Goal: Transaction & Acquisition: Book appointment/travel/reservation

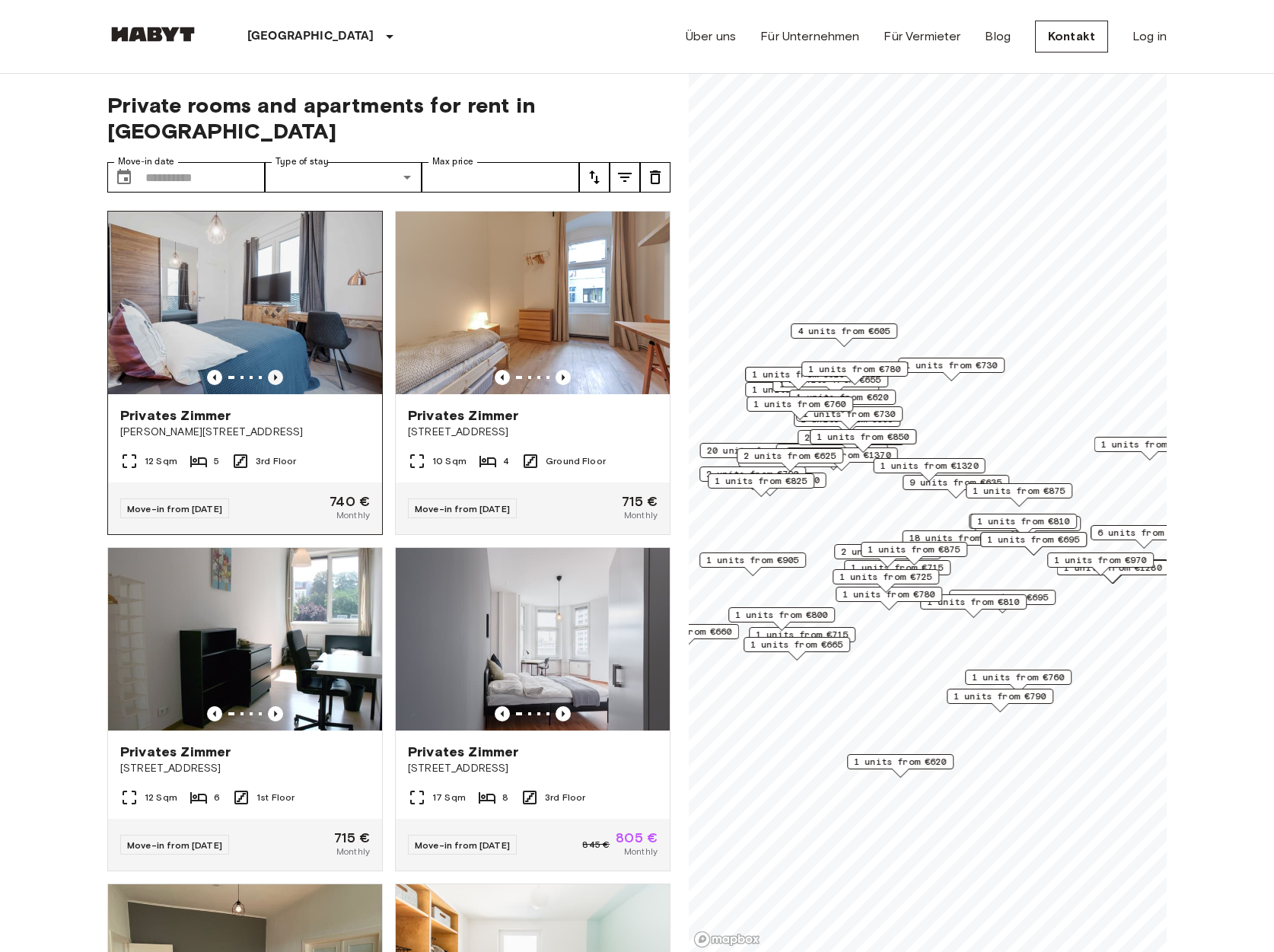
click at [277, 370] on icon "Previous image" at bounding box center [275, 377] width 16 height 16
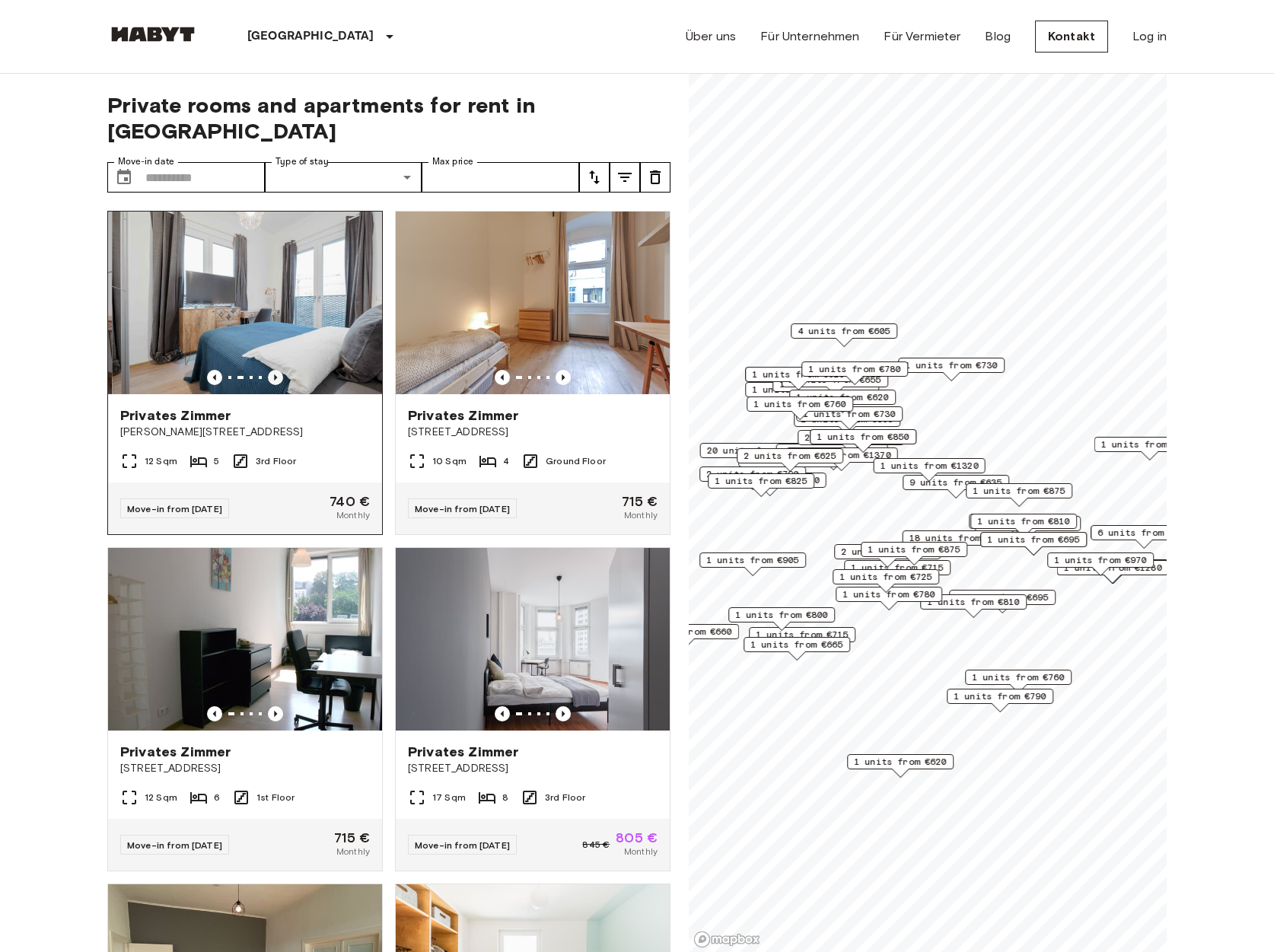
click at [276, 370] on icon "Previous image" at bounding box center [275, 377] width 16 height 16
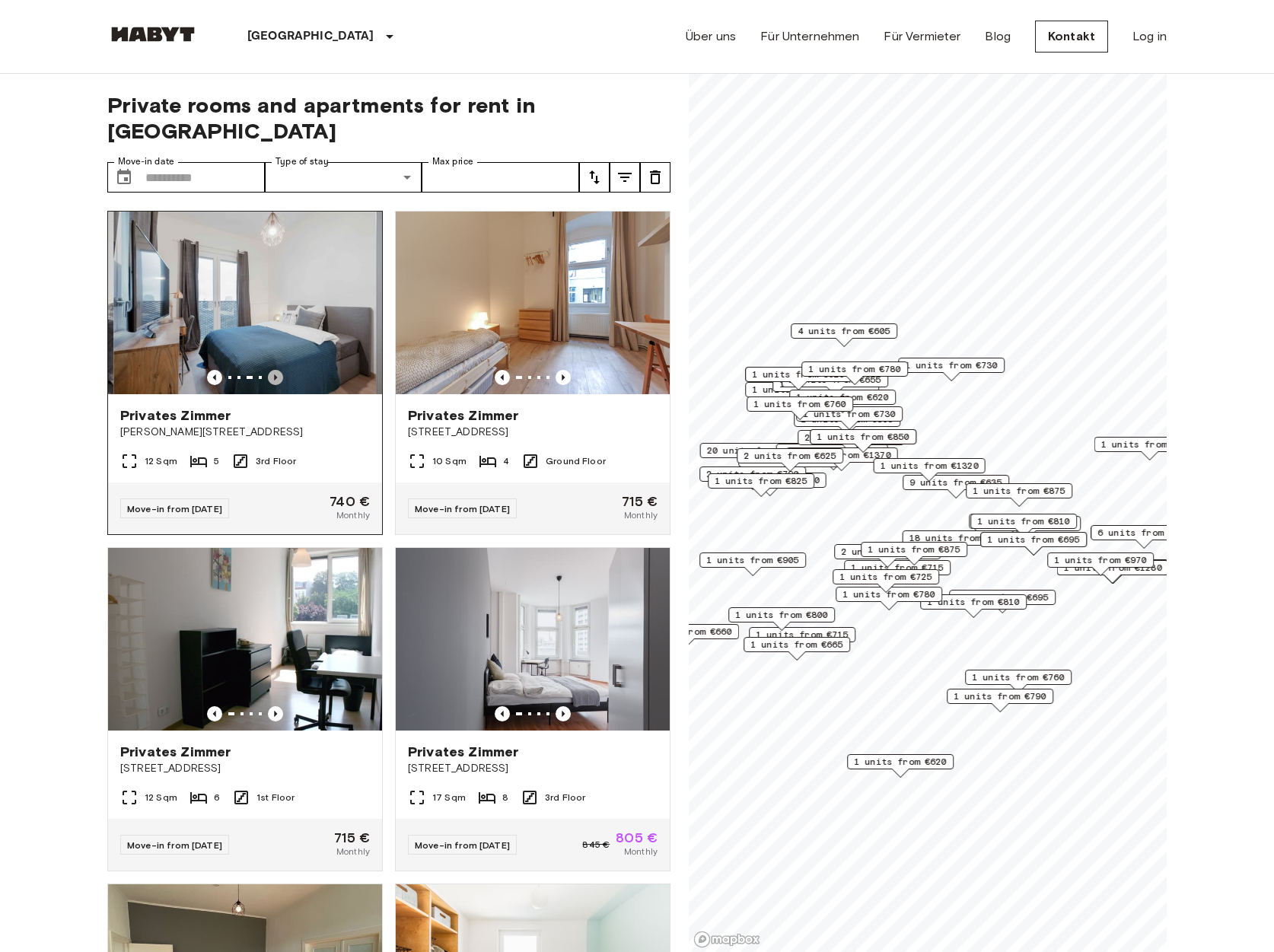
click at [276, 370] on icon "Previous image" at bounding box center [275, 377] width 16 height 16
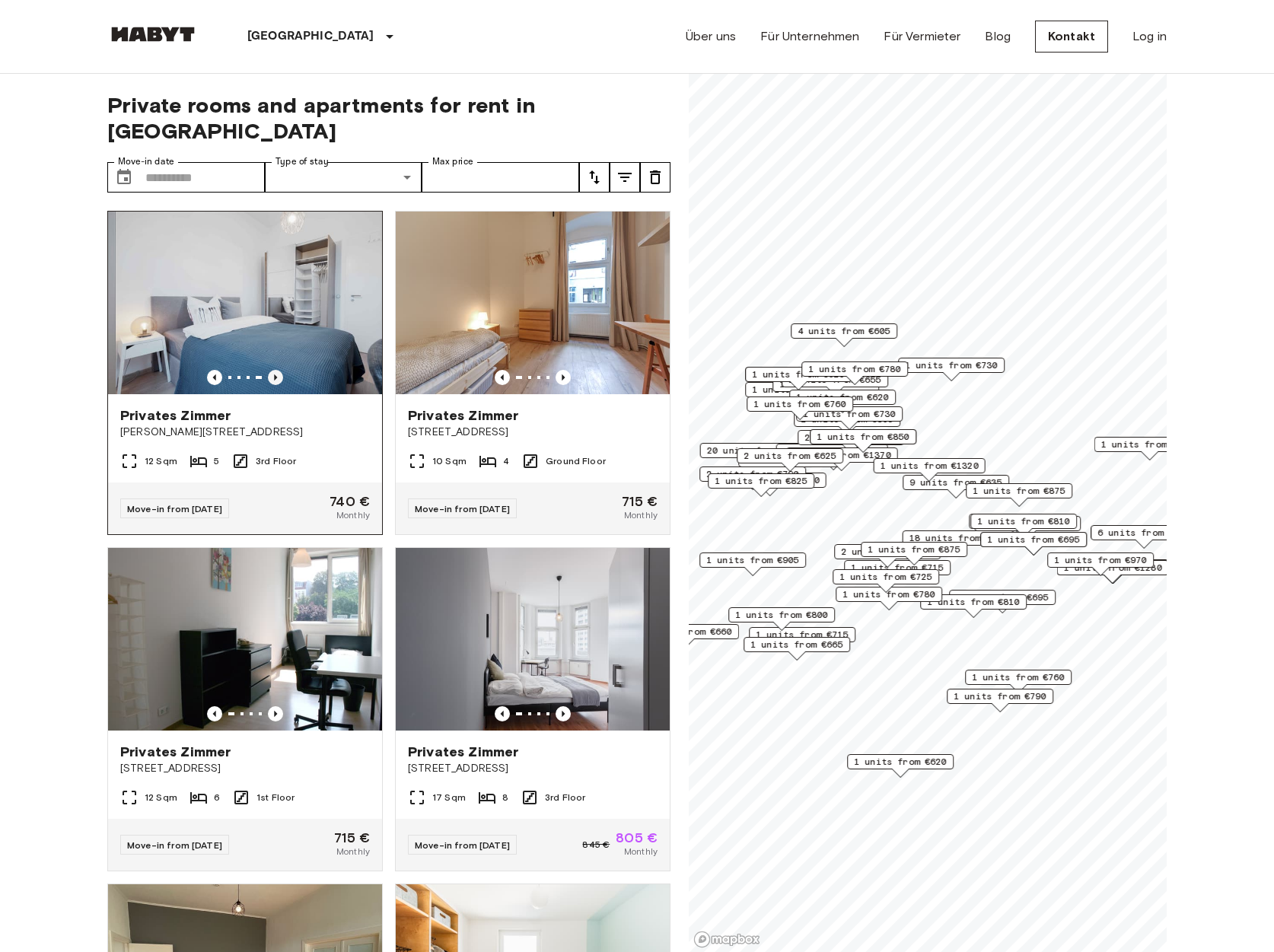
click at [276, 370] on icon "Previous image" at bounding box center [275, 377] width 16 height 16
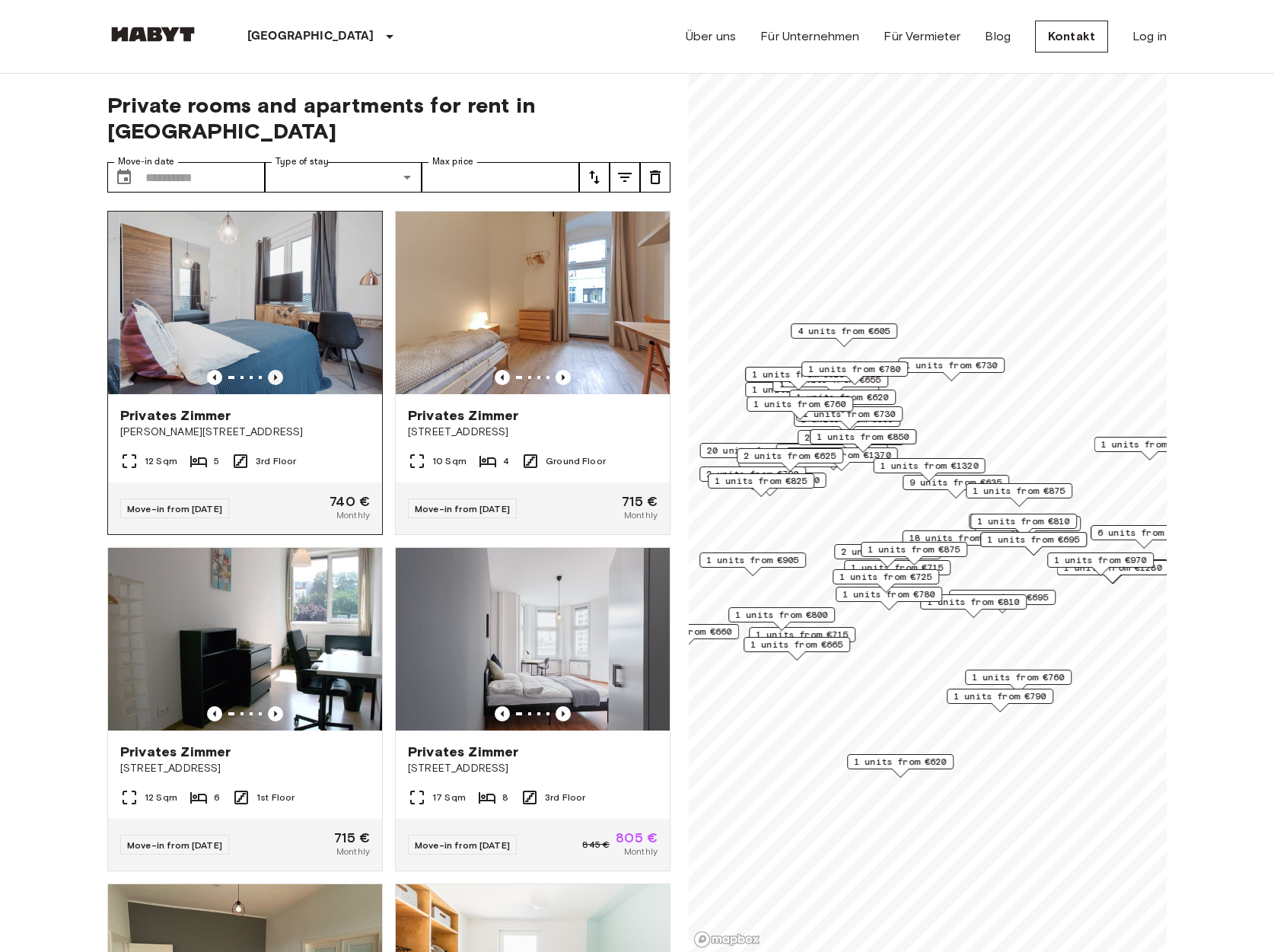
click at [276, 370] on icon "Previous image" at bounding box center [275, 377] width 16 height 16
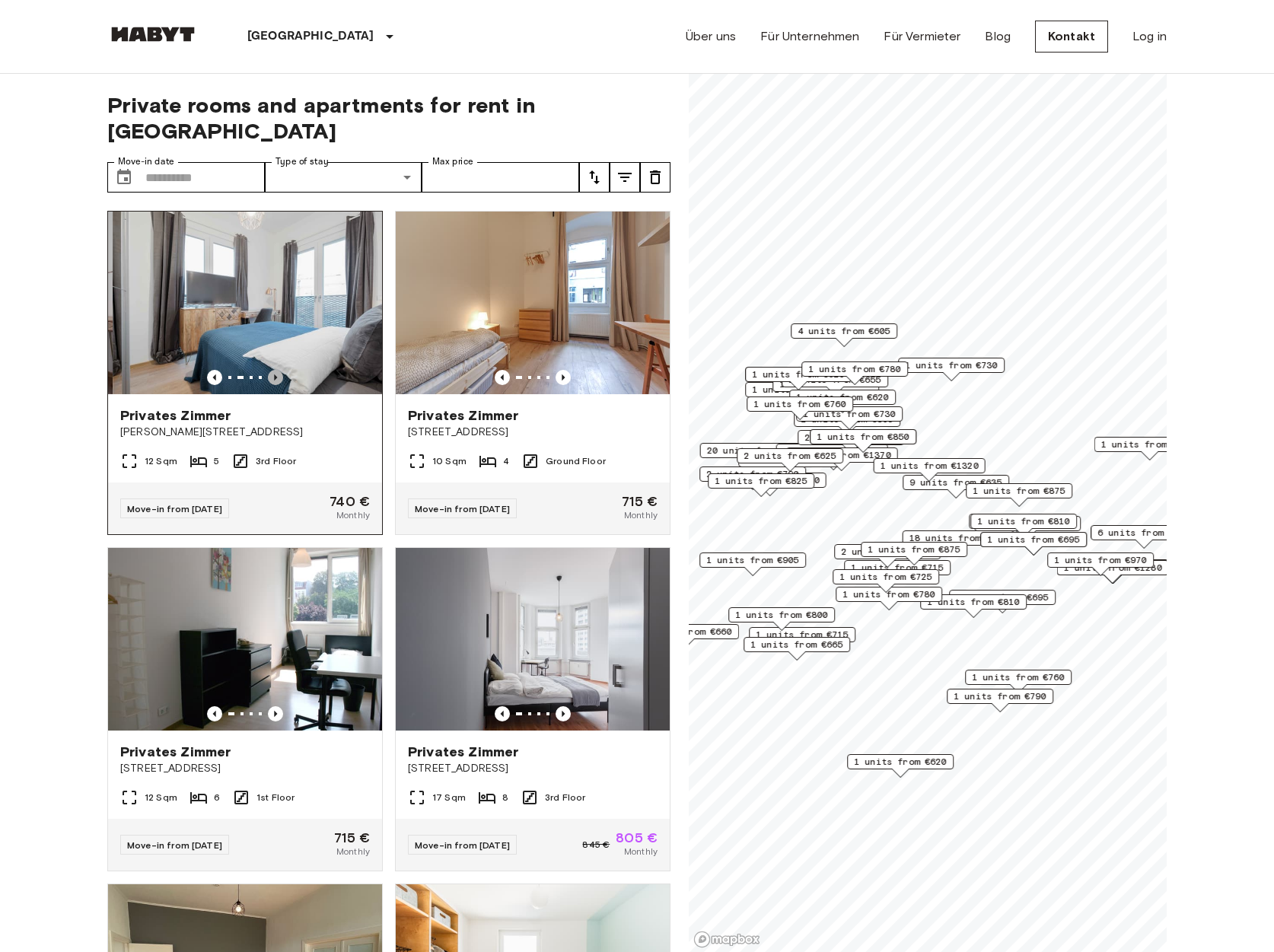
click at [276, 370] on icon "Previous image" at bounding box center [275, 377] width 16 height 16
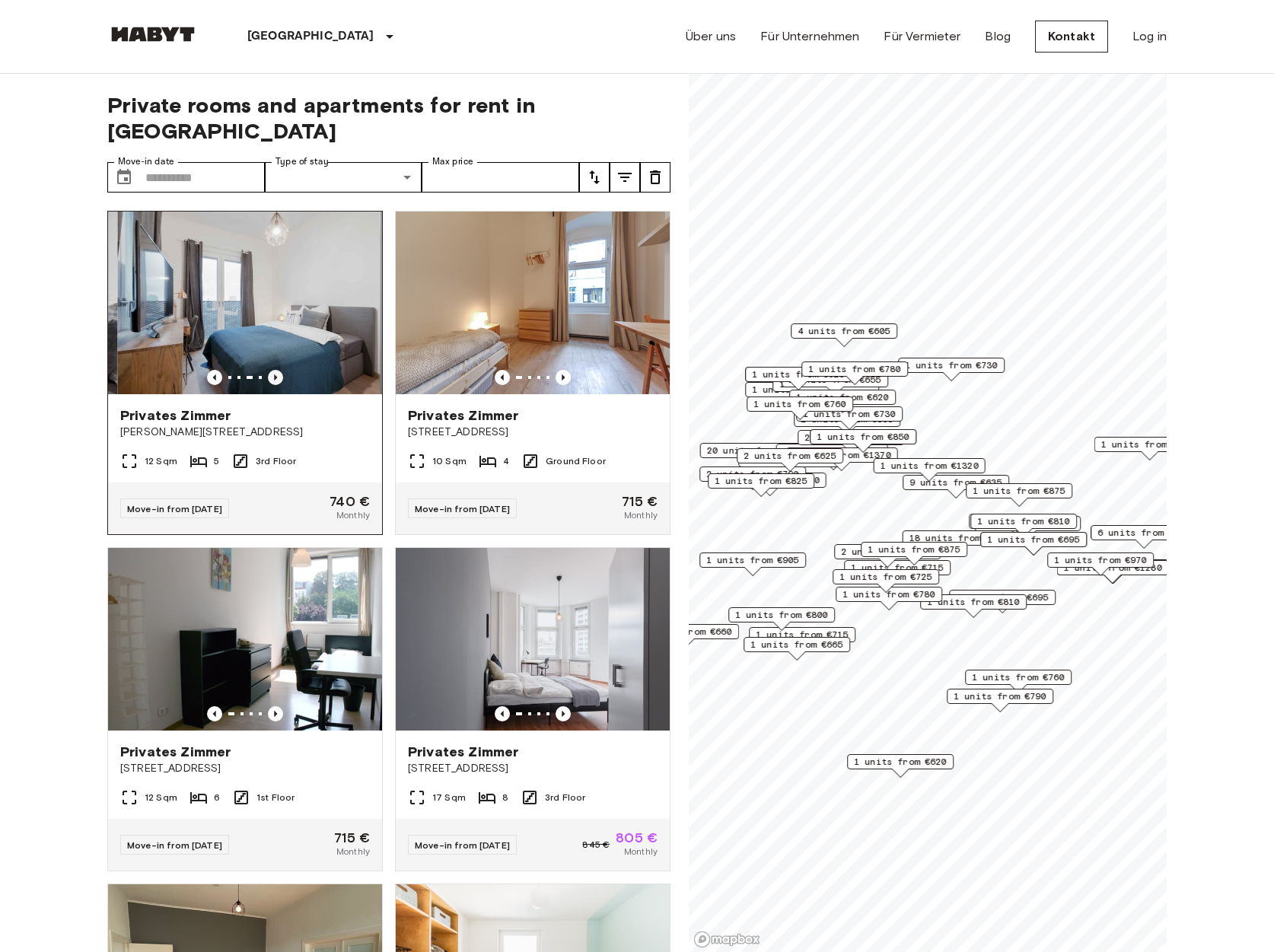
click at [276, 370] on icon "Previous image" at bounding box center [275, 377] width 16 height 16
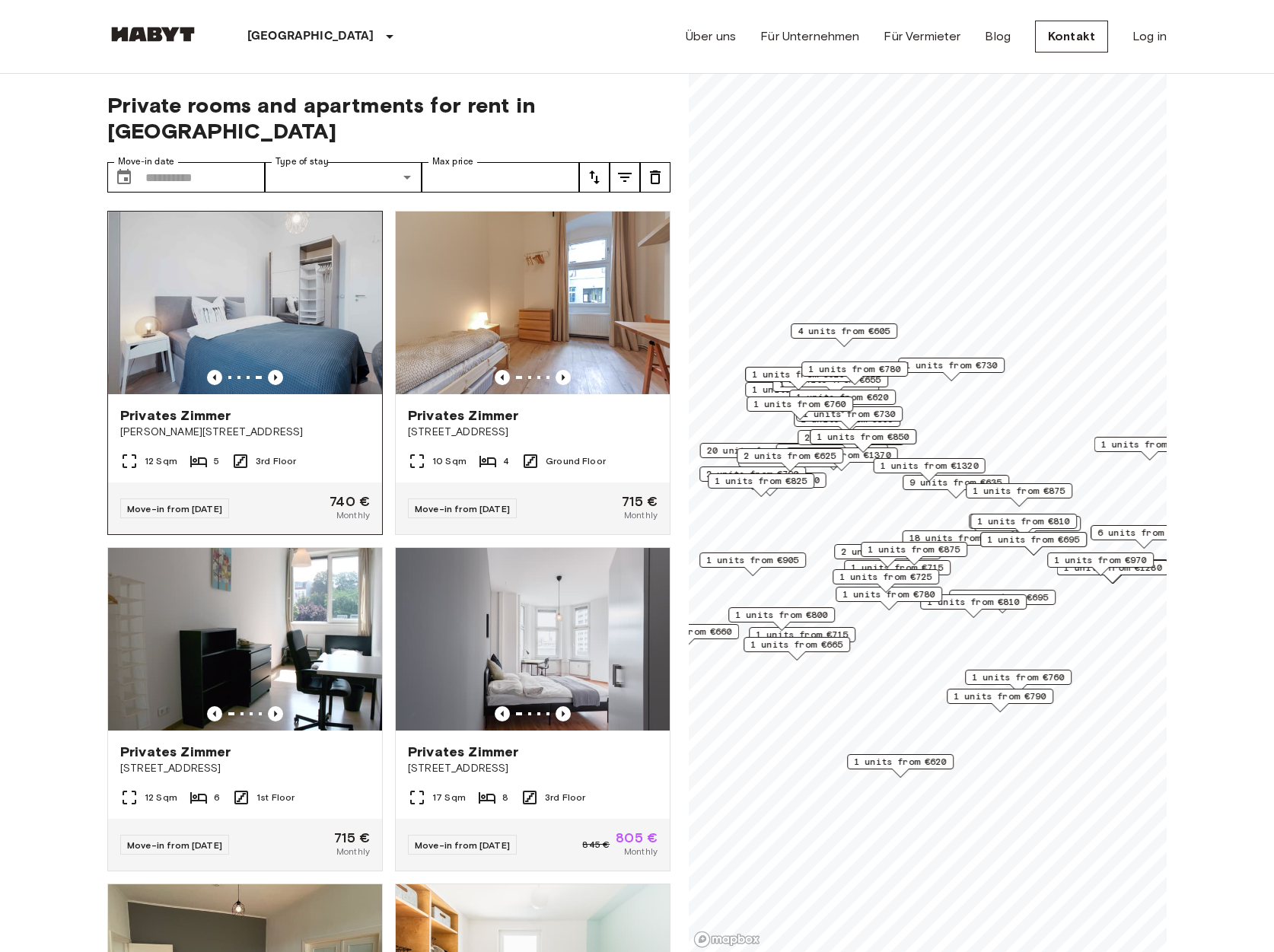
click at [313, 289] on img at bounding box center [257, 303] width 274 height 183
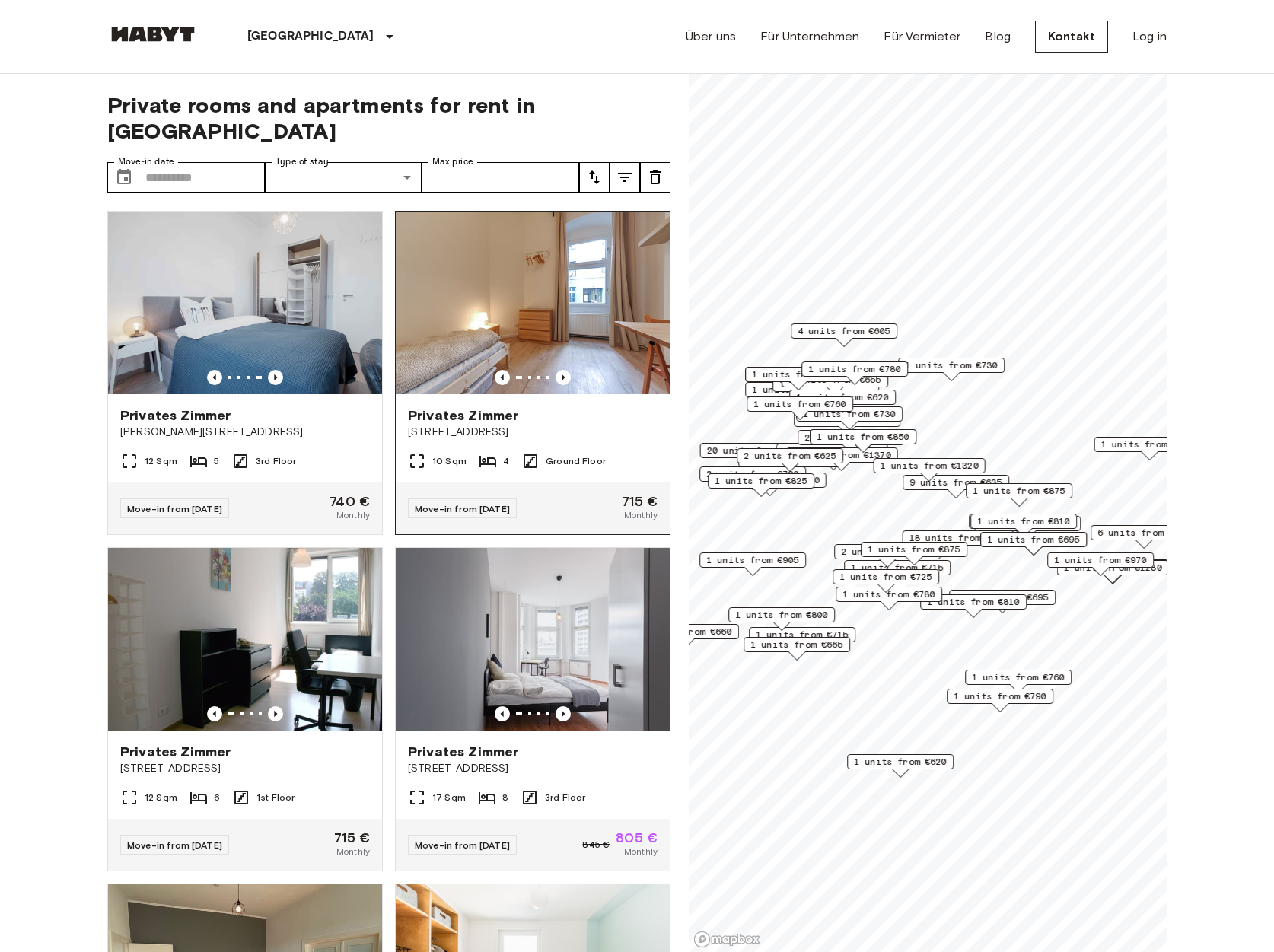
click at [519, 292] on img at bounding box center [533, 303] width 274 height 183
click at [593, 302] on img at bounding box center [533, 303] width 274 height 183
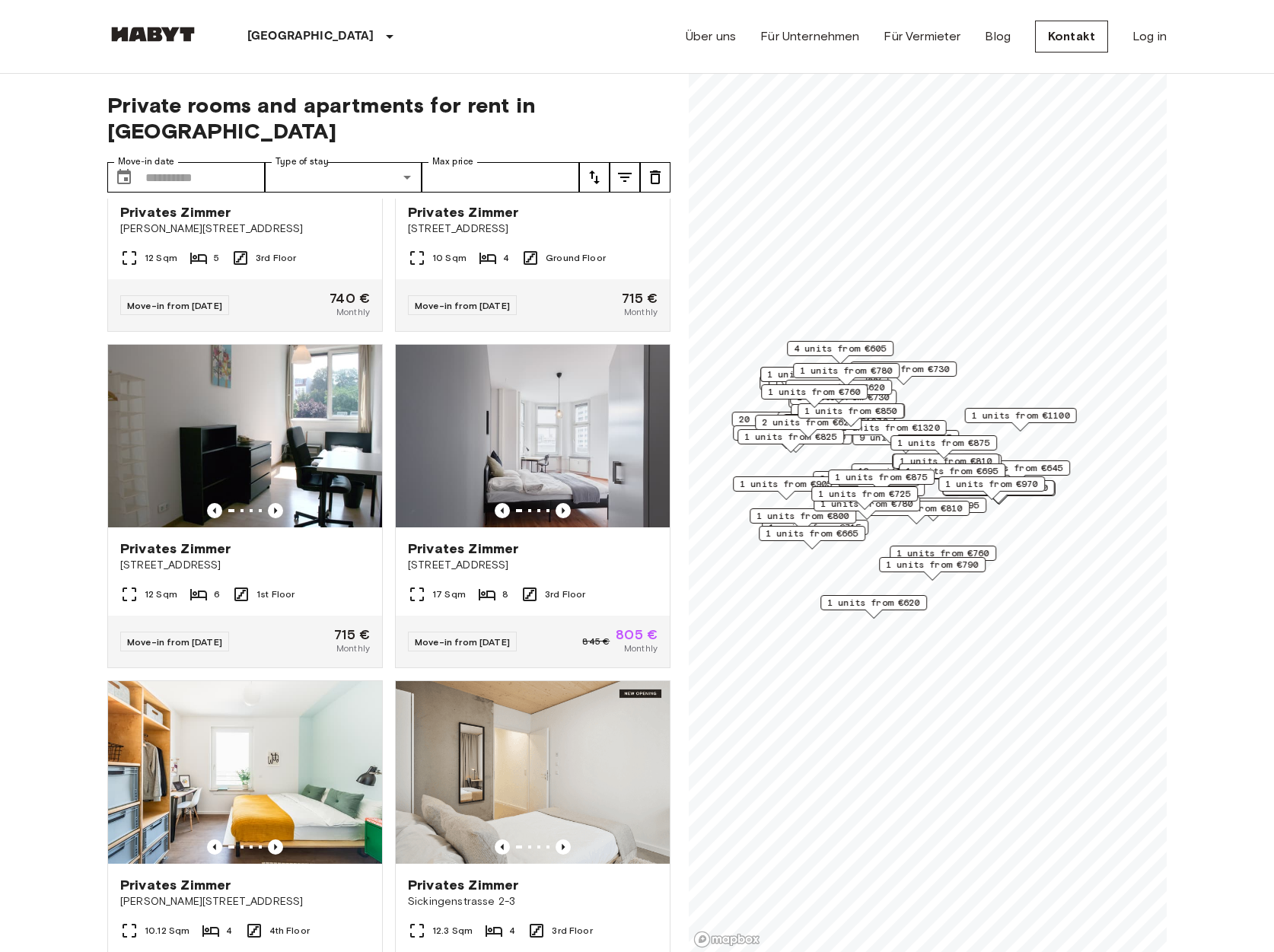
scroll to position [204, 0]
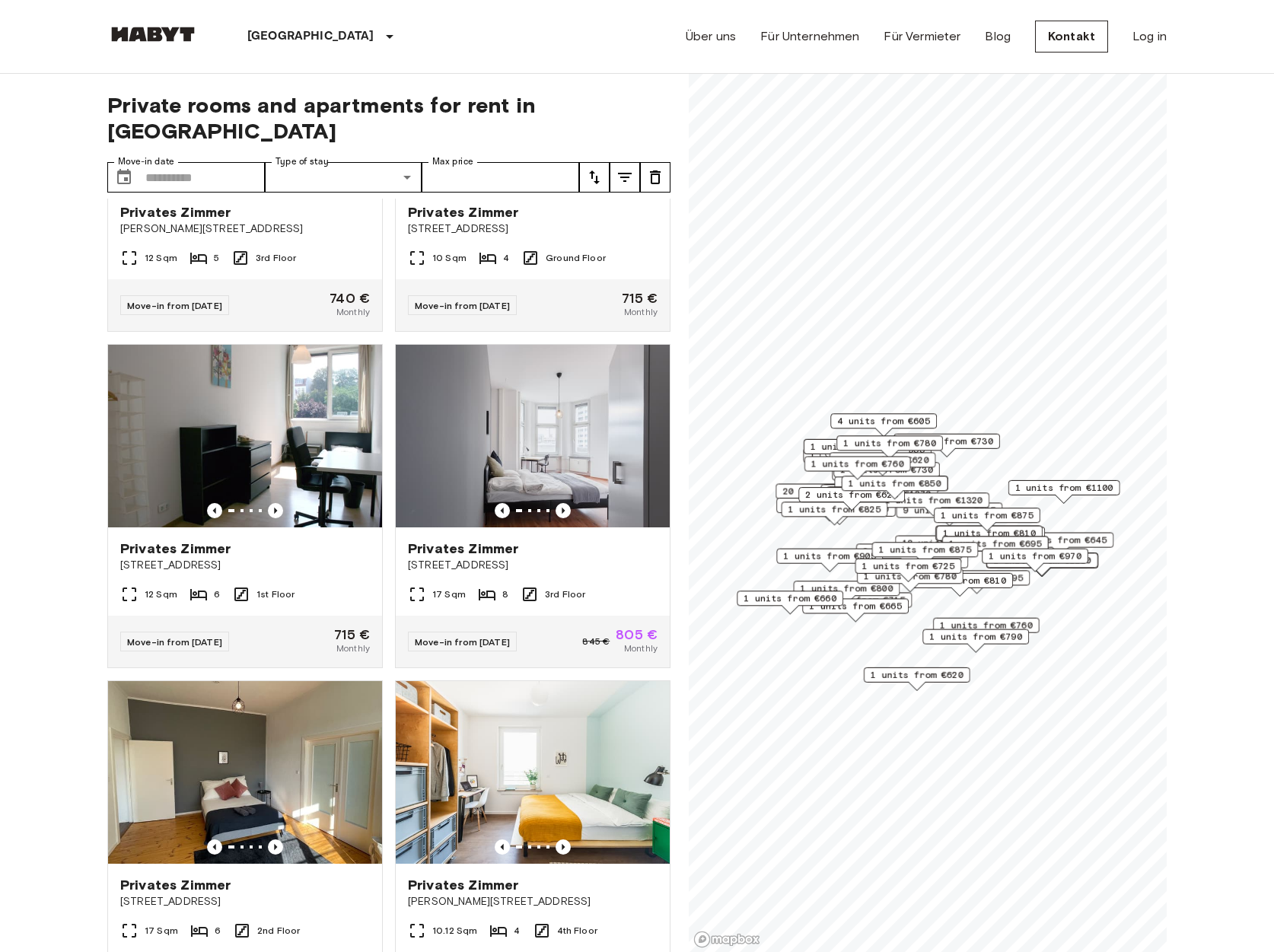
drag, startPoint x: 930, startPoint y: 537, endPoint x: 927, endPoint y: 521, distance: 16.3
click at [927, 521] on div "9 units from €635" at bounding box center [949, 515] width 106 height 24
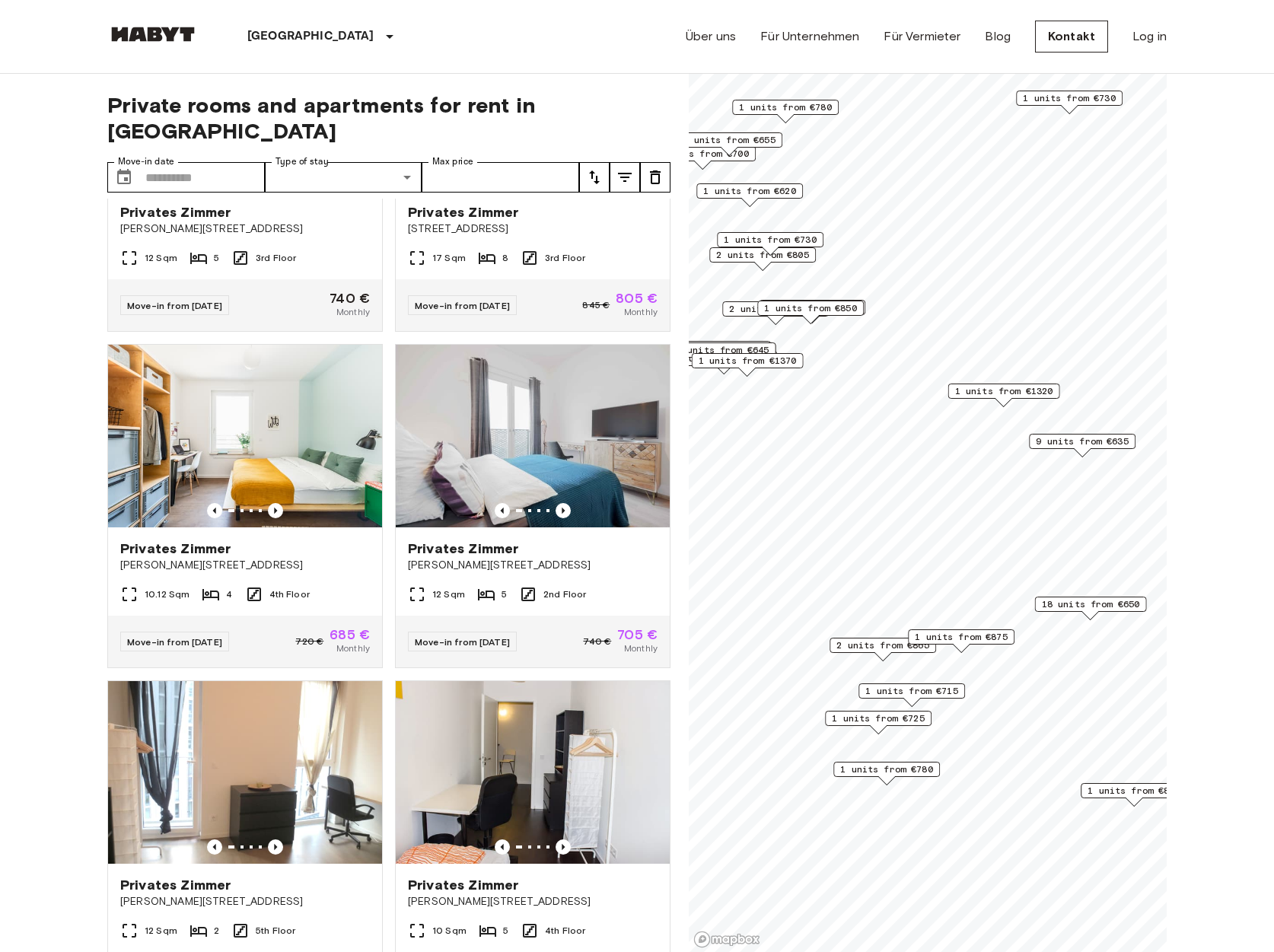
click at [987, 393] on span "1 units from €1320" at bounding box center [1003, 391] width 98 height 14
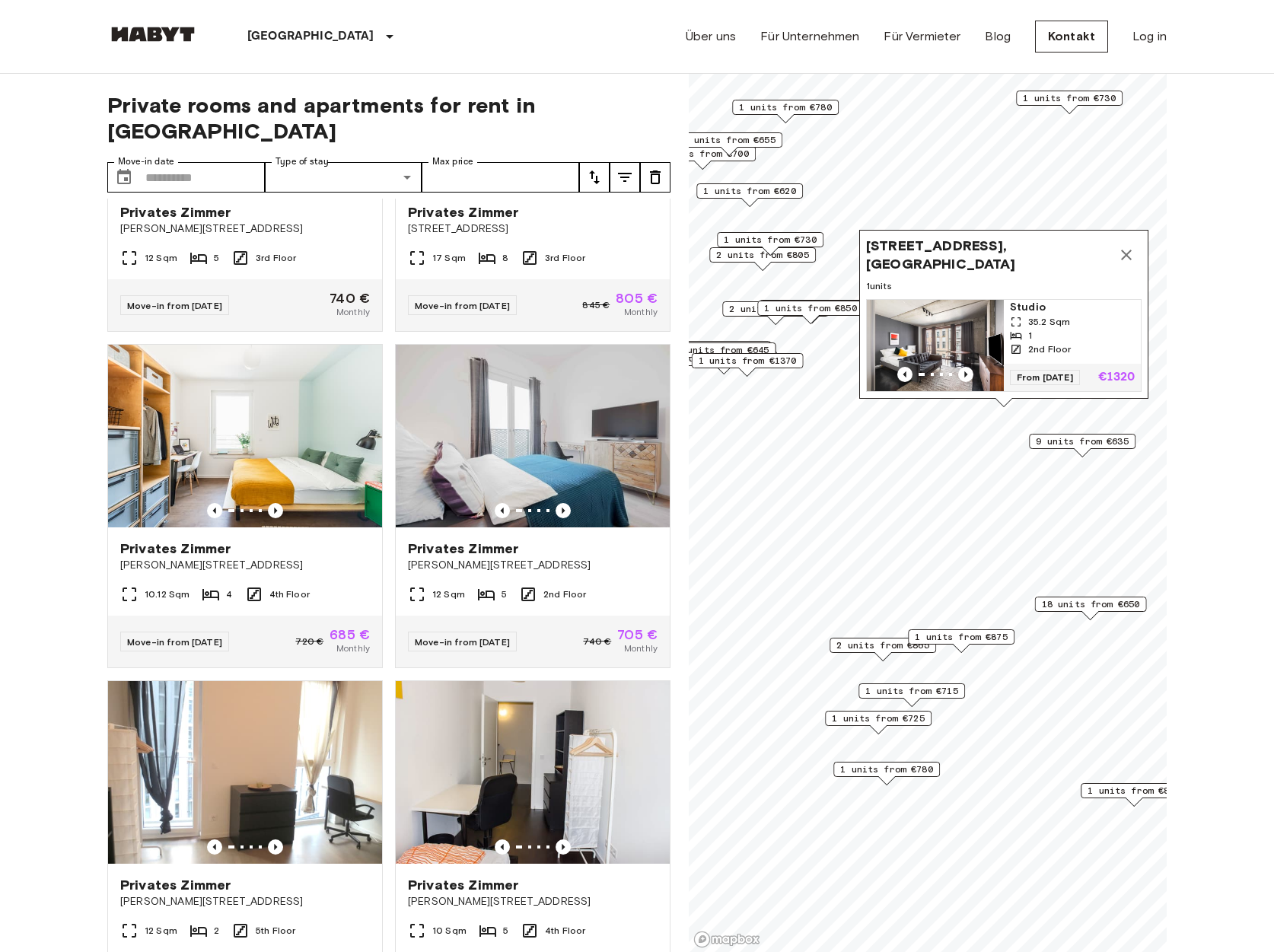
click at [919, 304] on img "Map marker" at bounding box center [935, 346] width 137 height 92
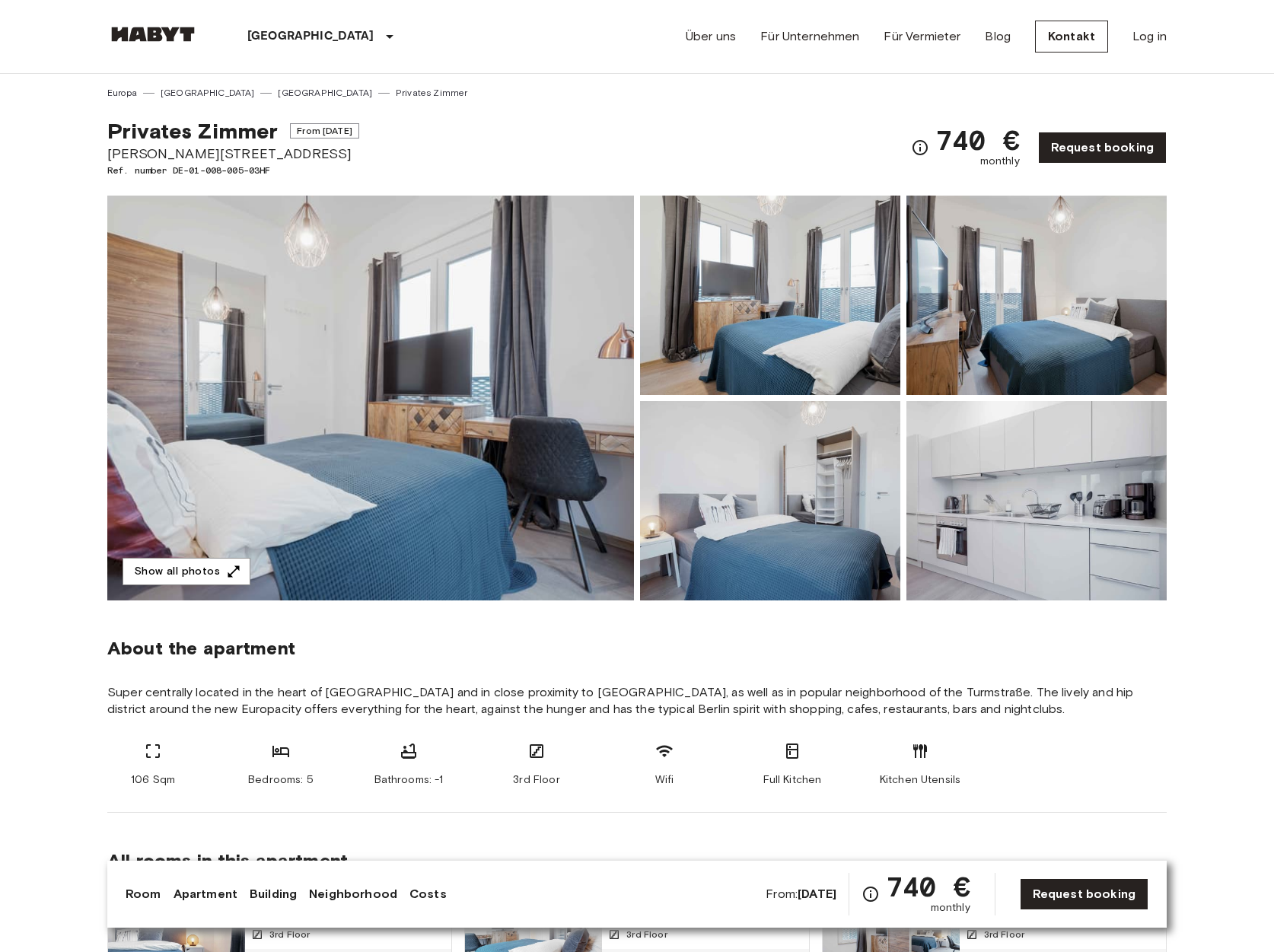
click at [792, 542] on img at bounding box center [770, 500] width 260 height 199
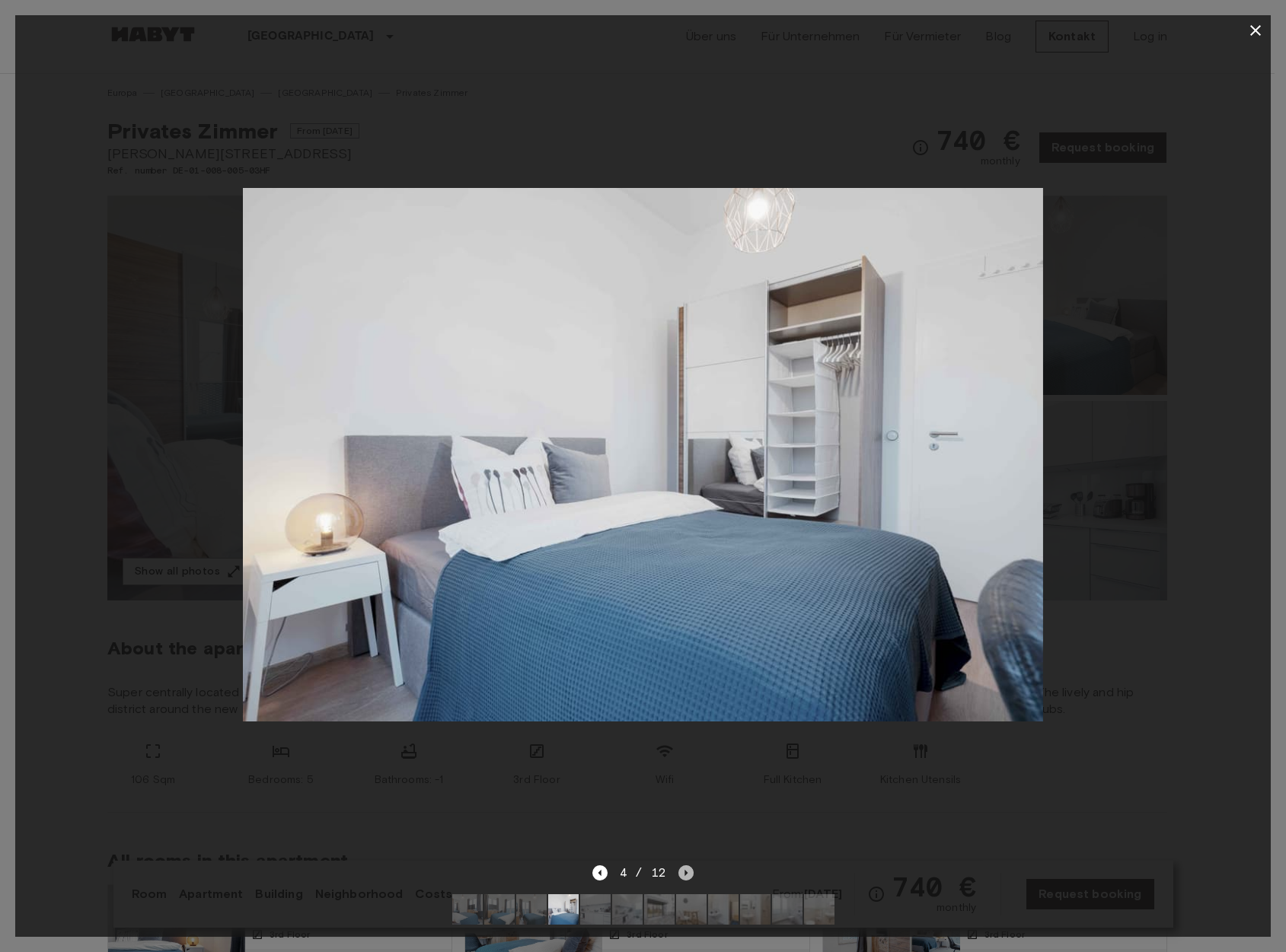
click at [687, 866] on icon "Next image" at bounding box center [685, 873] width 16 height 16
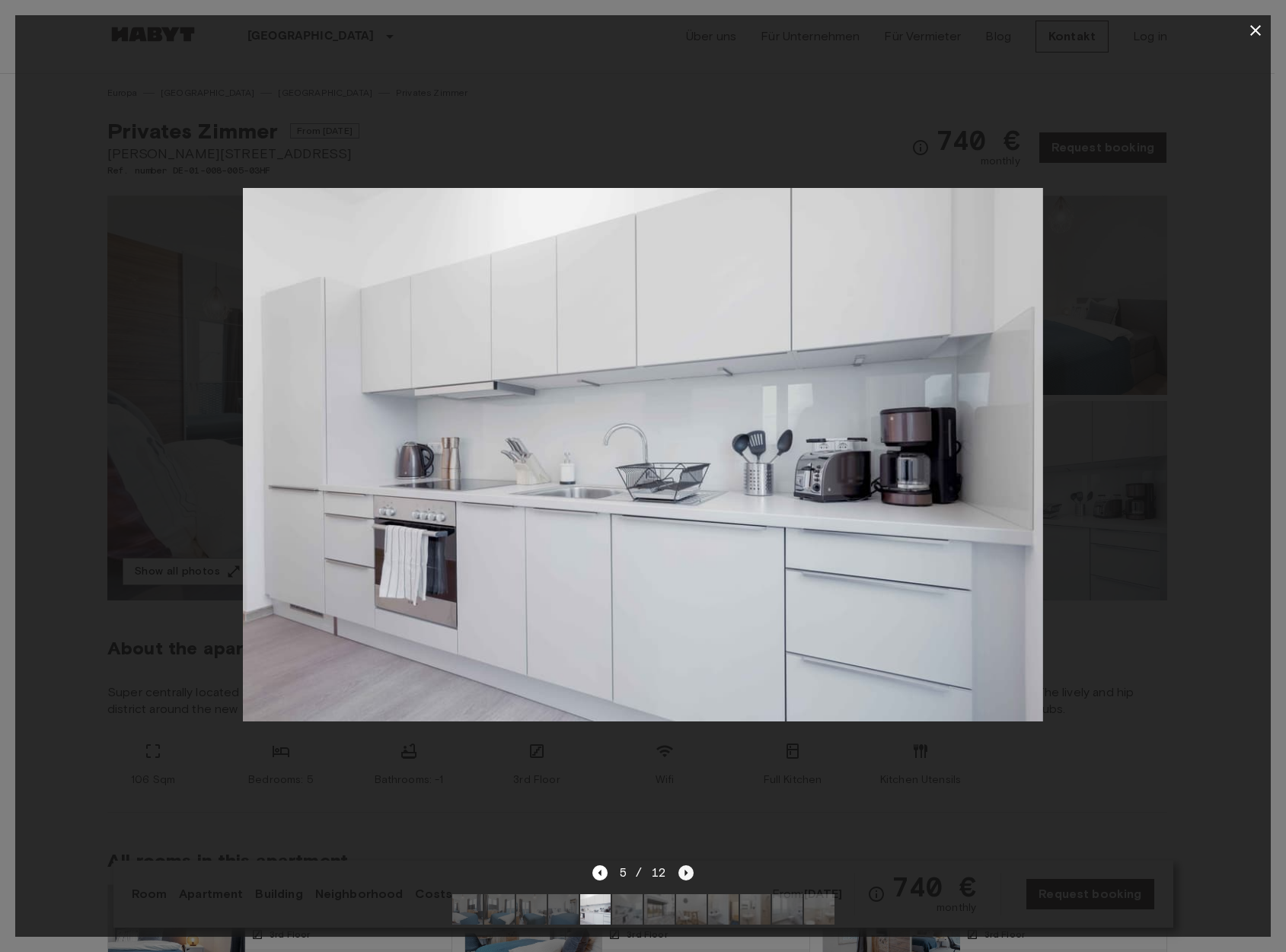
click at [685, 866] on icon "Next image" at bounding box center [685, 873] width 16 height 16
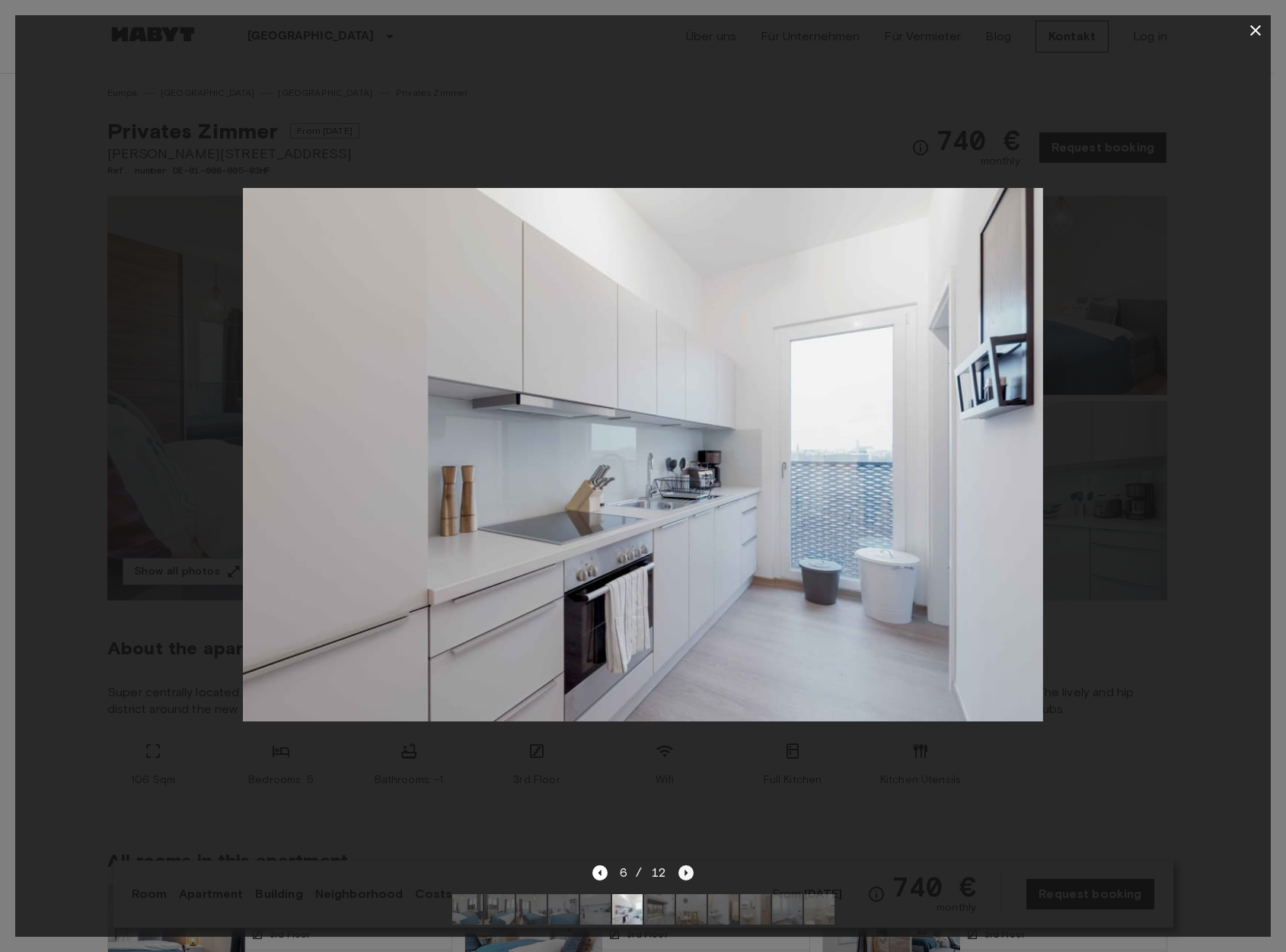
click at [682, 866] on icon "Next image" at bounding box center [685, 873] width 16 height 16
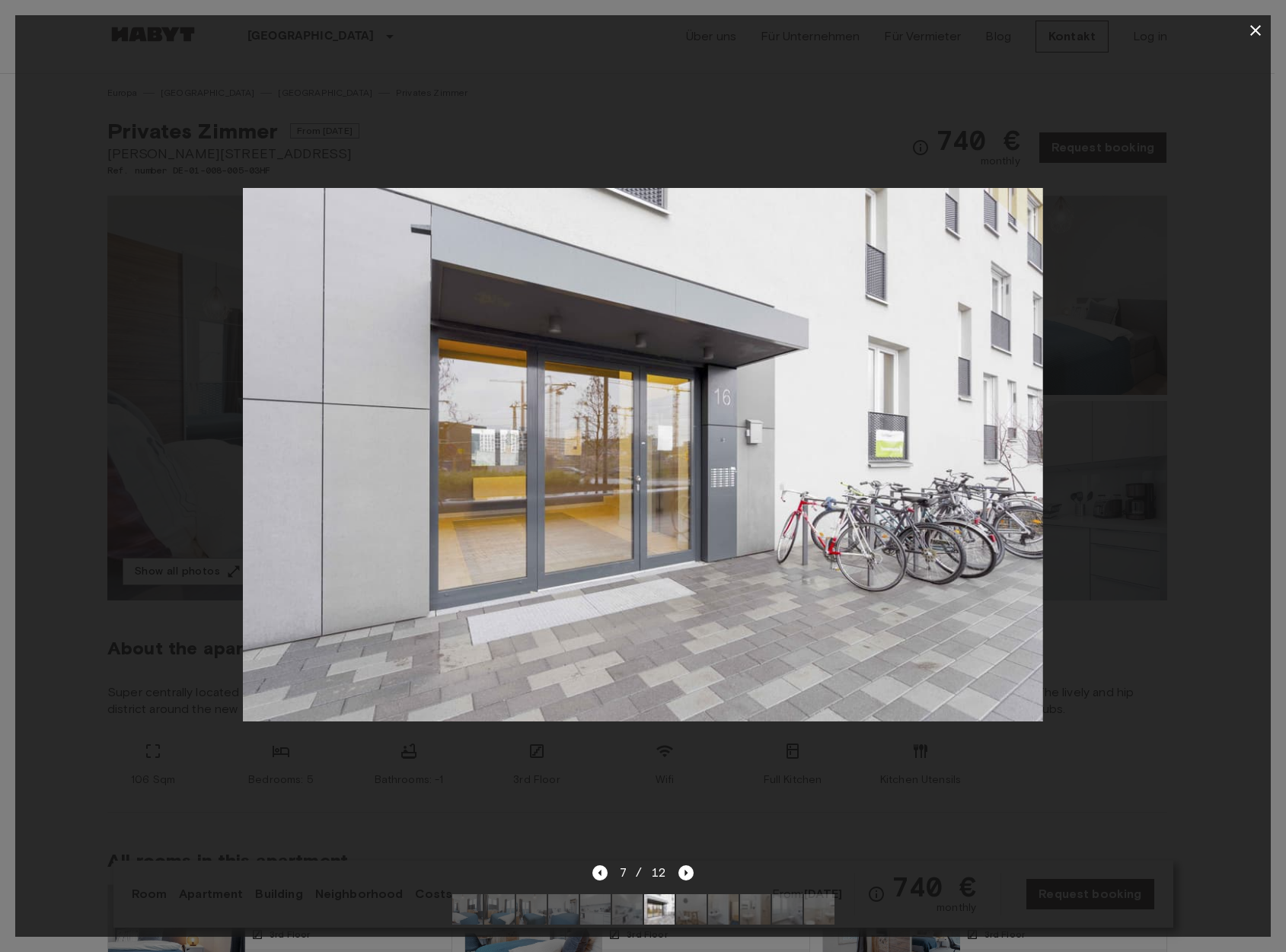
click at [677, 852] on div at bounding box center [643, 455] width 1255 height 818
click at [682, 866] on icon "Next image" at bounding box center [685, 873] width 16 height 16
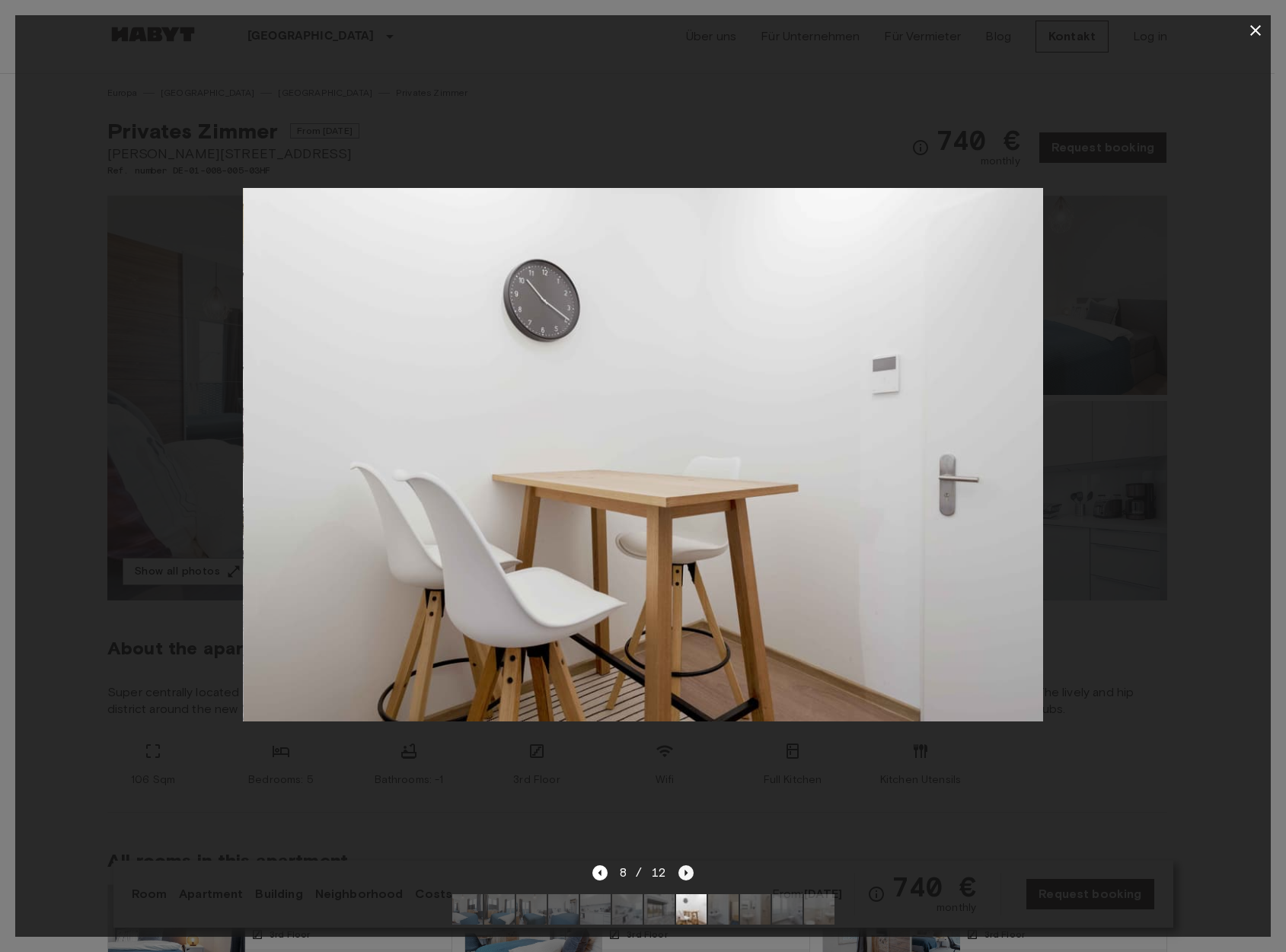
click at [685, 870] on icon "Next image" at bounding box center [685, 873] width 3 height 6
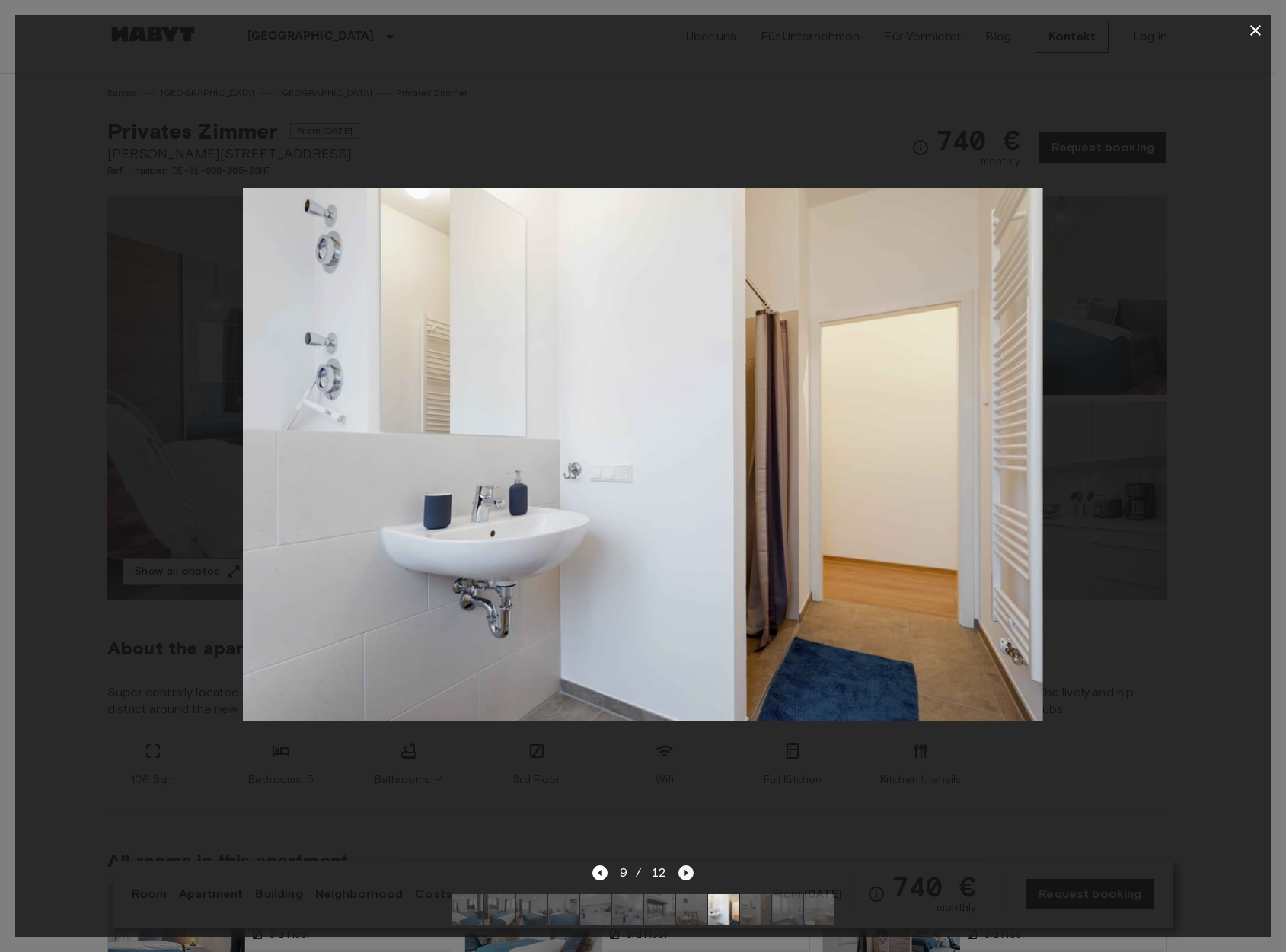
click at [686, 870] on icon "Next image" at bounding box center [685, 873] width 3 height 6
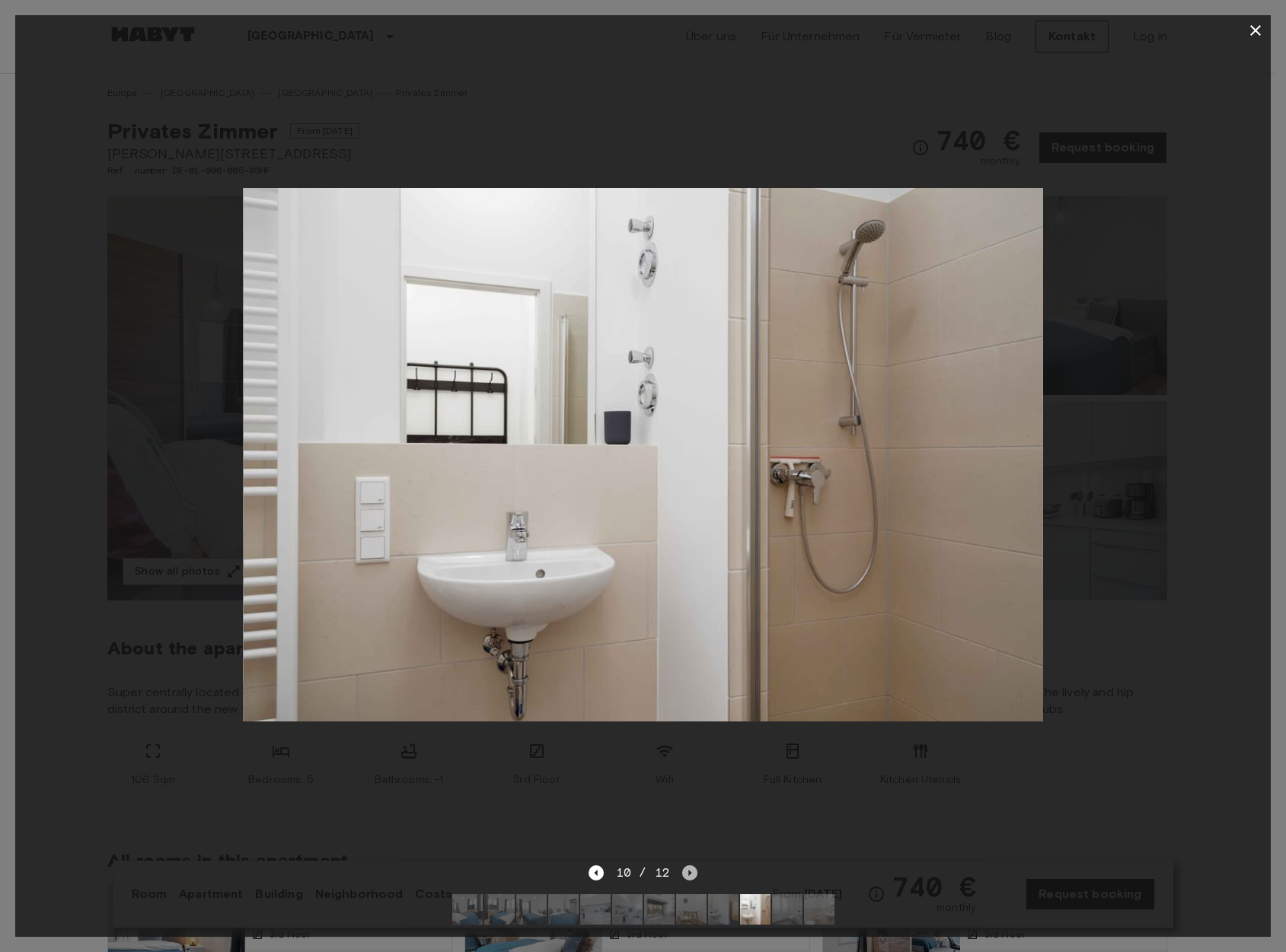
click at [686, 866] on icon "Next image" at bounding box center [690, 873] width 16 height 16
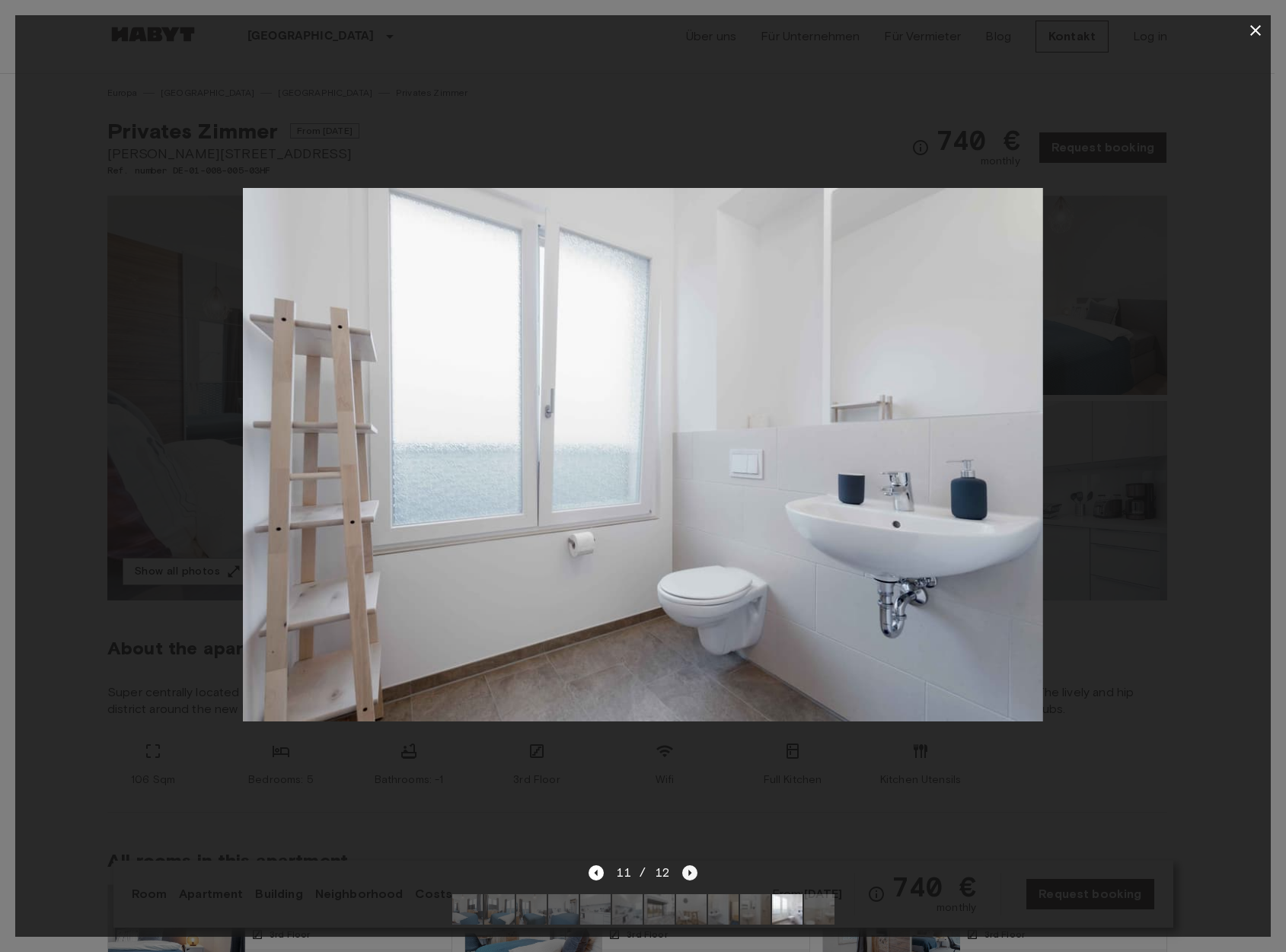
click at [687, 866] on icon "Next image" at bounding box center [690, 873] width 16 height 16
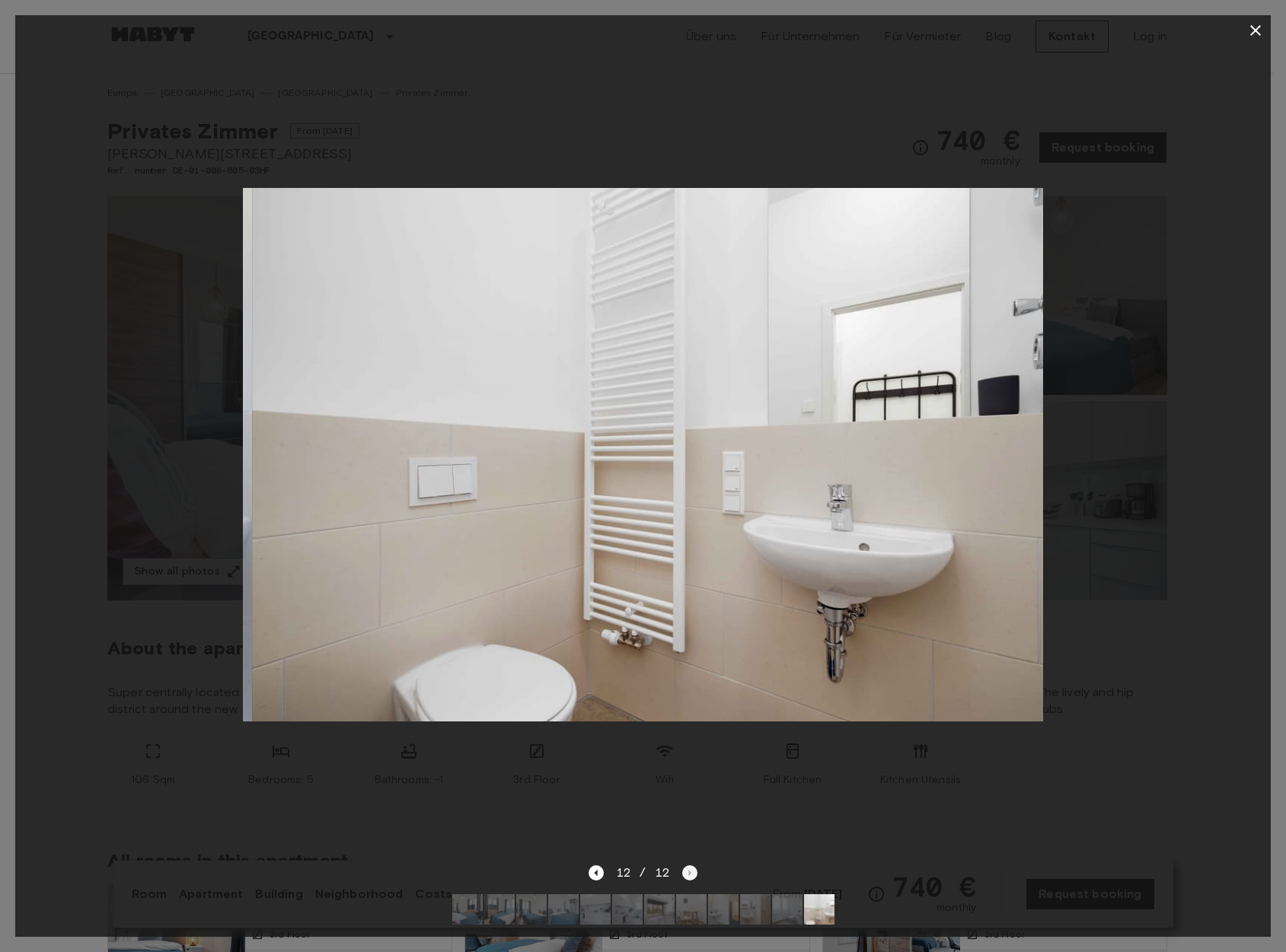
click at [687, 864] on div "12 / 12" at bounding box center [642, 873] width 109 height 18
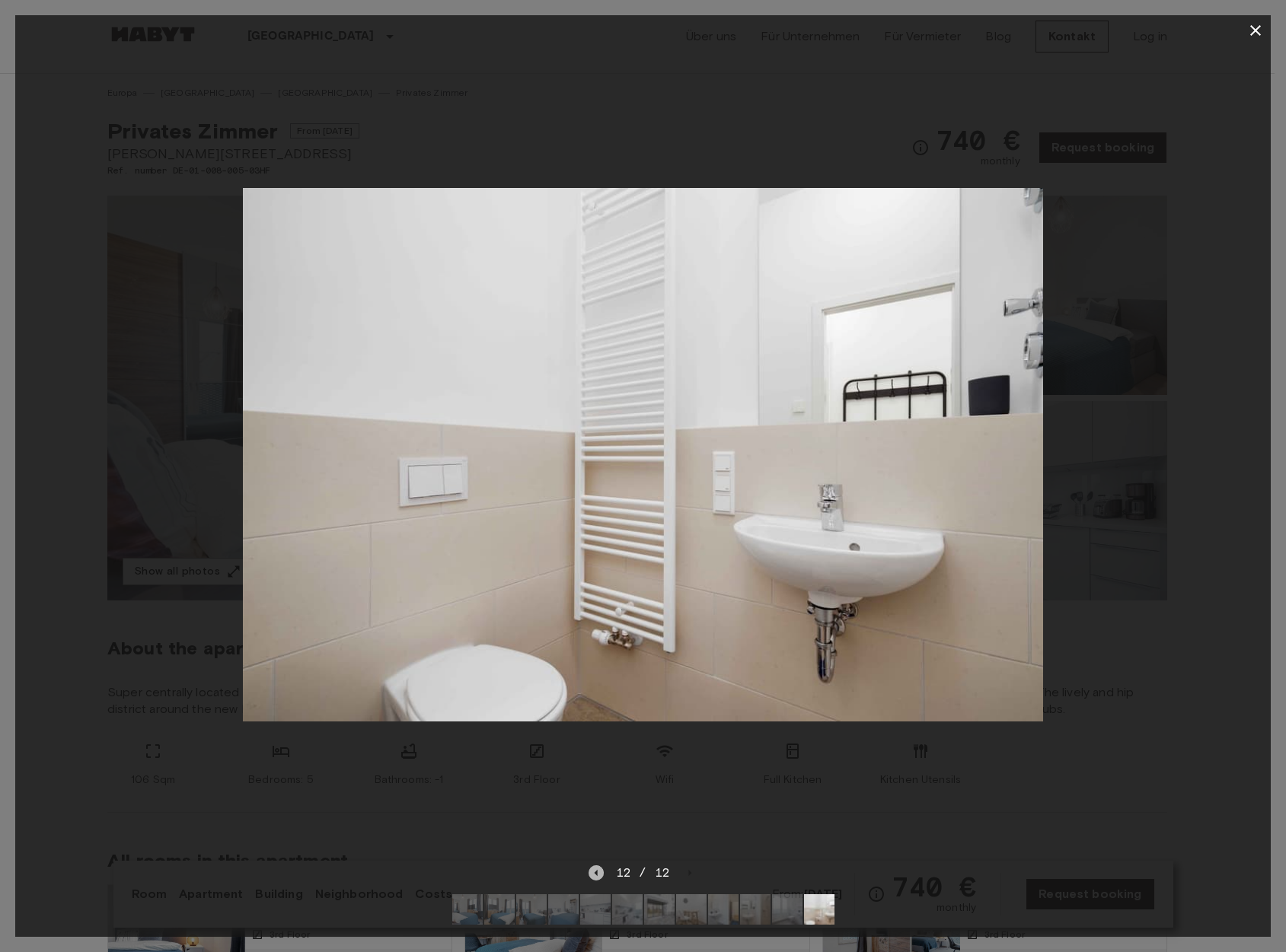
click at [593, 866] on icon "Previous image" at bounding box center [595, 873] width 16 height 16
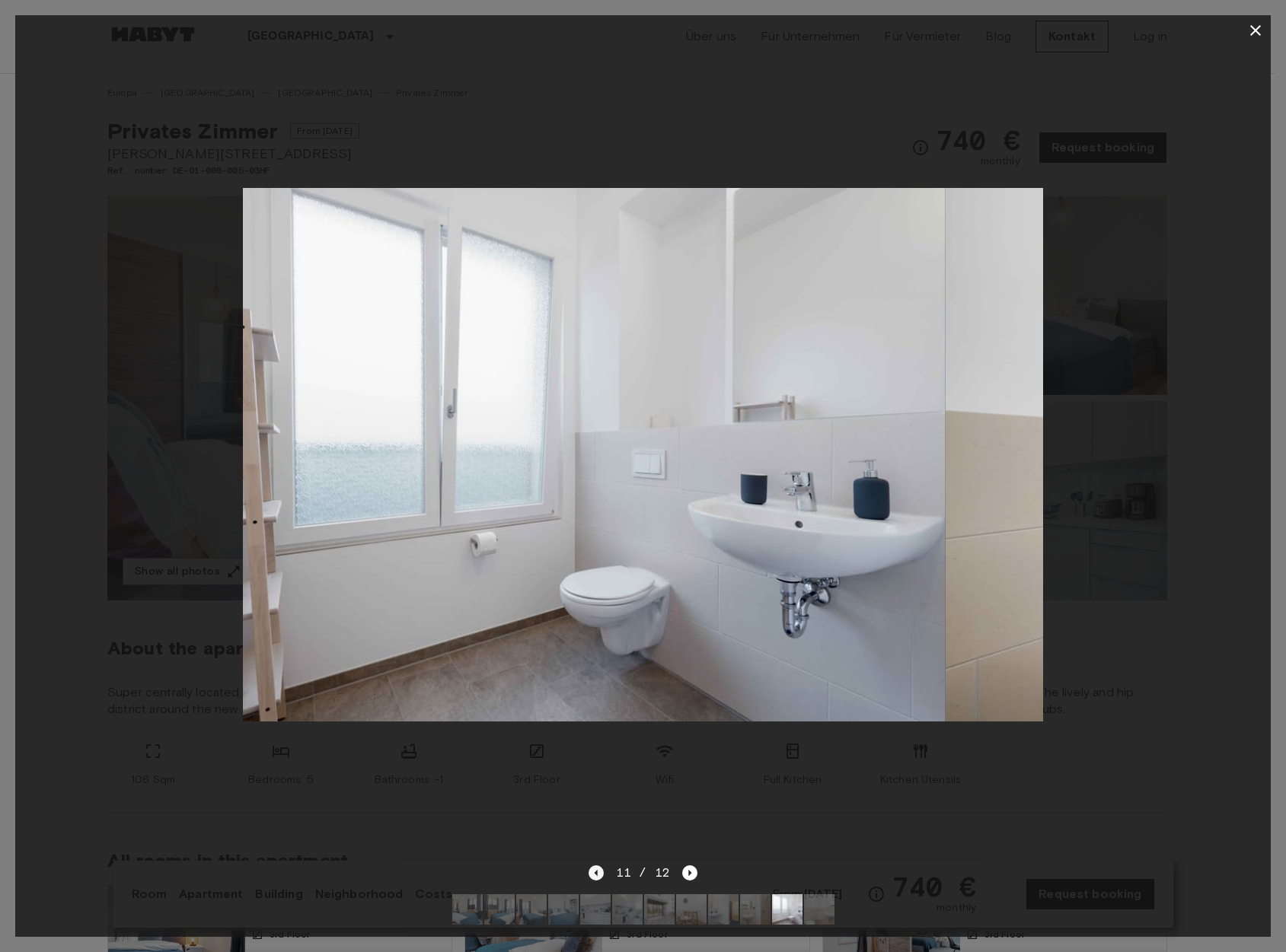
click at [593, 866] on icon "Previous image" at bounding box center [595, 873] width 16 height 16
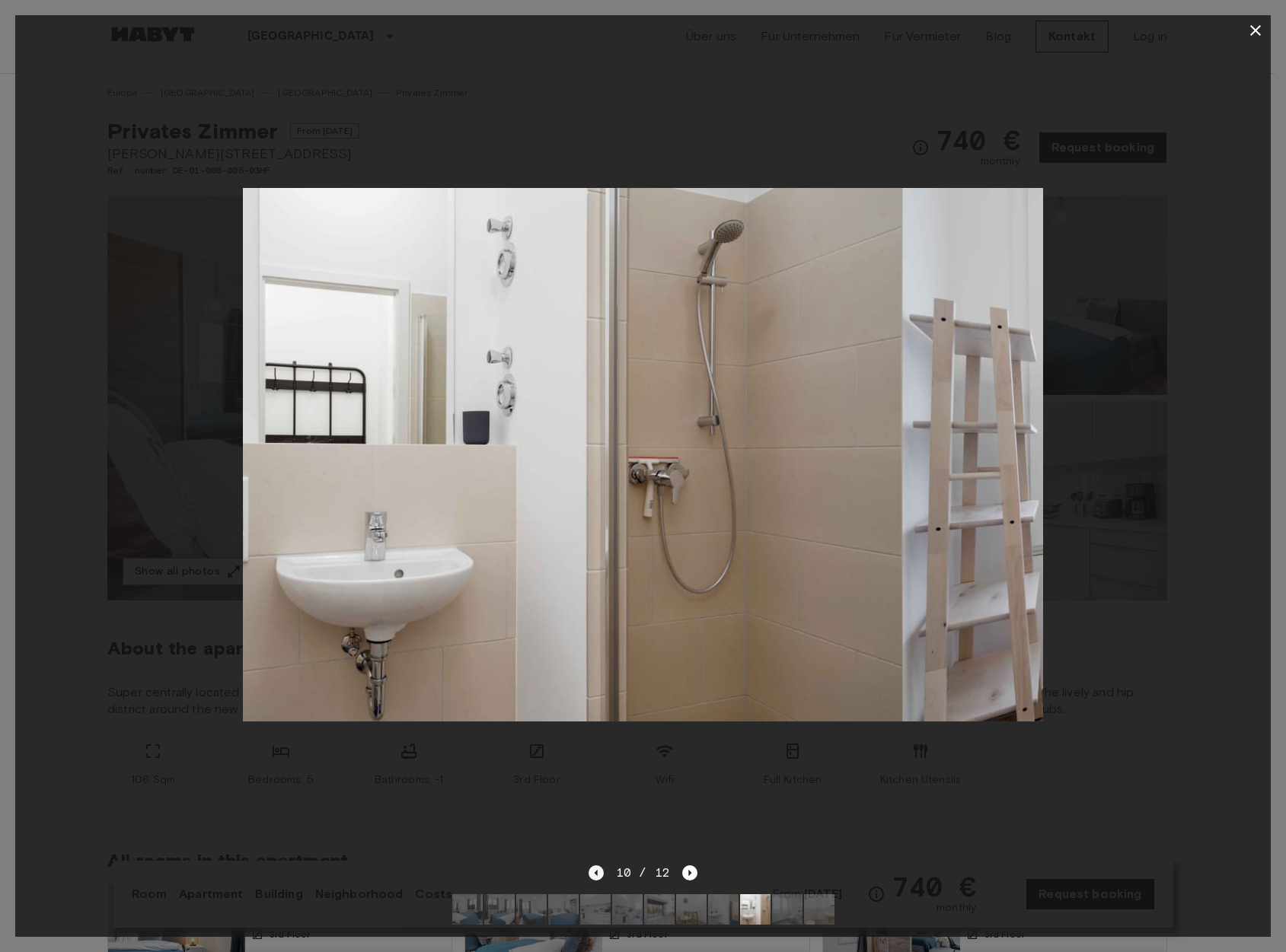
click at [593, 866] on icon "Previous image" at bounding box center [595, 873] width 16 height 16
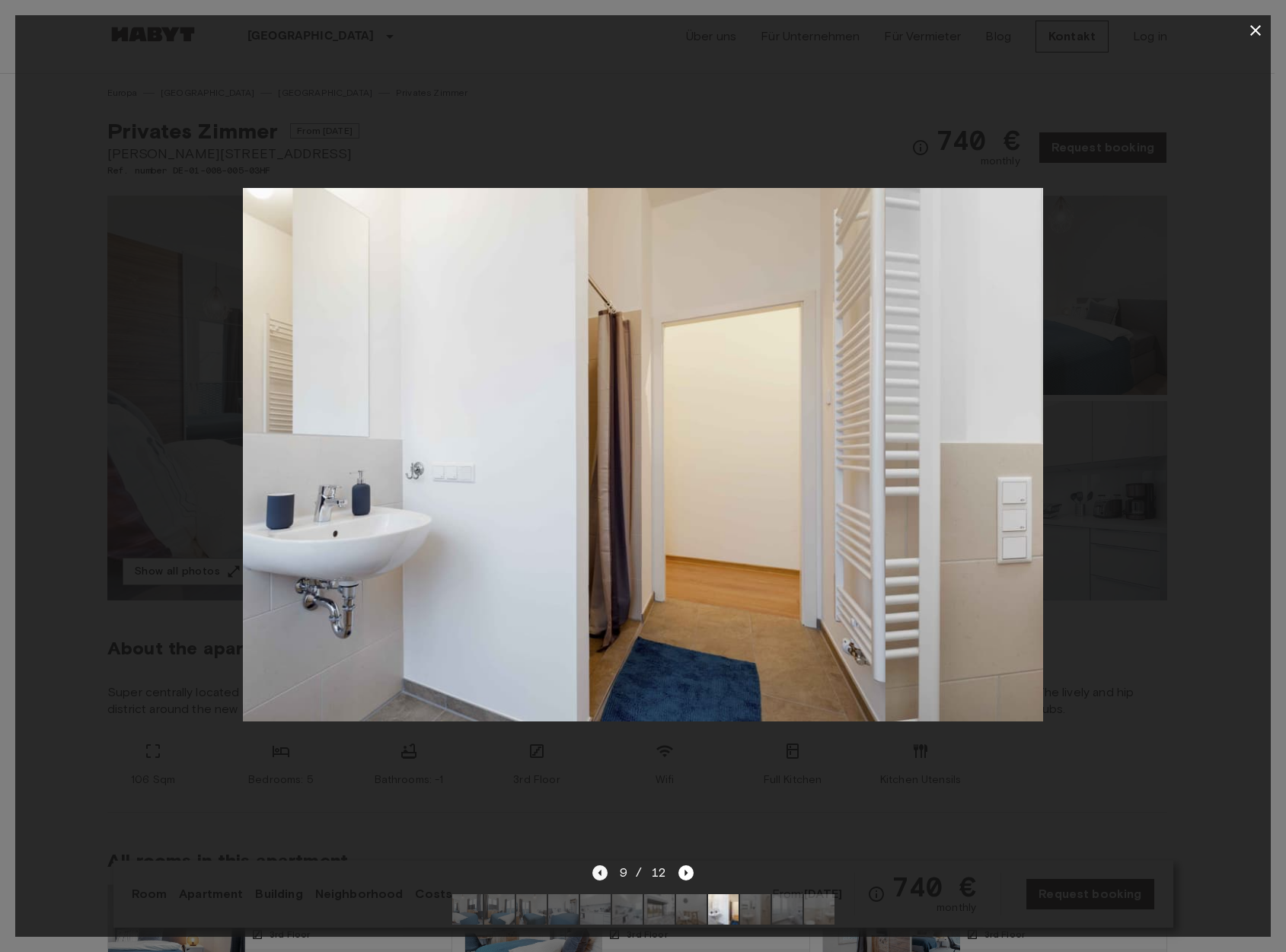
click at [593, 866] on icon "Previous image" at bounding box center [600, 873] width 16 height 16
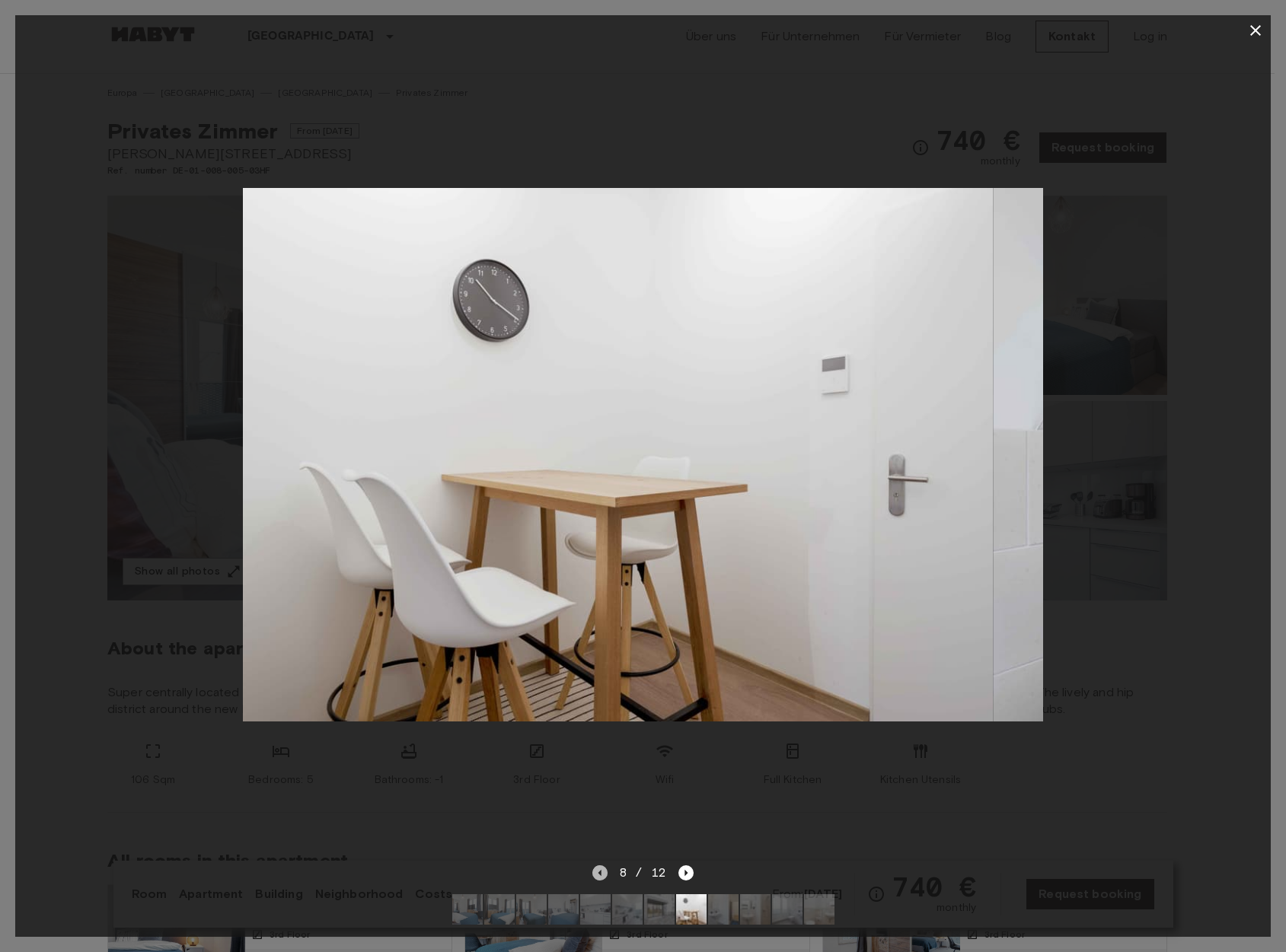
click at [593, 866] on icon "Previous image" at bounding box center [600, 873] width 16 height 16
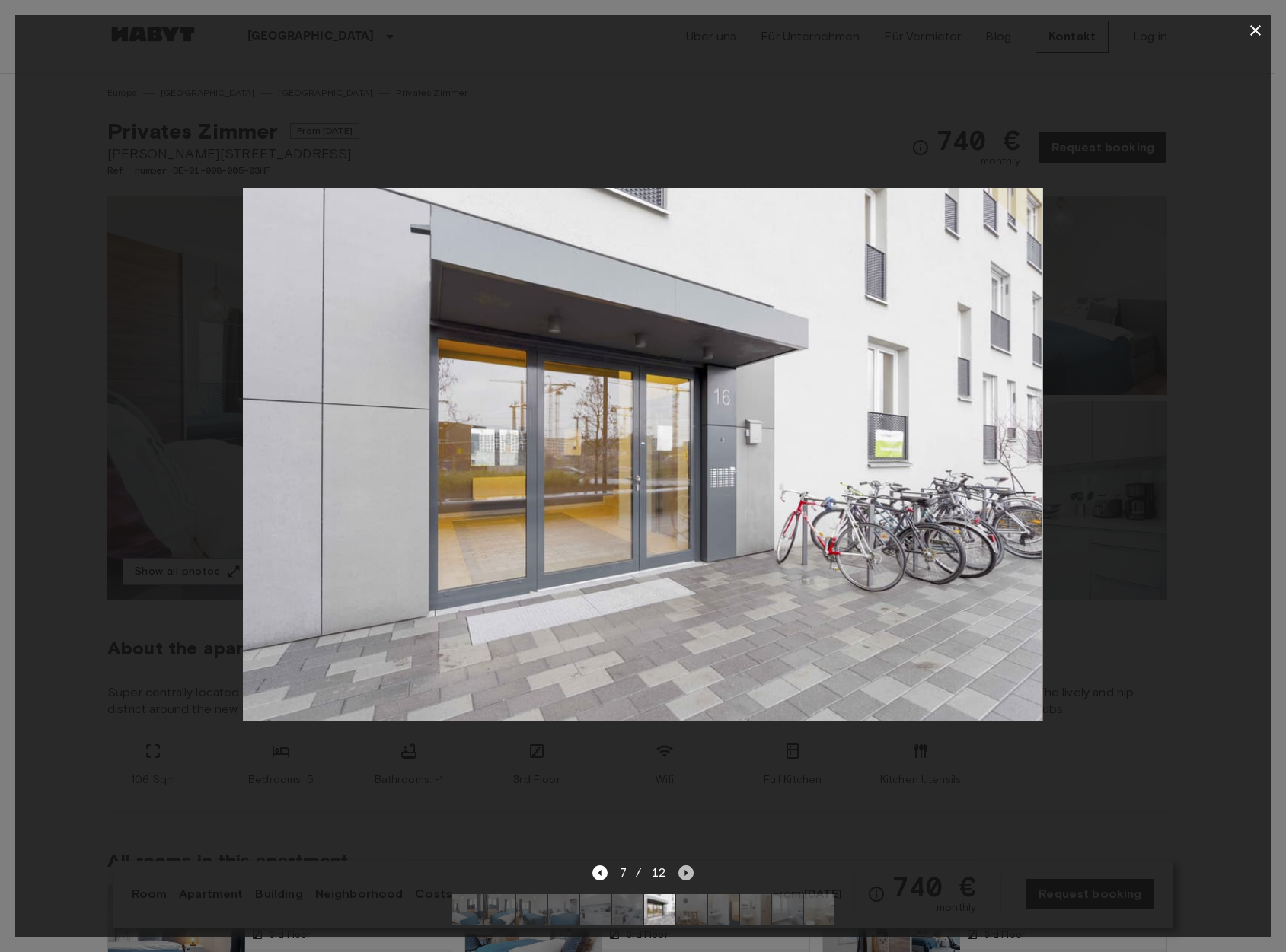
drag, startPoint x: 682, startPoint y: 866, endPoint x: 670, endPoint y: 859, distance: 13.9
click at [682, 866] on icon "Next image" at bounding box center [685, 873] width 16 height 16
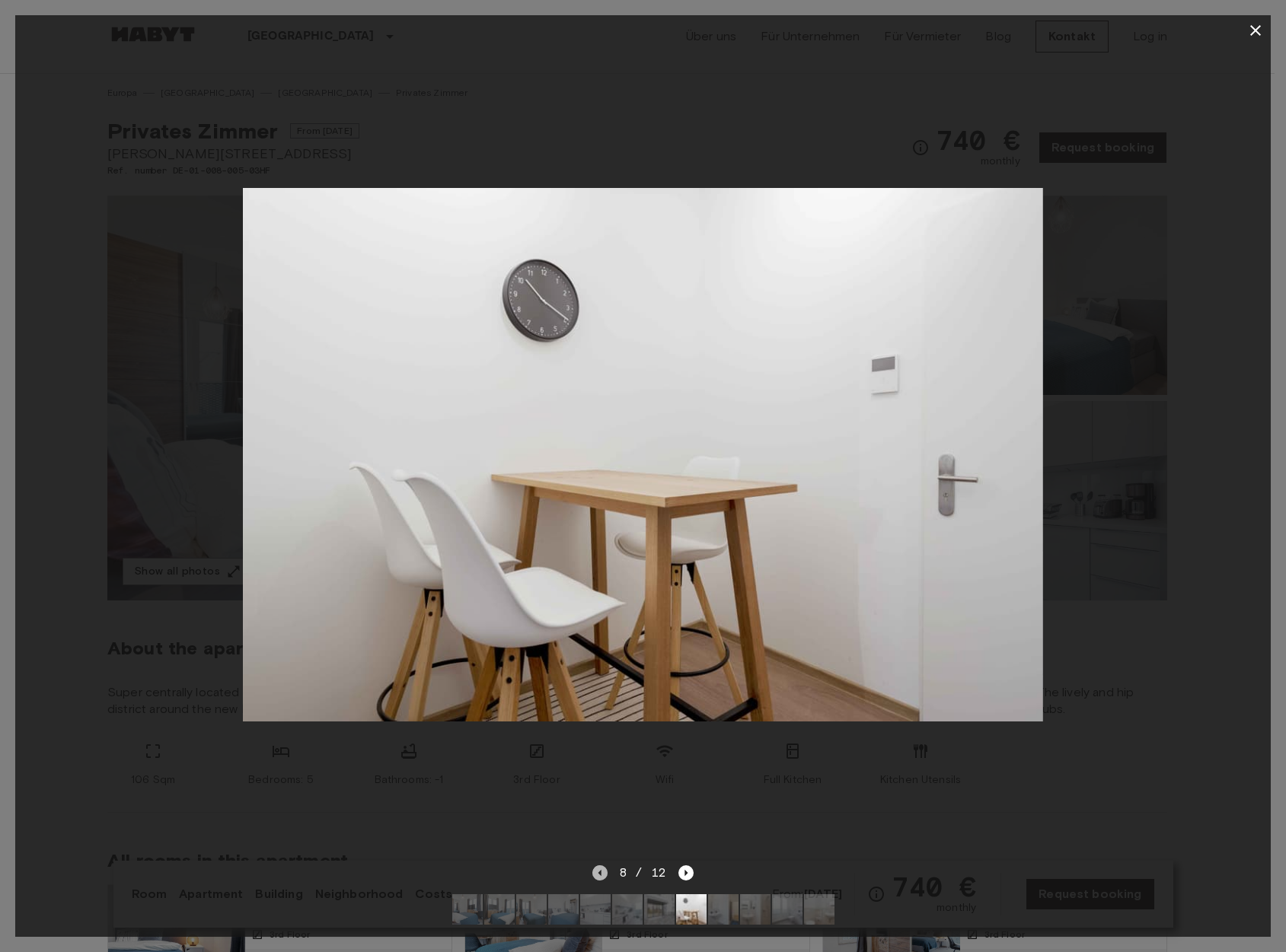
click at [600, 866] on icon "Previous image" at bounding box center [600, 873] width 16 height 16
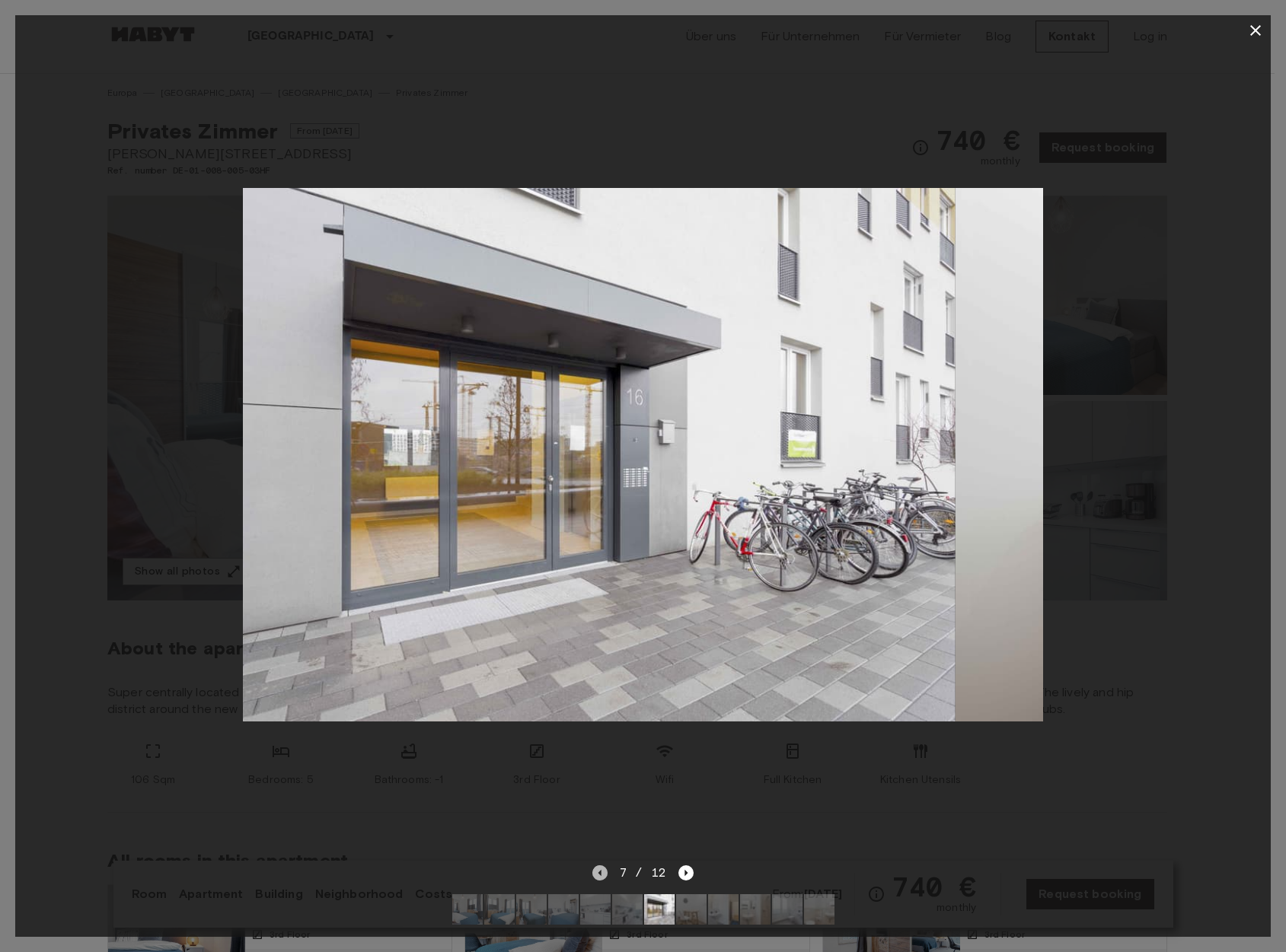
click at [600, 866] on icon "Previous image" at bounding box center [600, 873] width 16 height 16
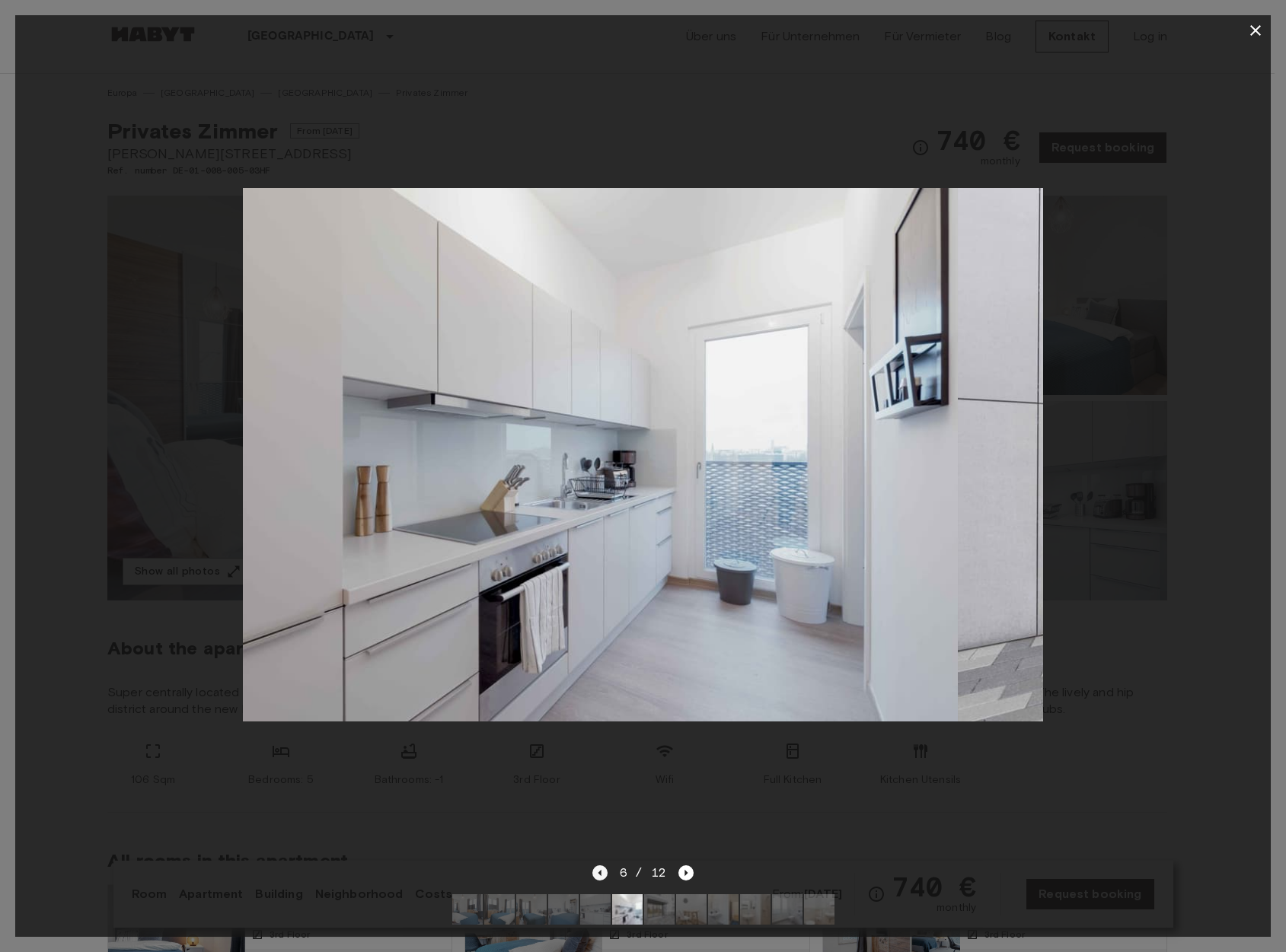
click at [600, 866] on icon "Previous image" at bounding box center [600, 873] width 16 height 16
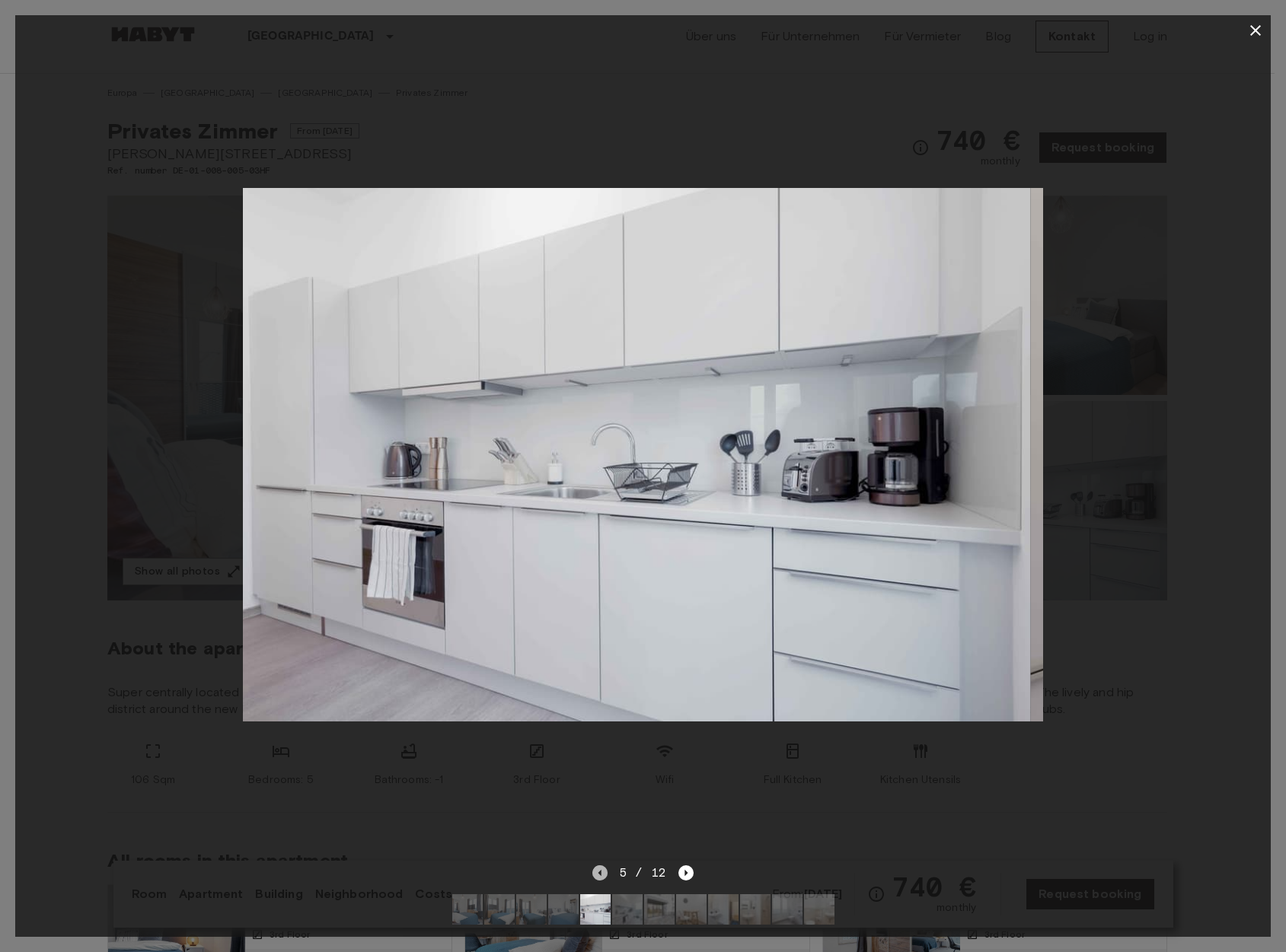
click at [600, 866] on icon "Previous image" at bounding box center [600, 873] width 16 height 16
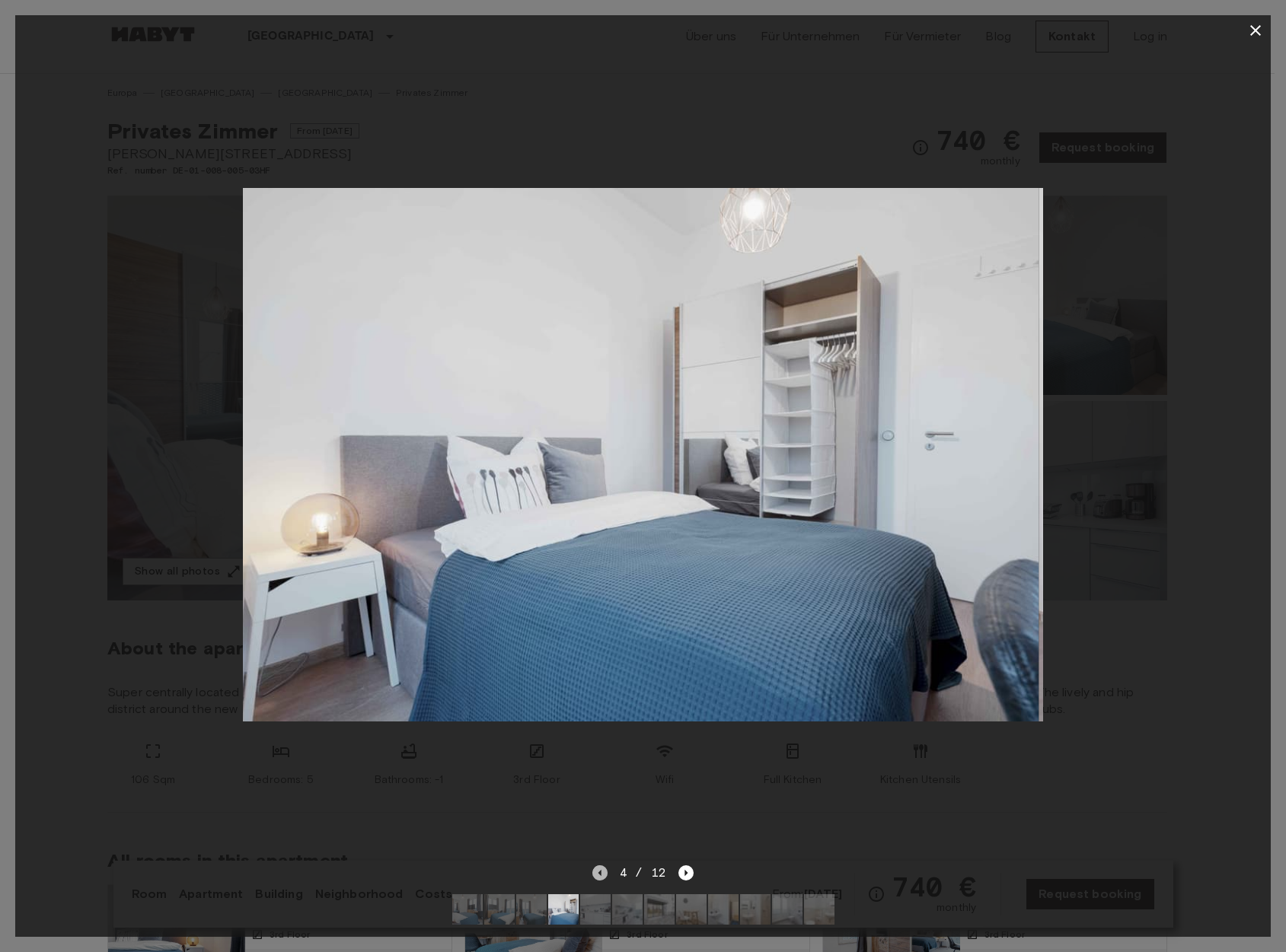
click at [600, 866] on icon "Previous image" at bounding box center [600, 873] width 16 height 16
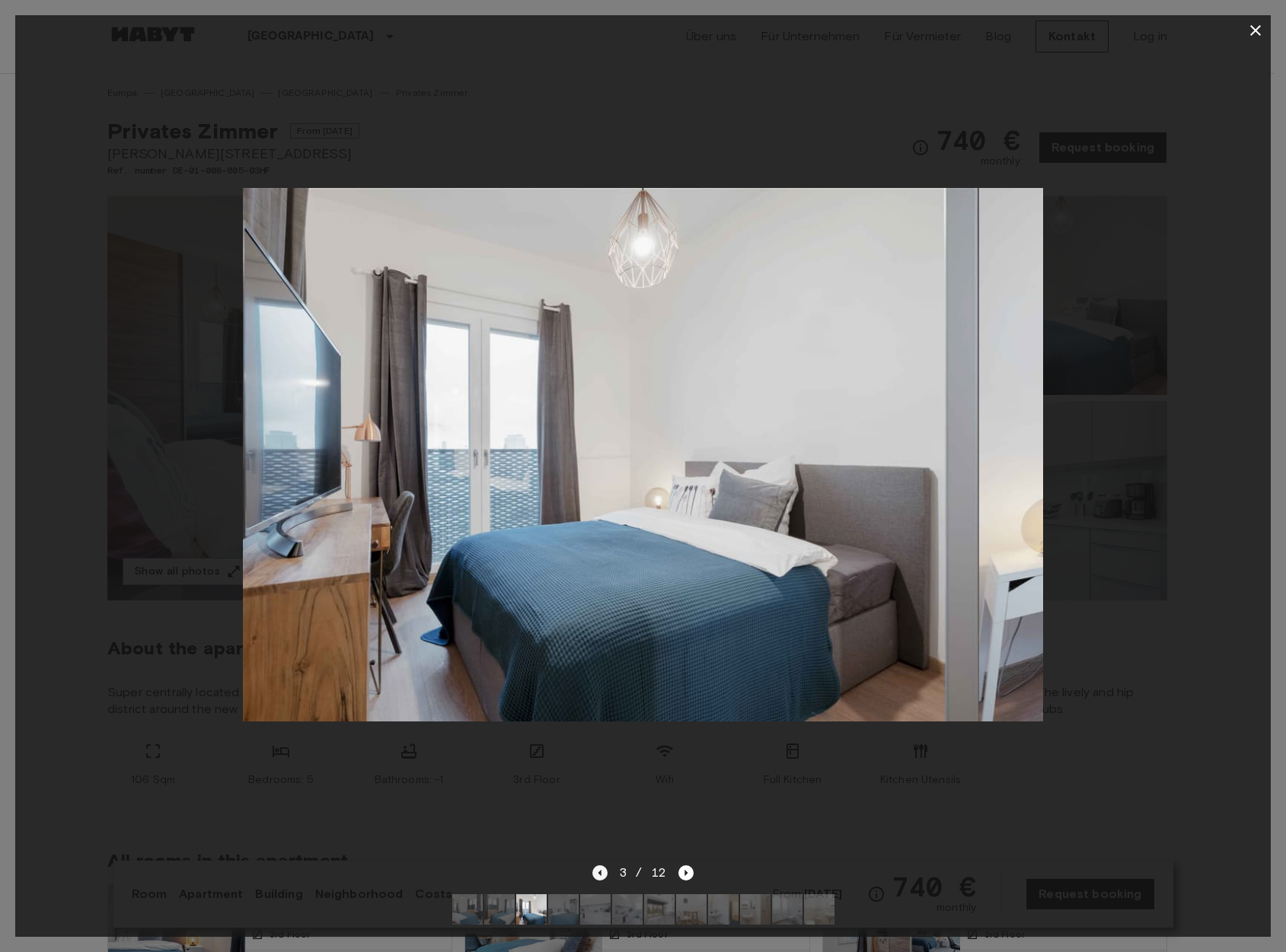
click at [599, 866] on icon "Previous image" at bounding box center [600, 873] width 16 height 16
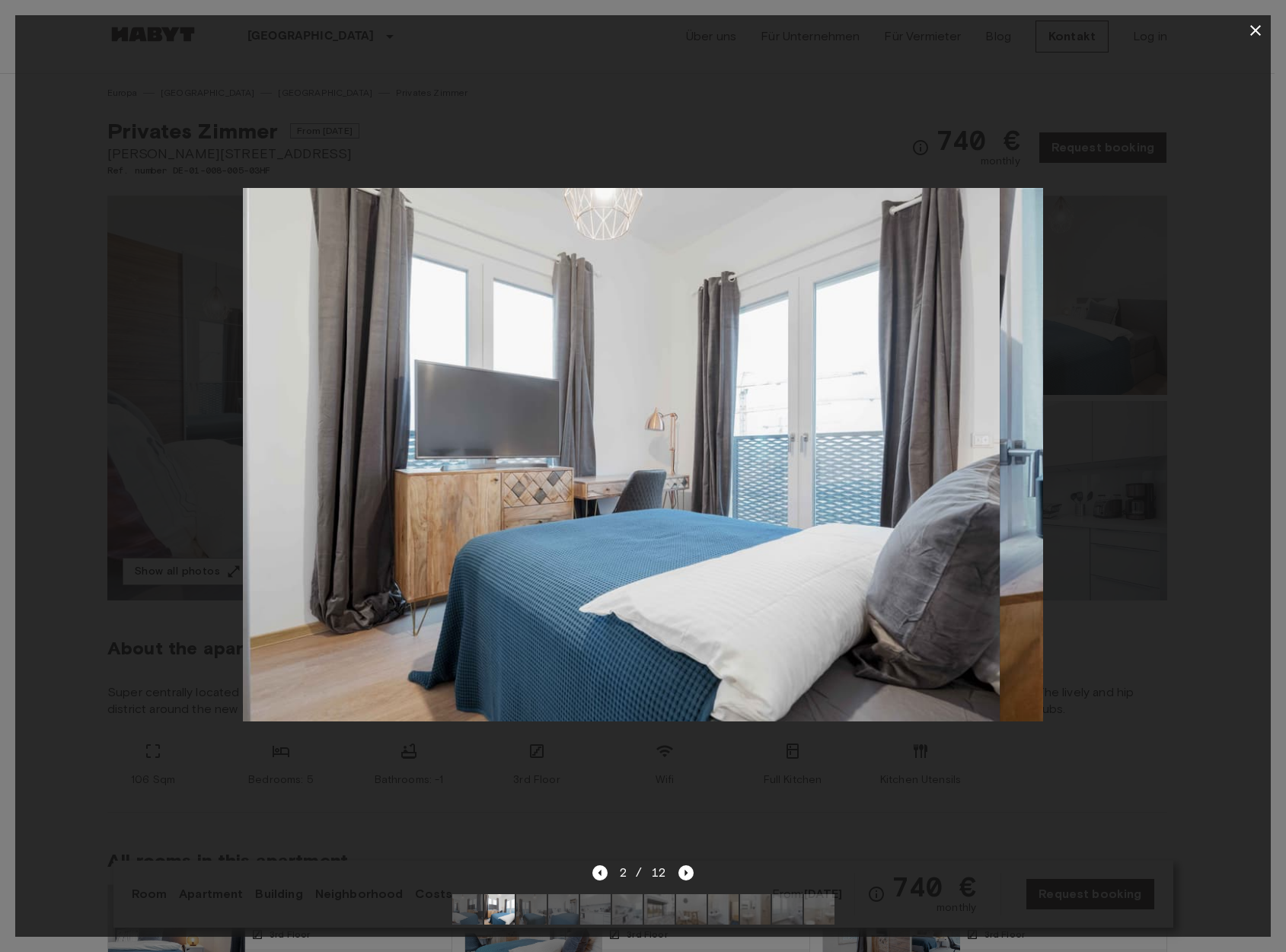
click at [597, 864] on div "2 / 12" at bounding box center [643, 873] width 101 height 18
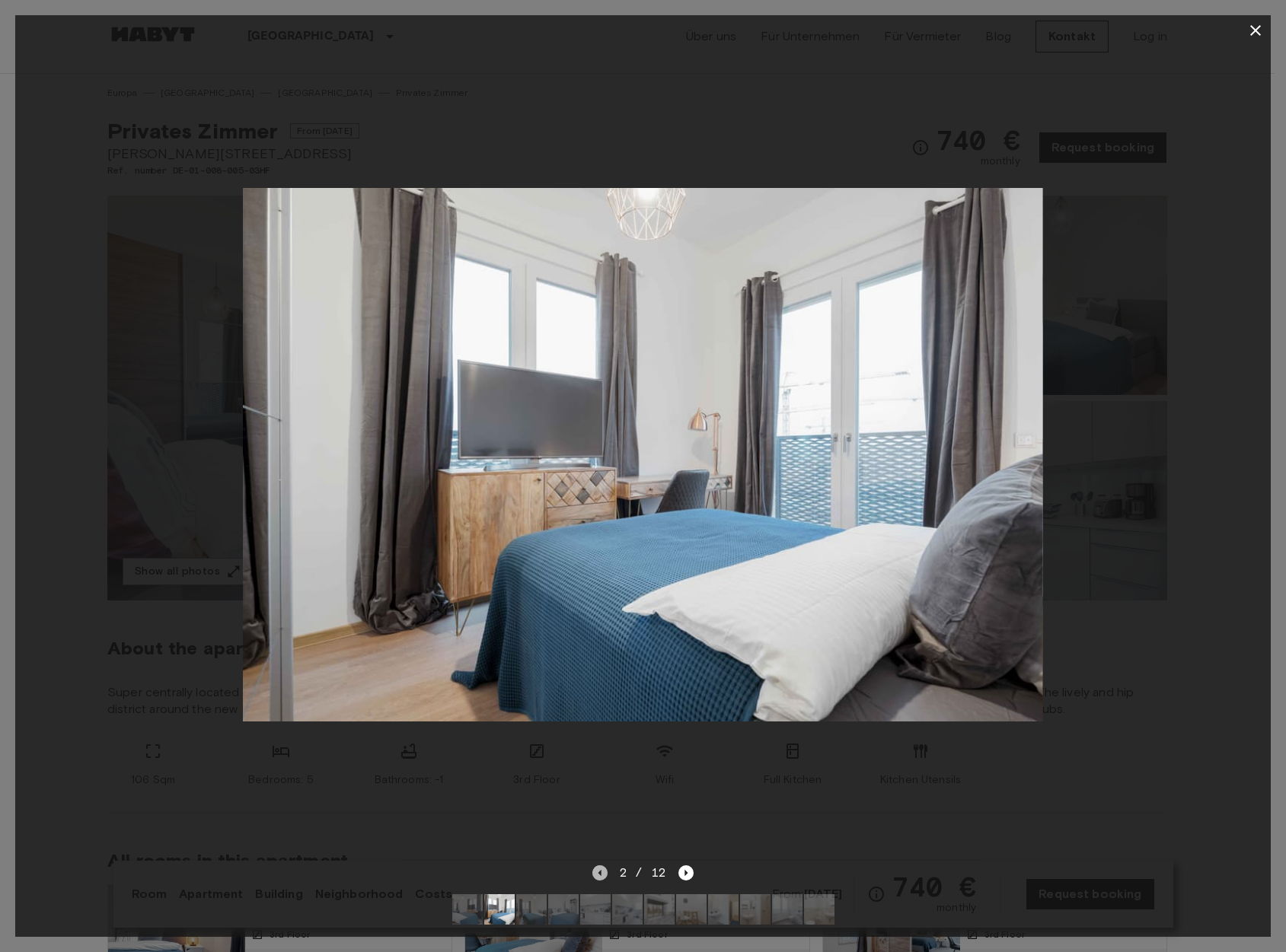
click at [595, 866] on icon "Previous image" at bounding box center [600, 873] width 16 height 16
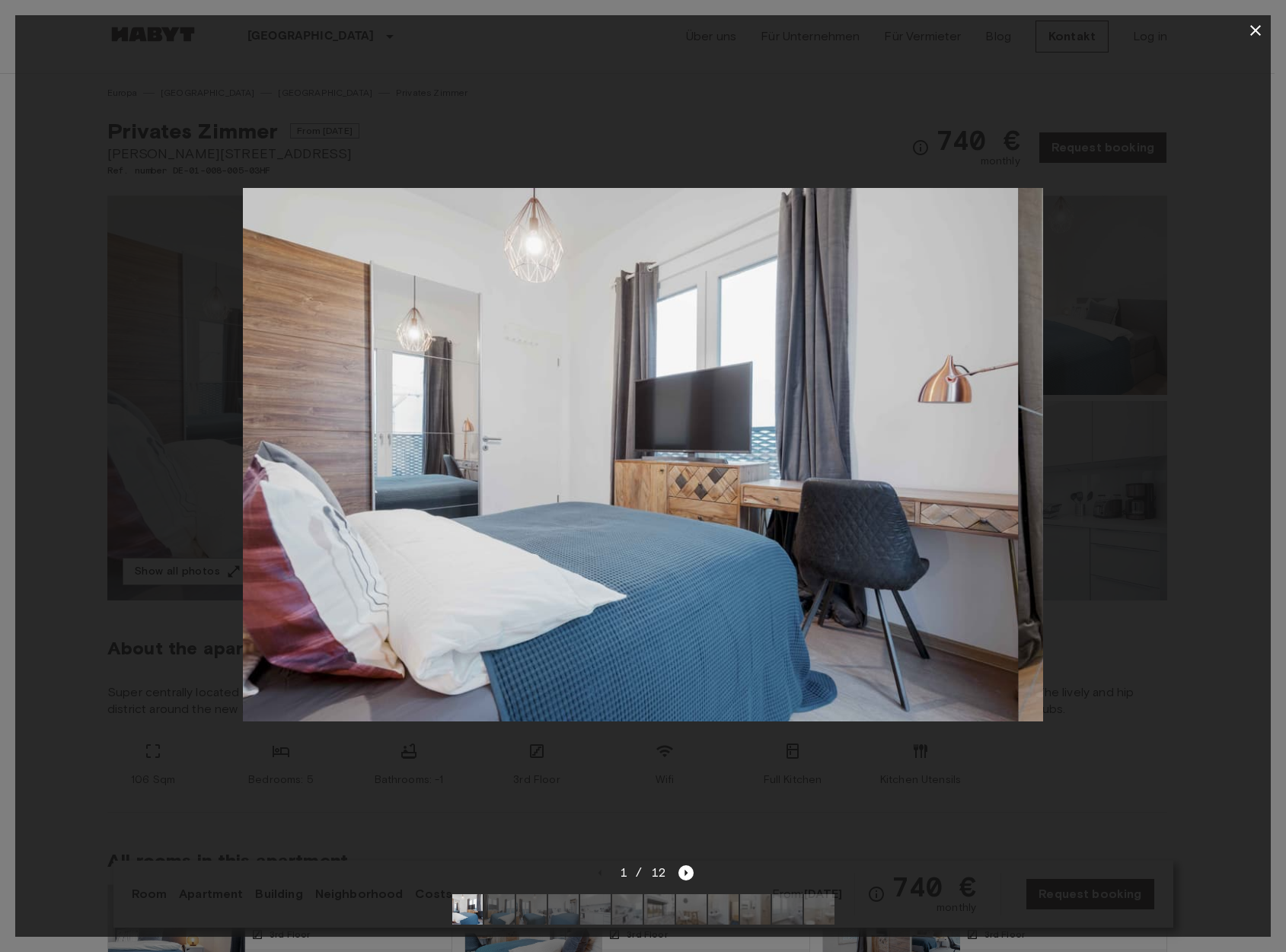
click at [595, 864] on div "1 / 12" at bounding box center [643, 873] width 101 height 18
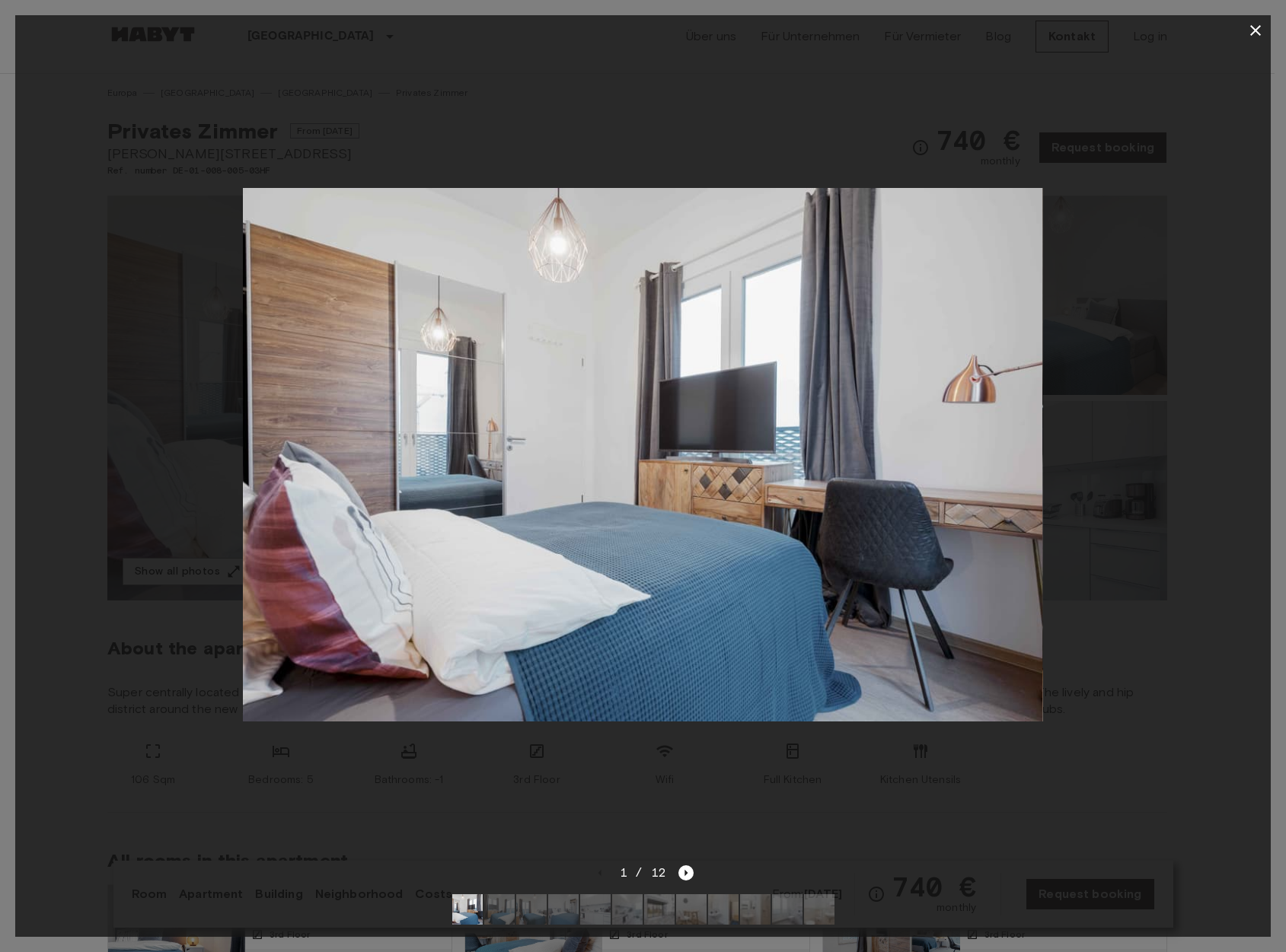
click at [597, 864] on div "1 / 12" at bounding box center [643, 873] width 101 height 18
click at [1250, 32] on icon "button" at bounding box center [1255, 30] width 18 height 18
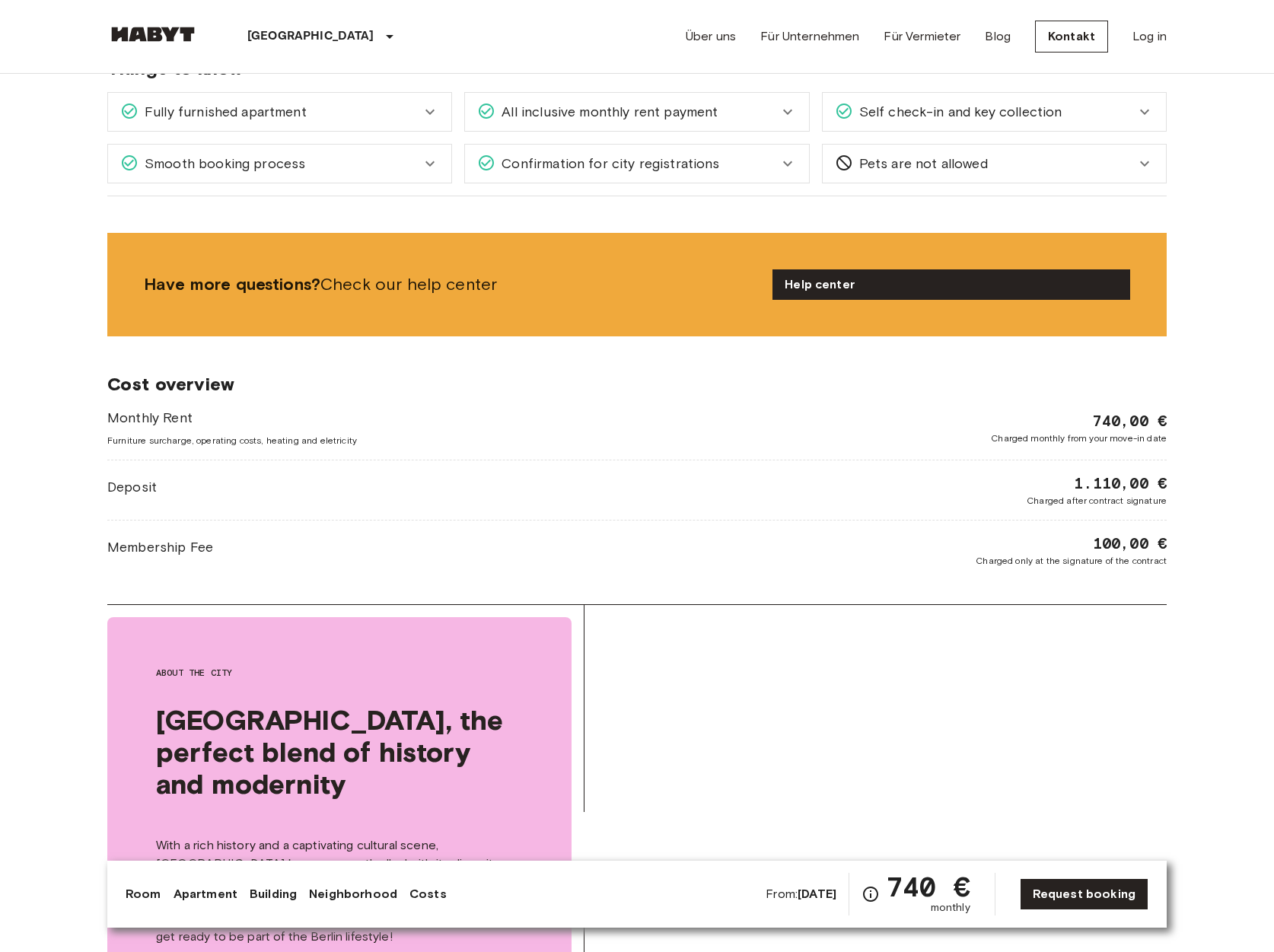
scroll to position [710, 0]
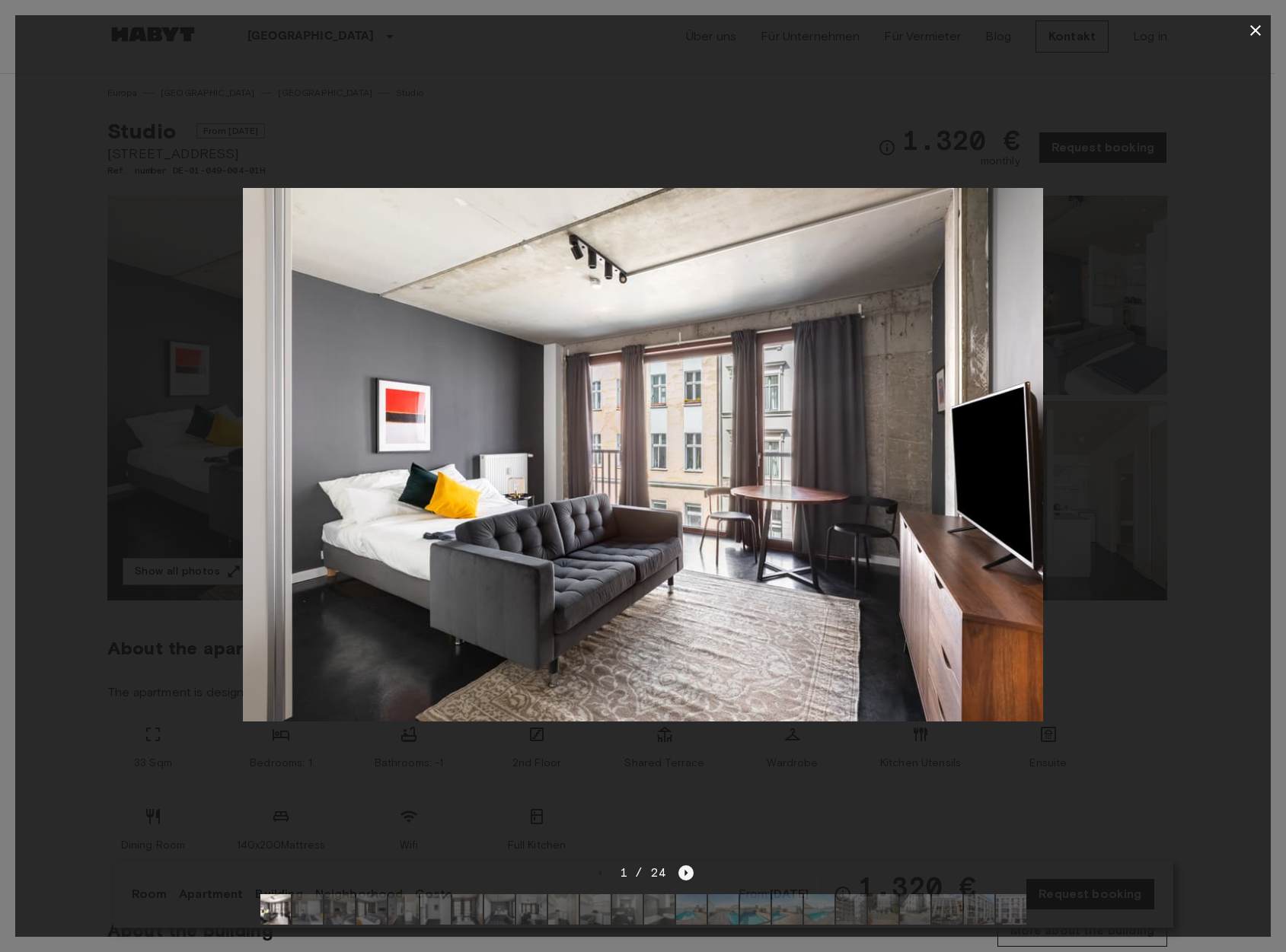
click at [682, 866] on icon "Next image" at bounding box center [685, 873] width 16 height 16
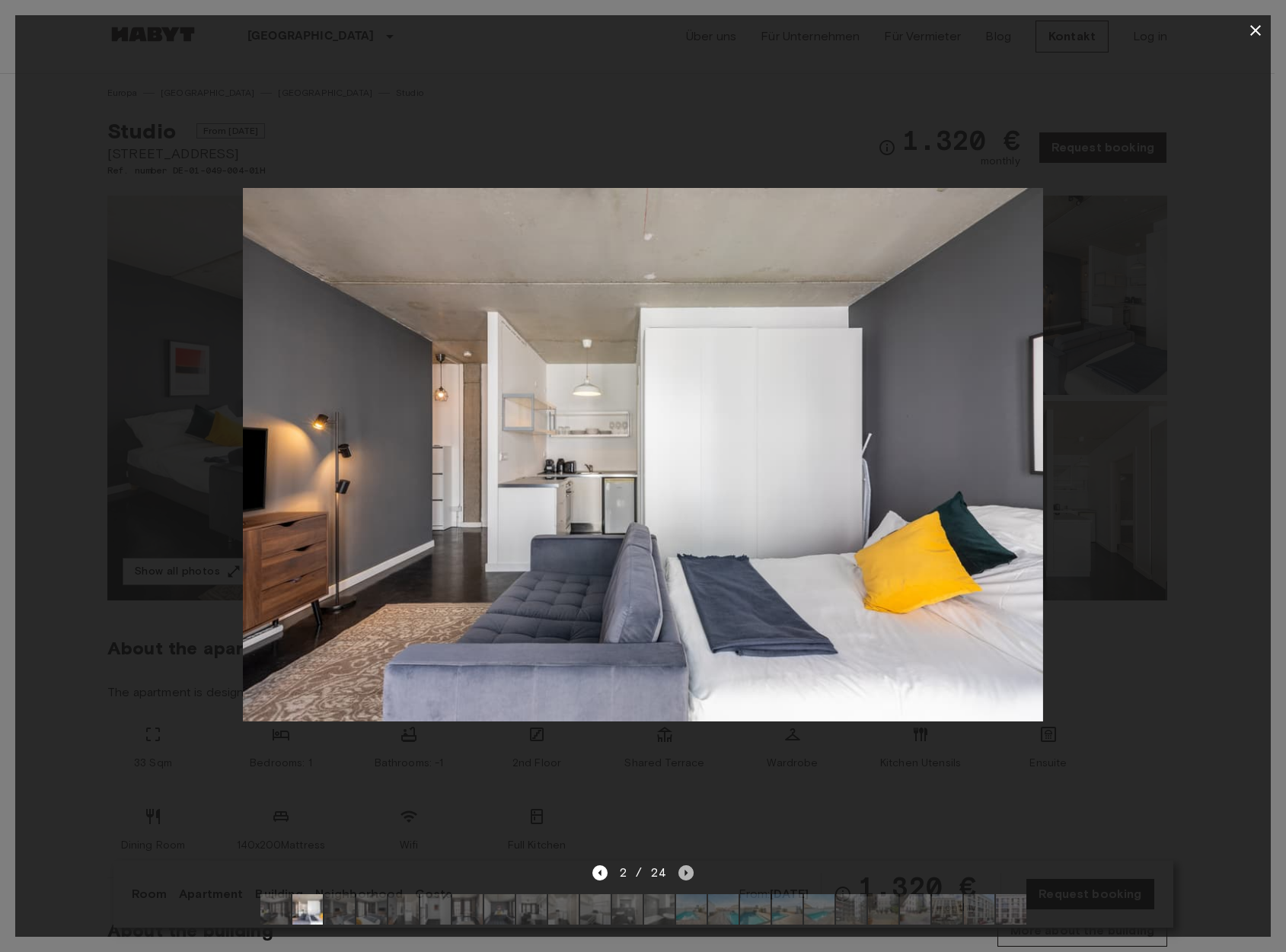
click at [688, 866] on icon "Next image" at bounding box center [685, 873] width 16 height 16
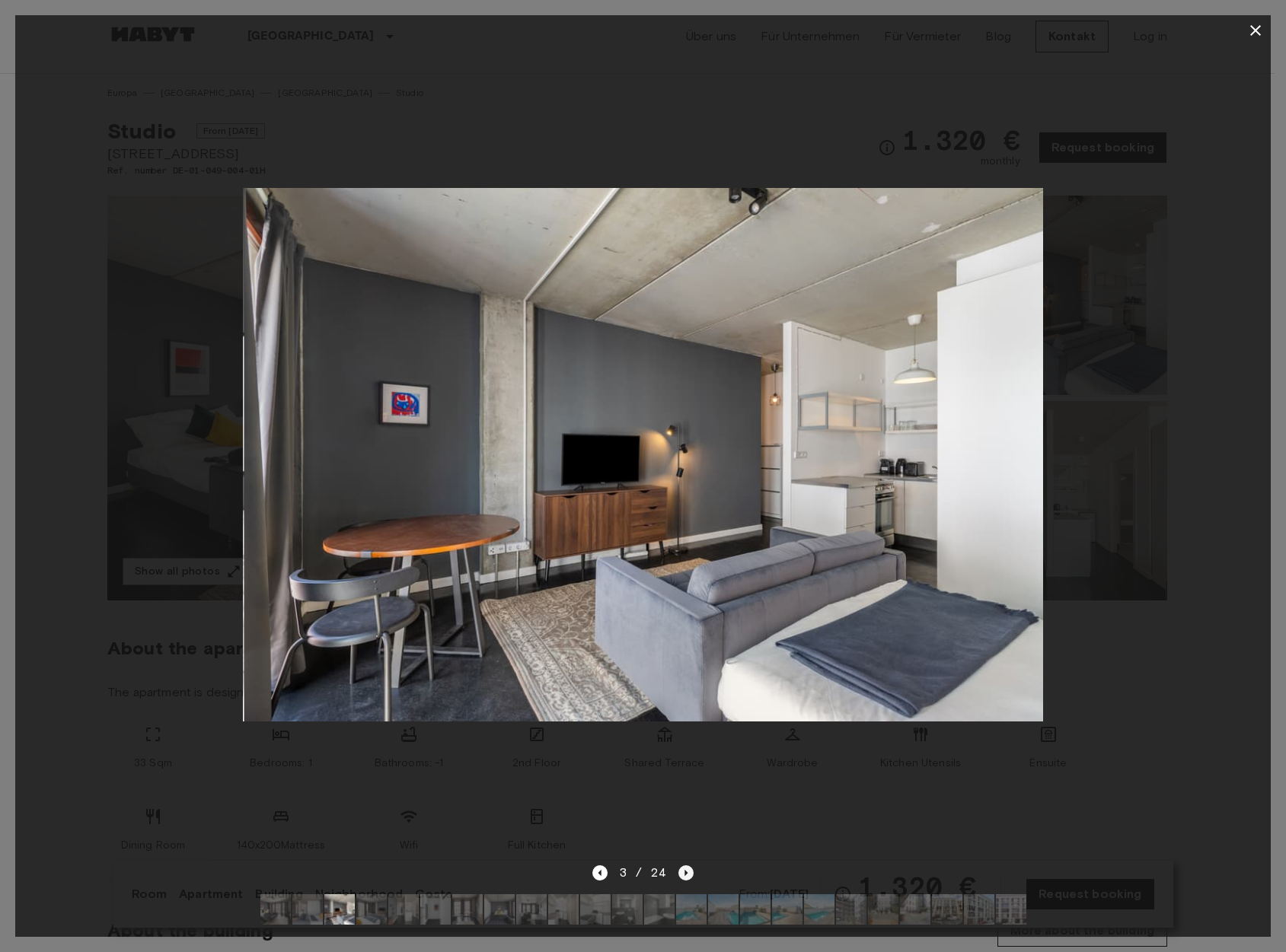
click at [688, 866] on icon "Next image" at bounding box center [685, 873] width 16 height 16
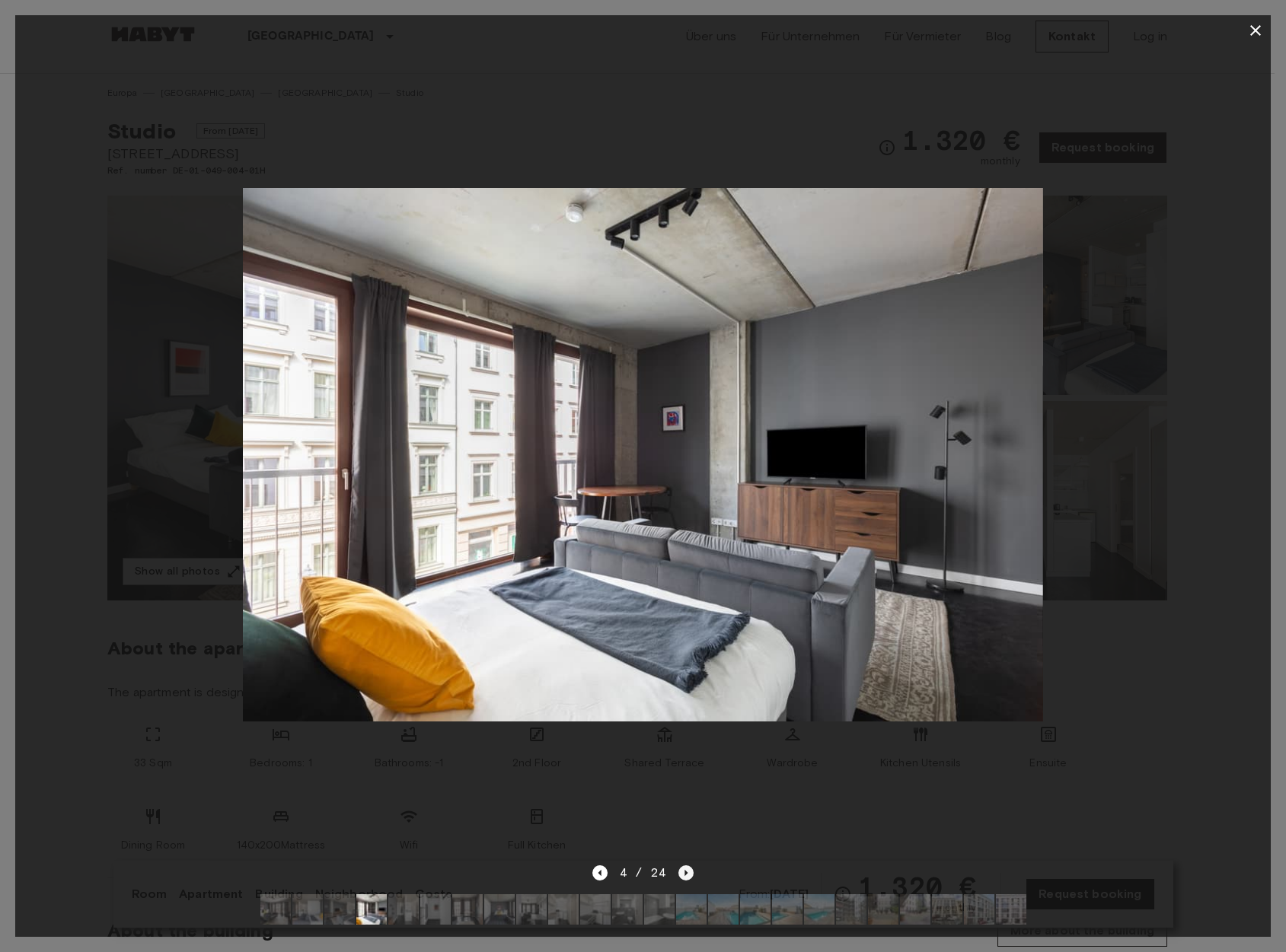
click at [687, 866] on icon "Next image" at bounding box center [685, 873] width 16 height 16
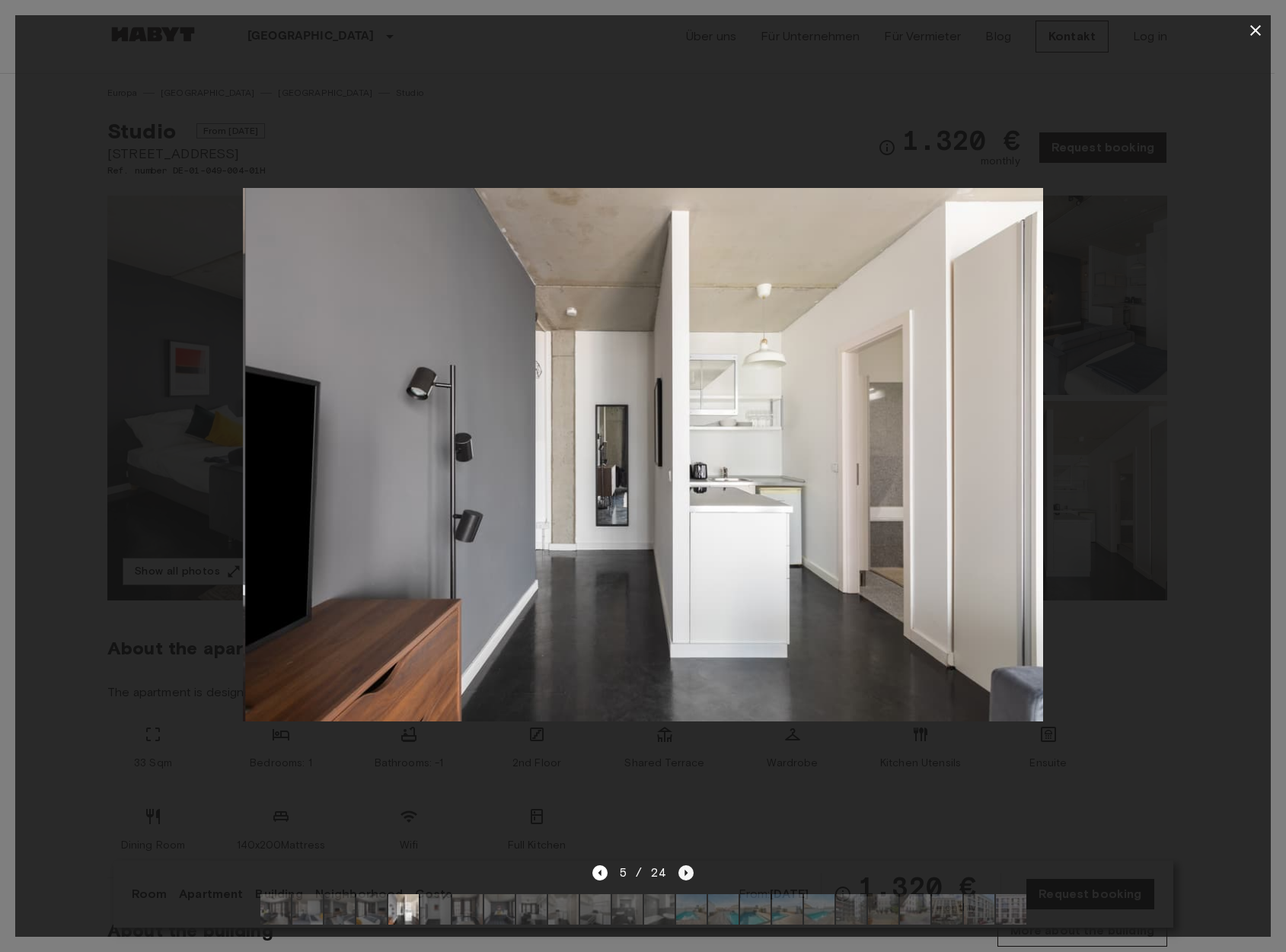
click at [682, 866] on icon "Next image" at bounding box center [685, 873] width 16 height 16
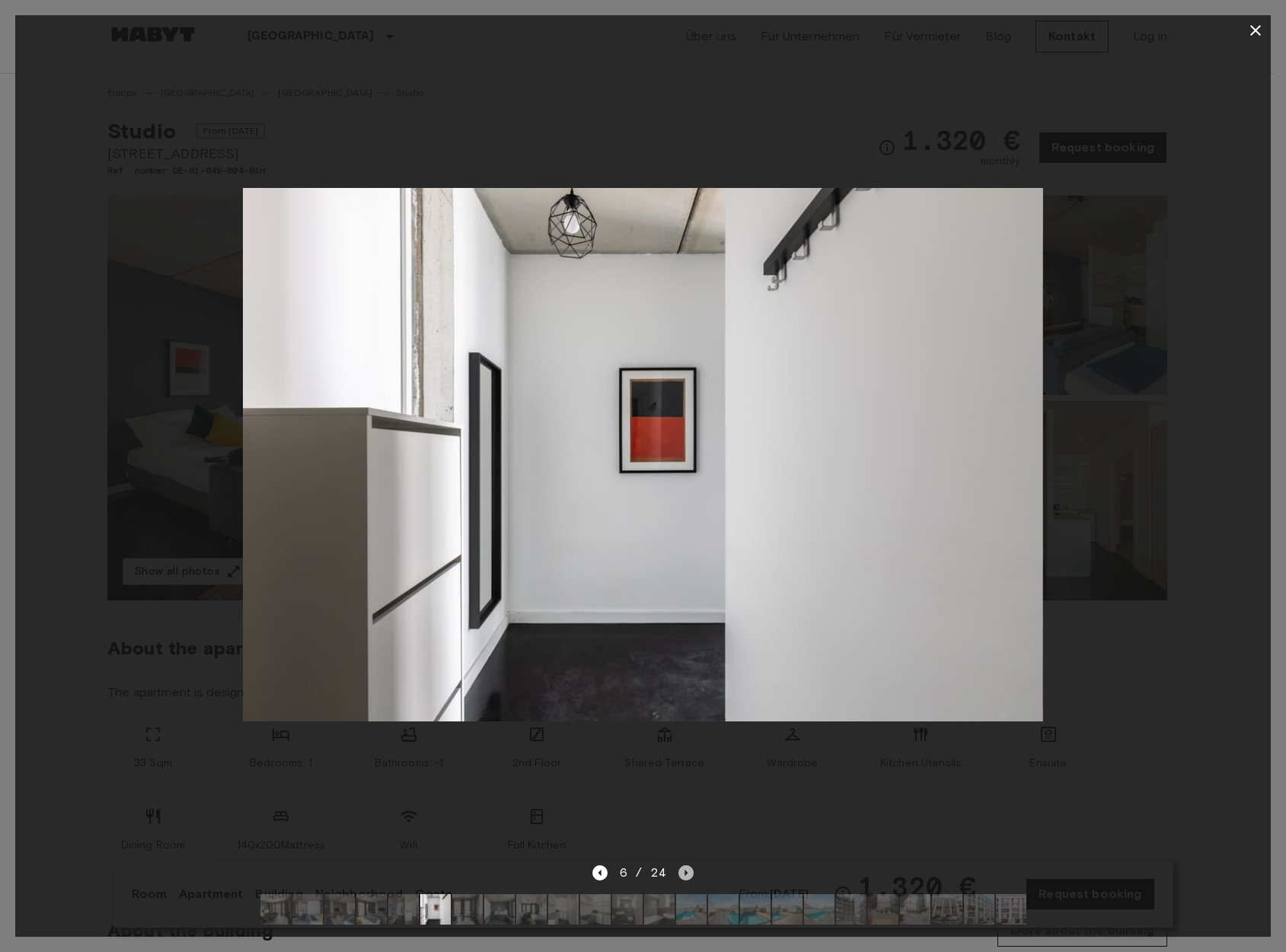
click at [678, 866] on icon "Next image" at bounding box center [685, 873] width 16 height 16
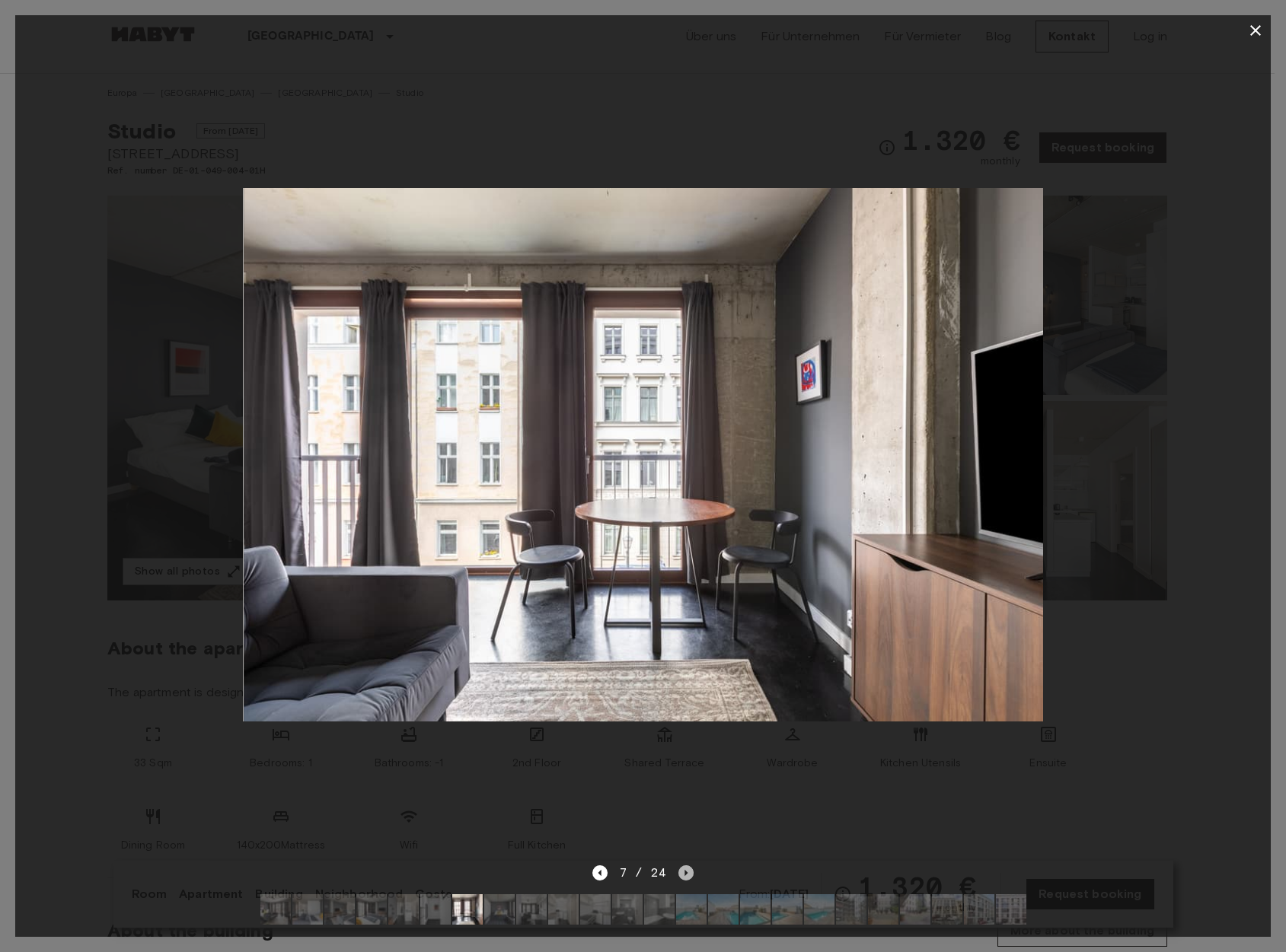
click at [684, 866] on icon "Next image" at bounding box center [685, 873] width 16 height 16
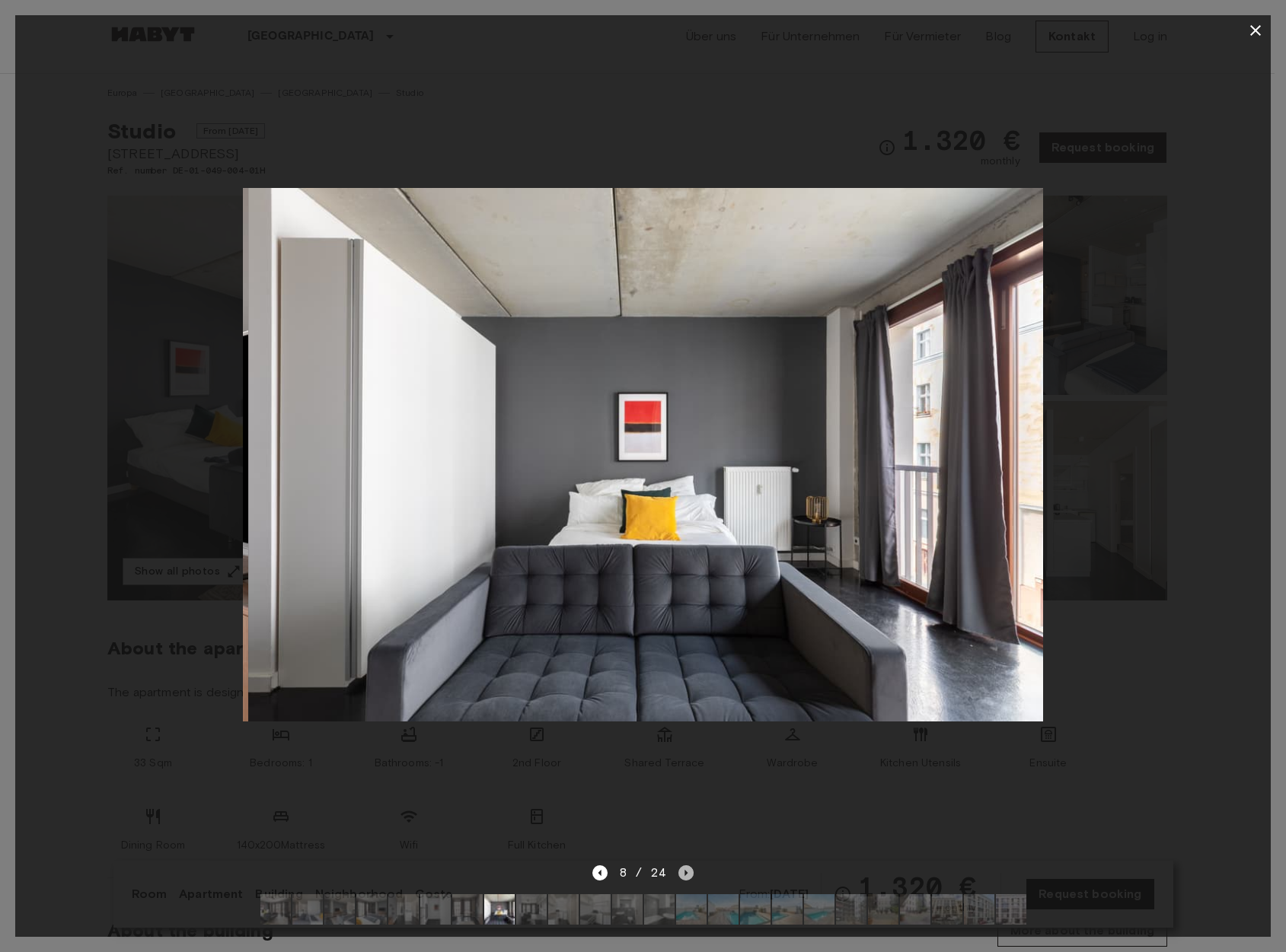
click at [684, 866] on icon "Next image" at bounding box center [685, 873] width 16 height 16
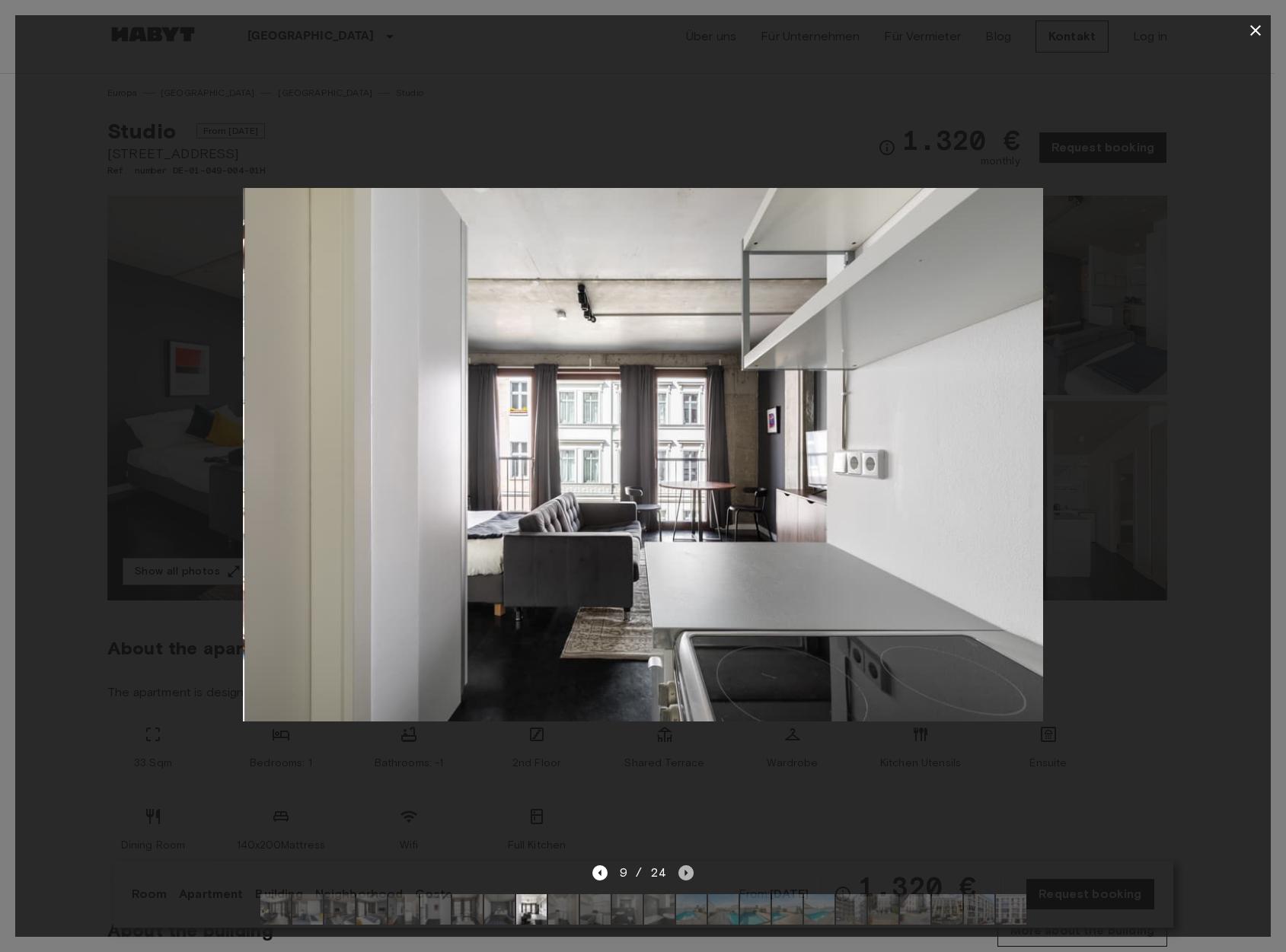
click at [682, 866] on icon "Next image" at bounding box center [685, 873] width 16 height 16
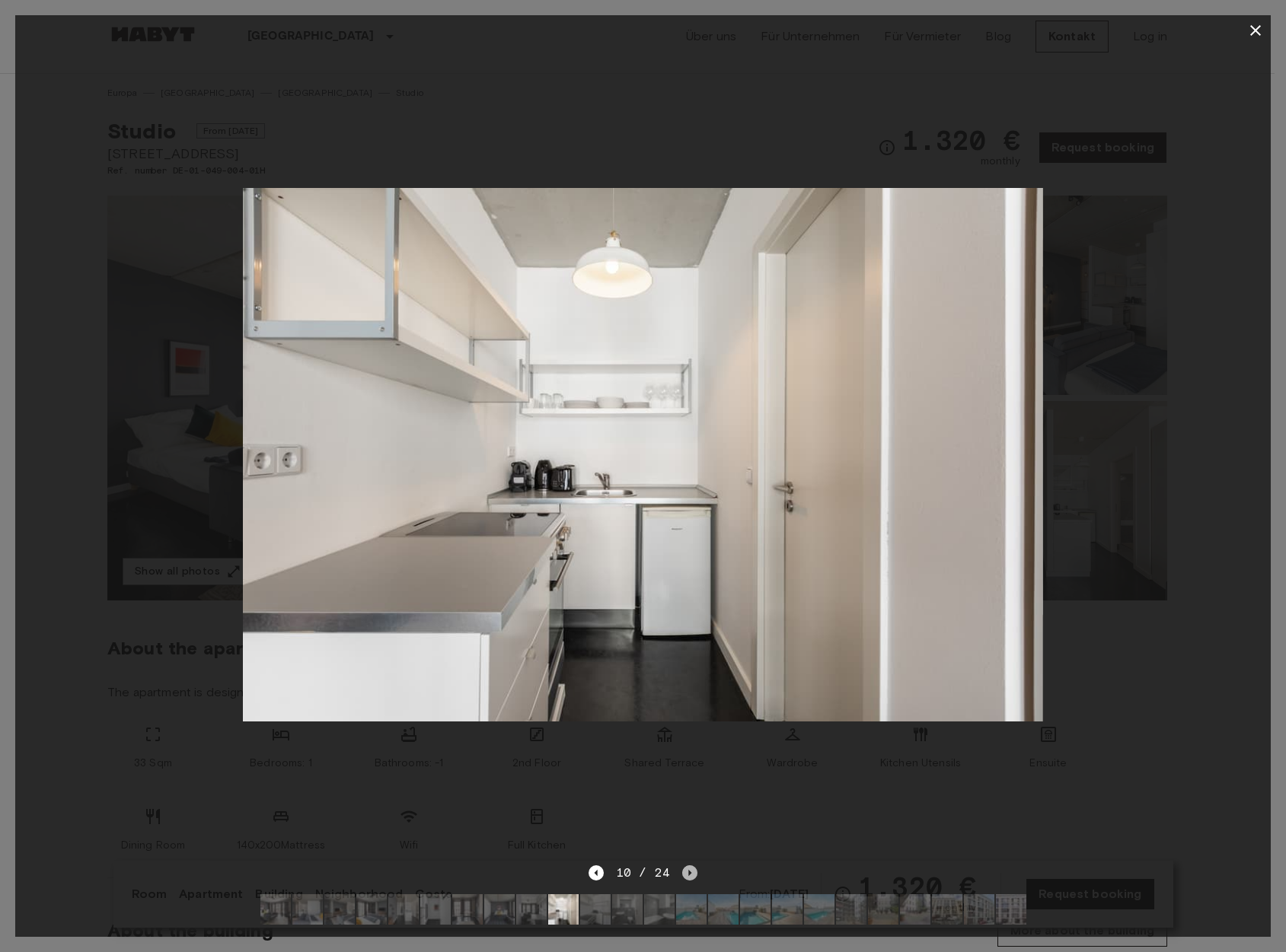
click at [689, 870] on icon "Next image" at bounding box center [689, 873] width 3 height 6
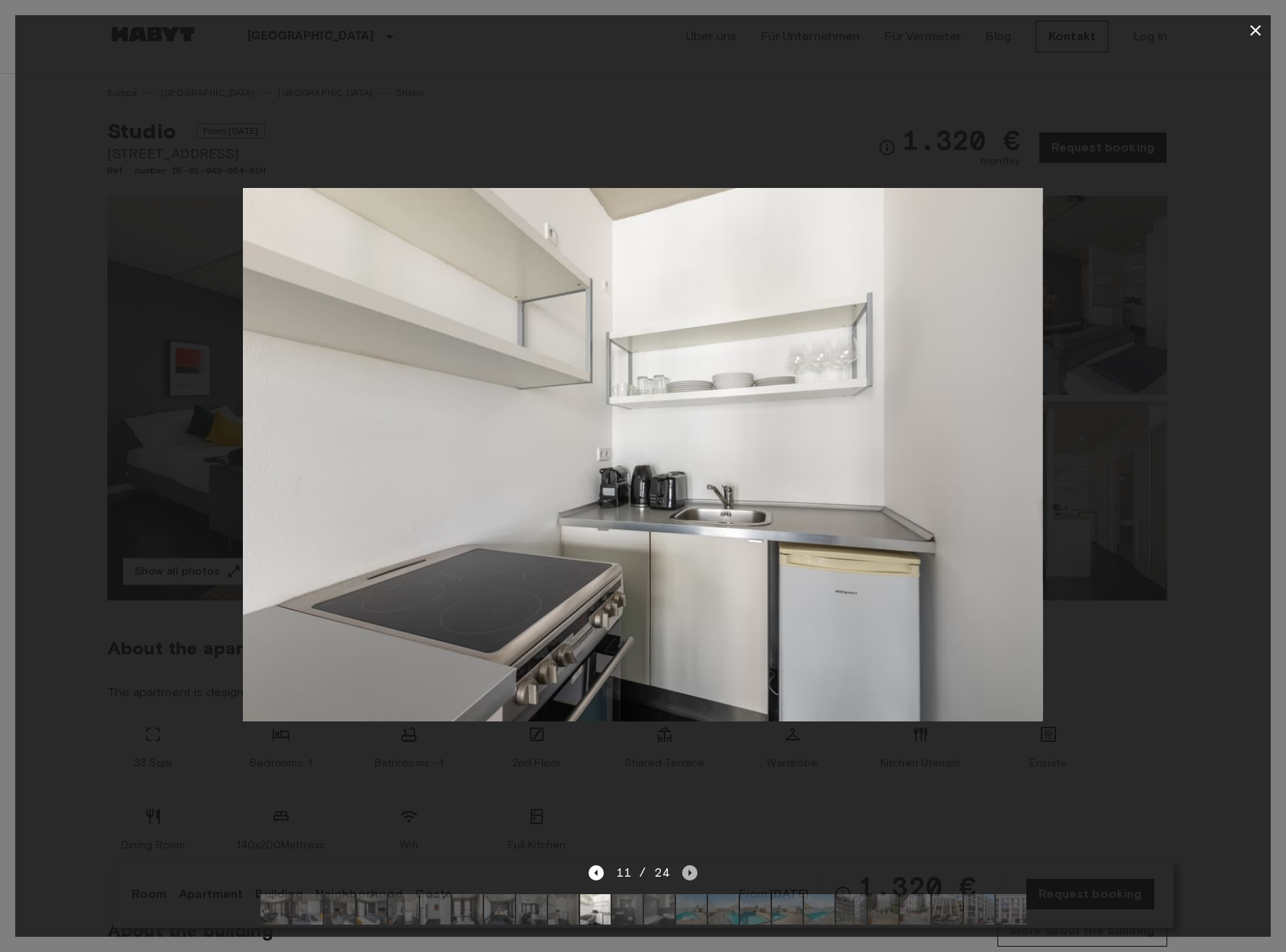
click at [690, 866] on icon "Next image" at bounding box center [690, 873] width 16 height 16
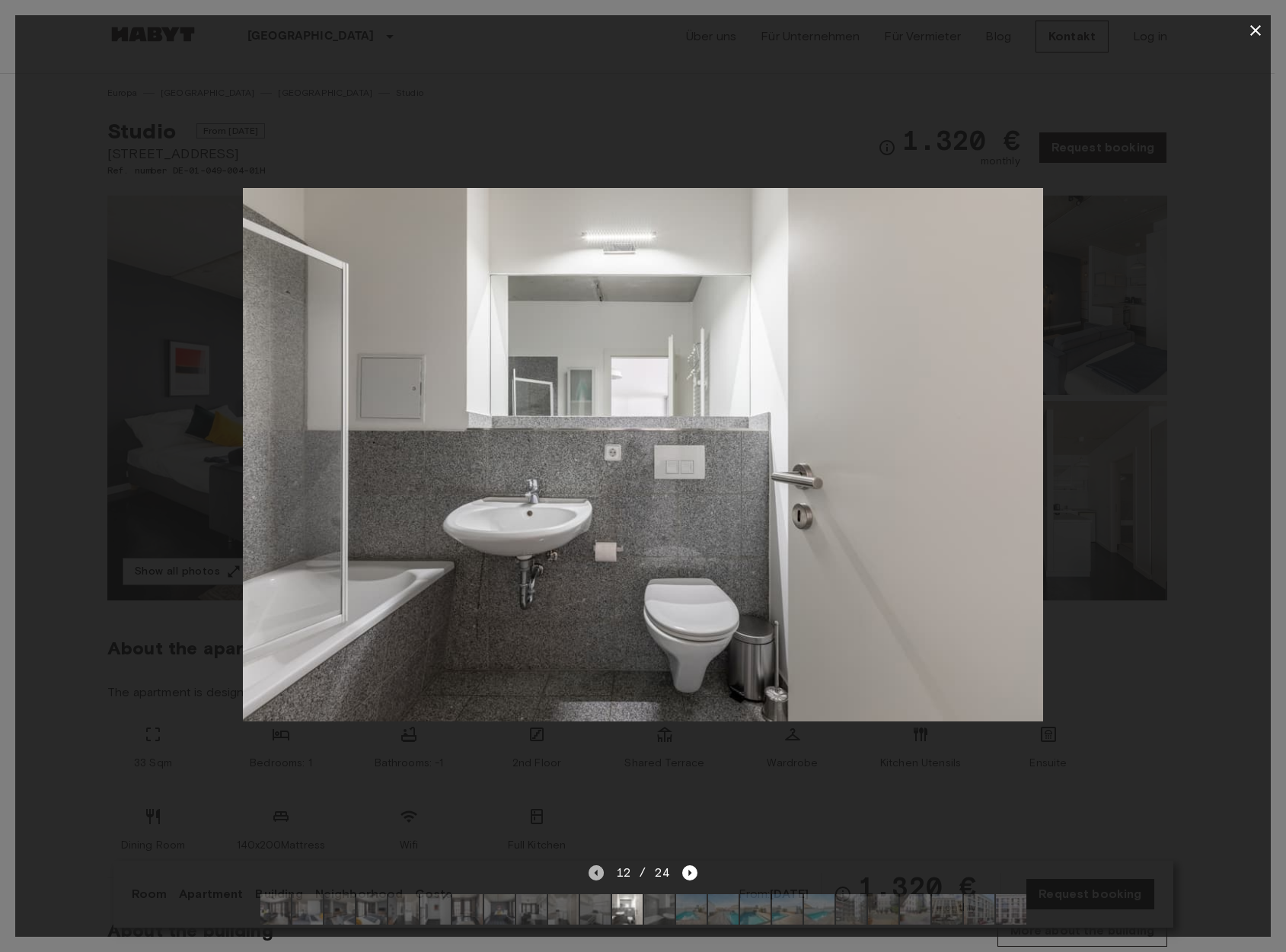
click at [591, 866] on icon "Previous image" at bounding box center [595, 873] width 16 height 16
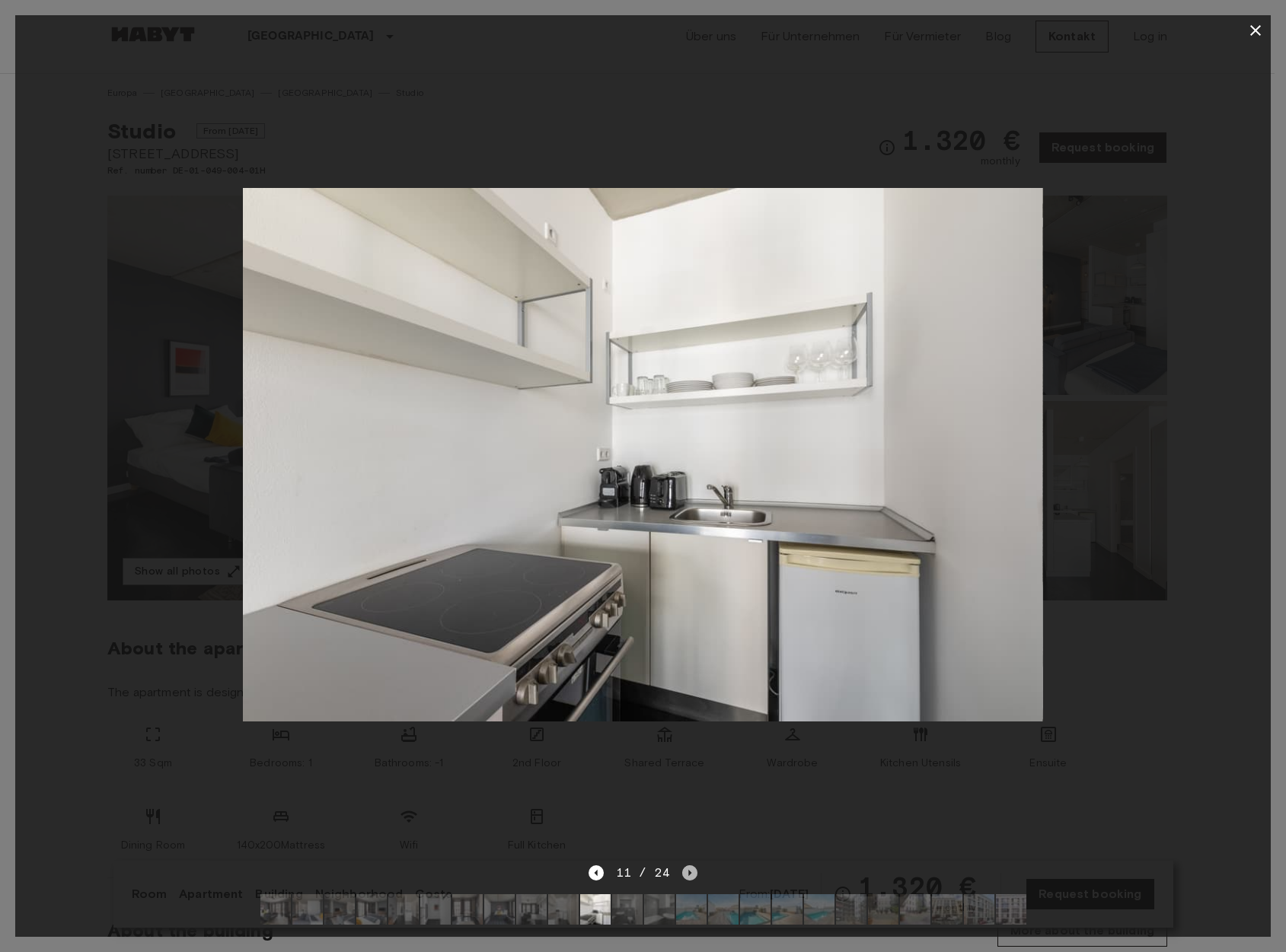
click at [683, 866] on icon "Next image" at bounding box center [690, 873] width 16 height 16
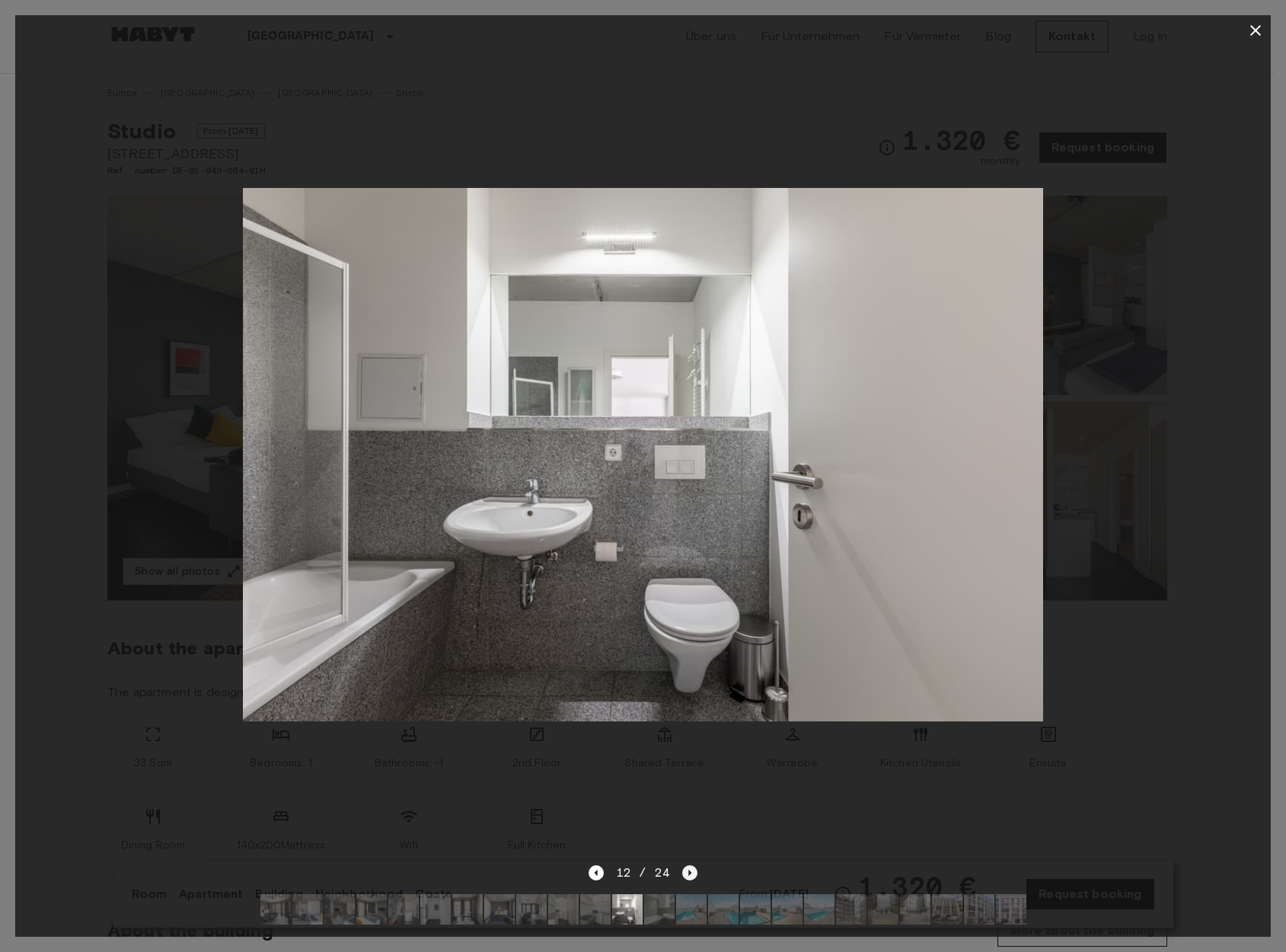
click at [687, 866] on icon "Next image" at bounding box center [690, 873] width 16 height 16
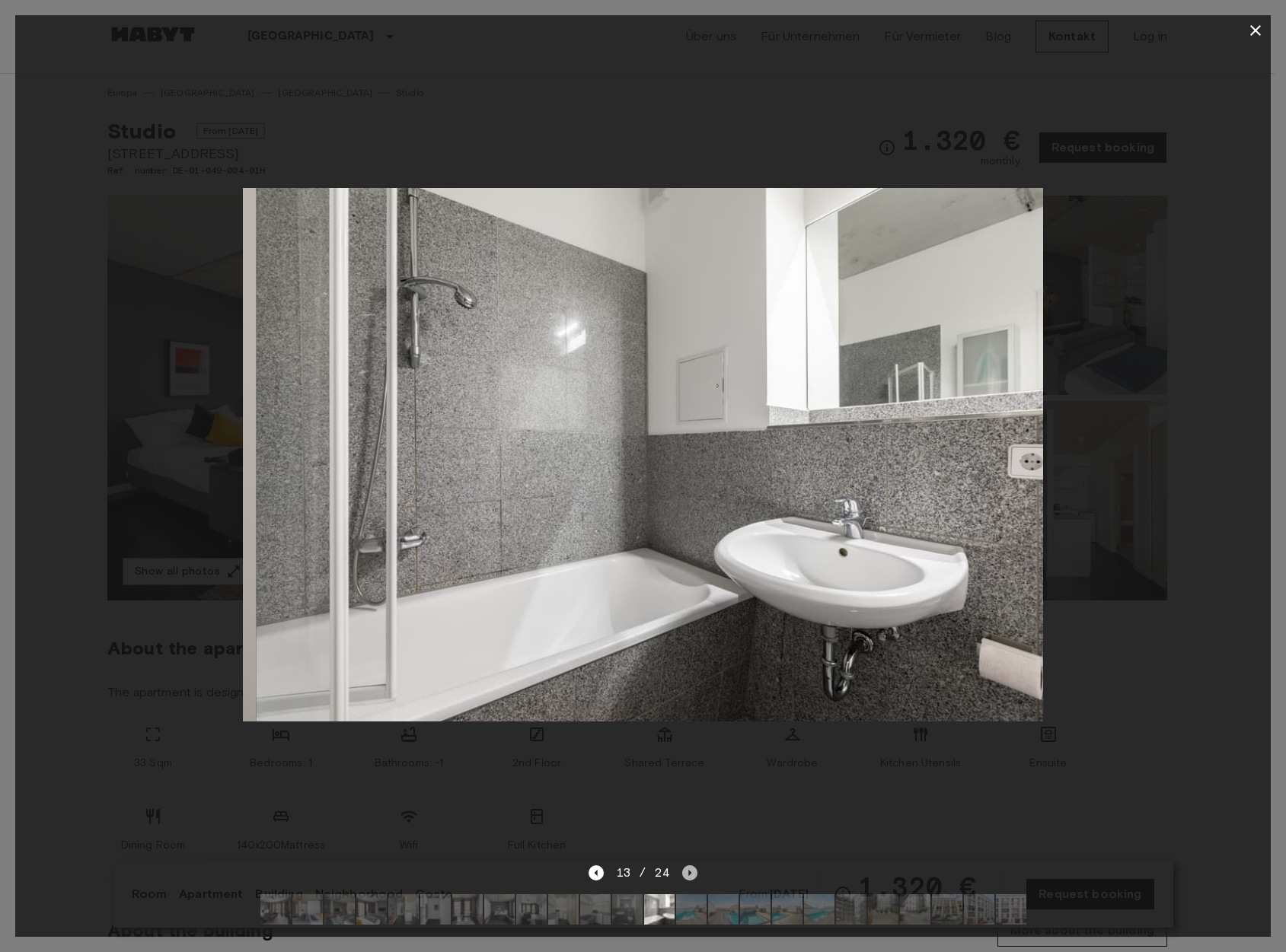
click at [686, 866] on icon "Next image" at bounding box center [690, 873] width 16 height 16
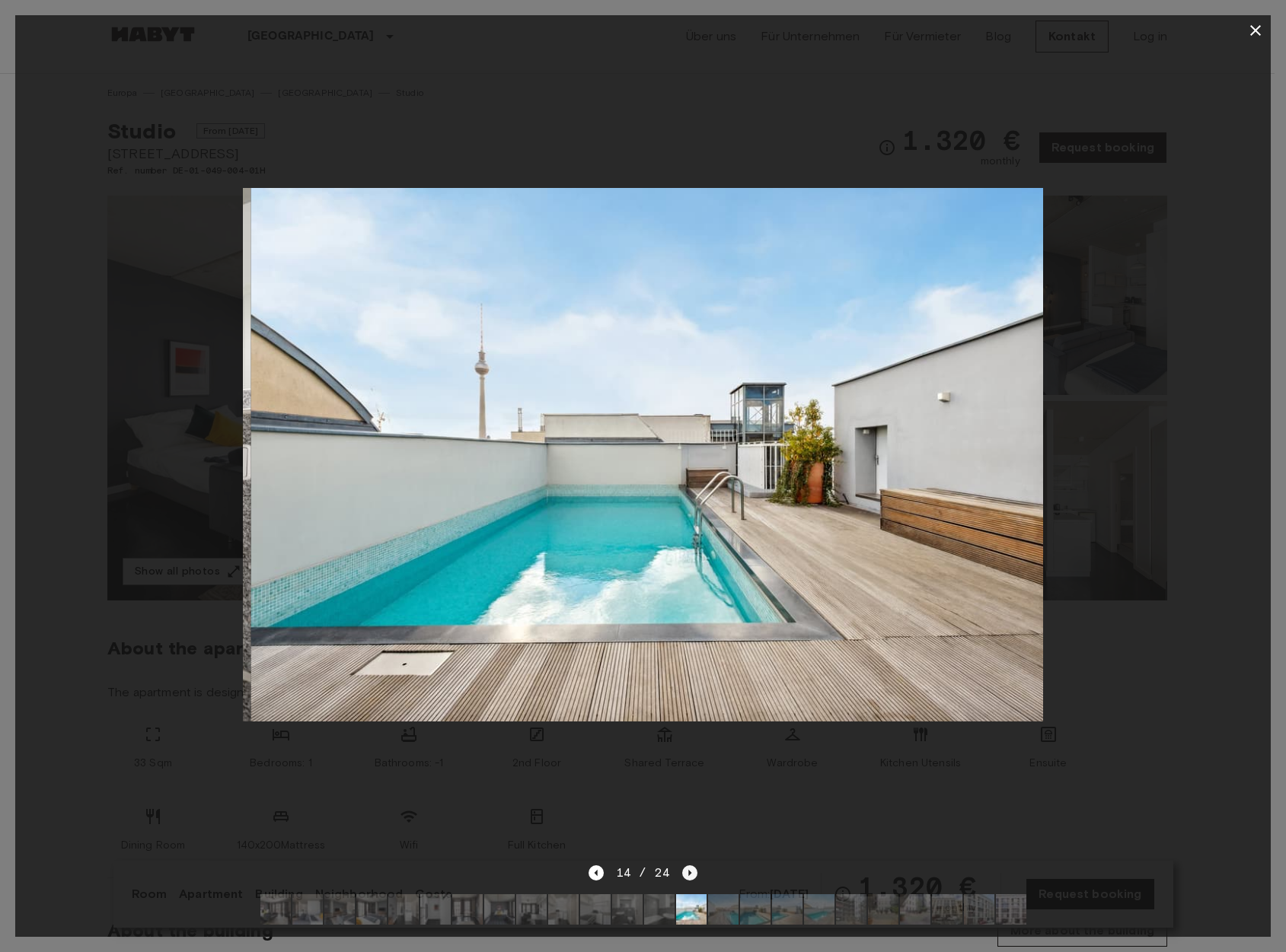
click at [685, 866] on icon "Next image" at bounding box center [690, 873] width 16 height 16
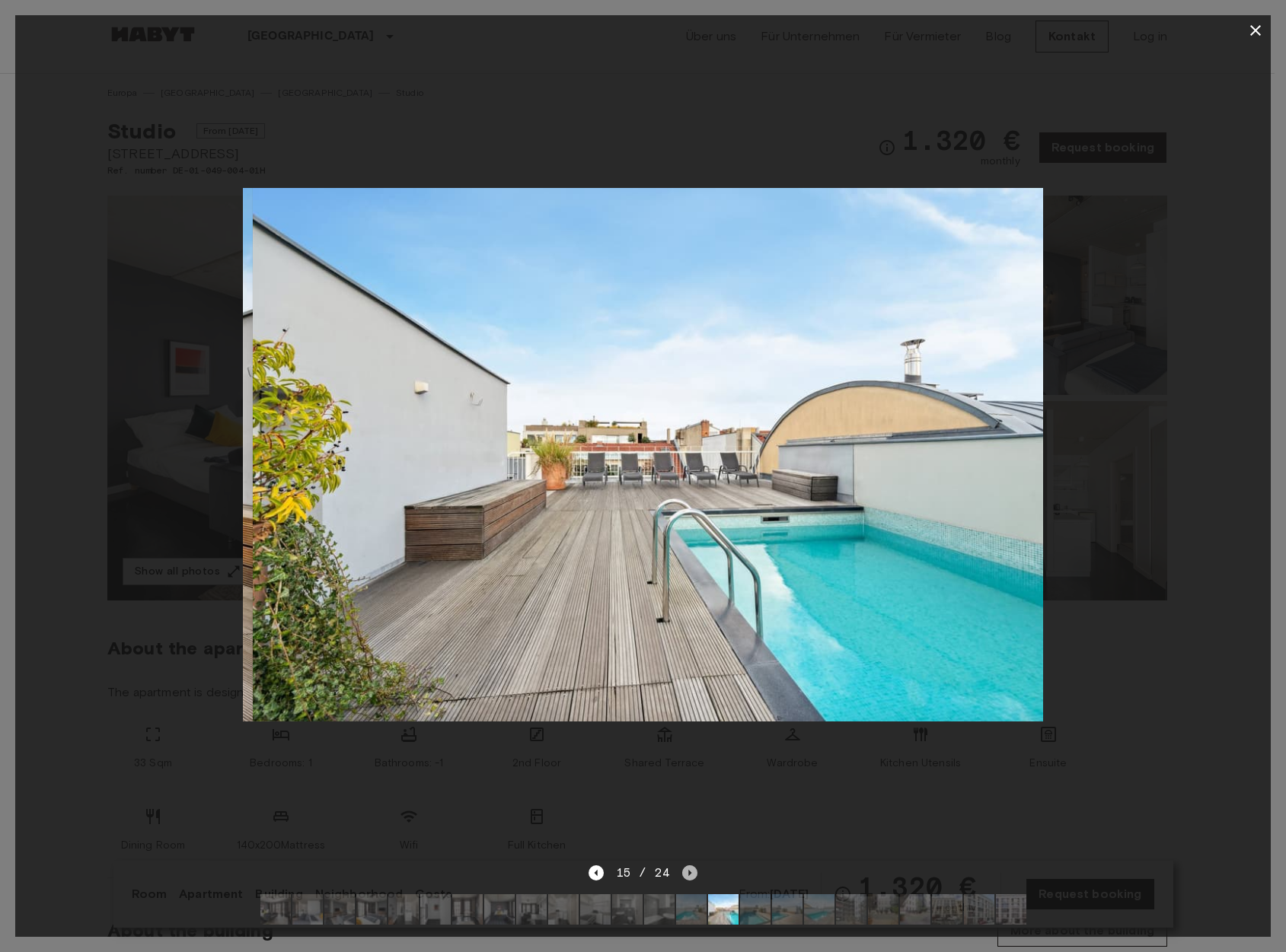
click at [683, 866] on icon "Next image" at bounding box center [690, 873] width 16 height 16
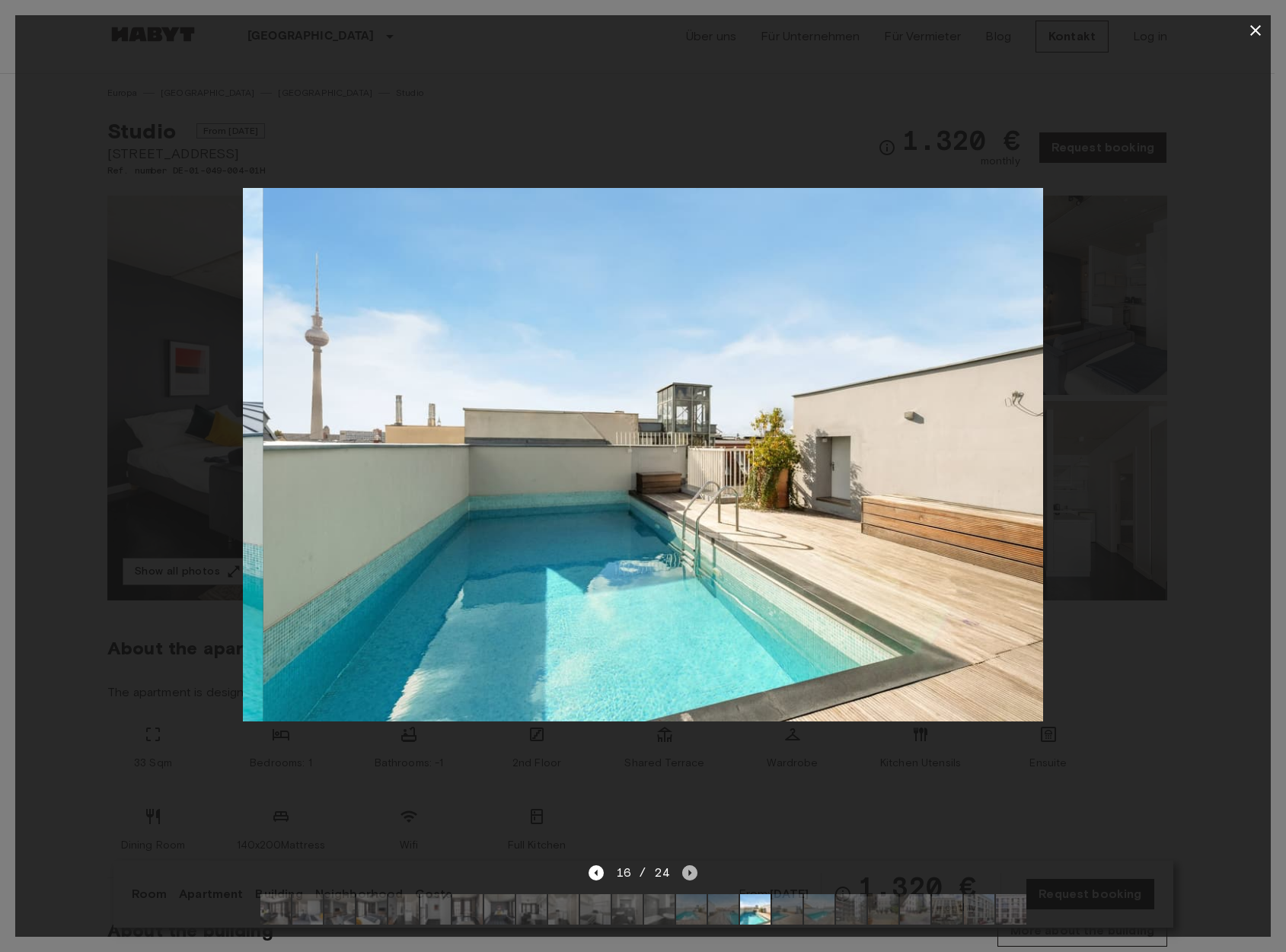
click at [692, 866] on icon "Next image" at bounding box center [690, 873] width 16 height 16
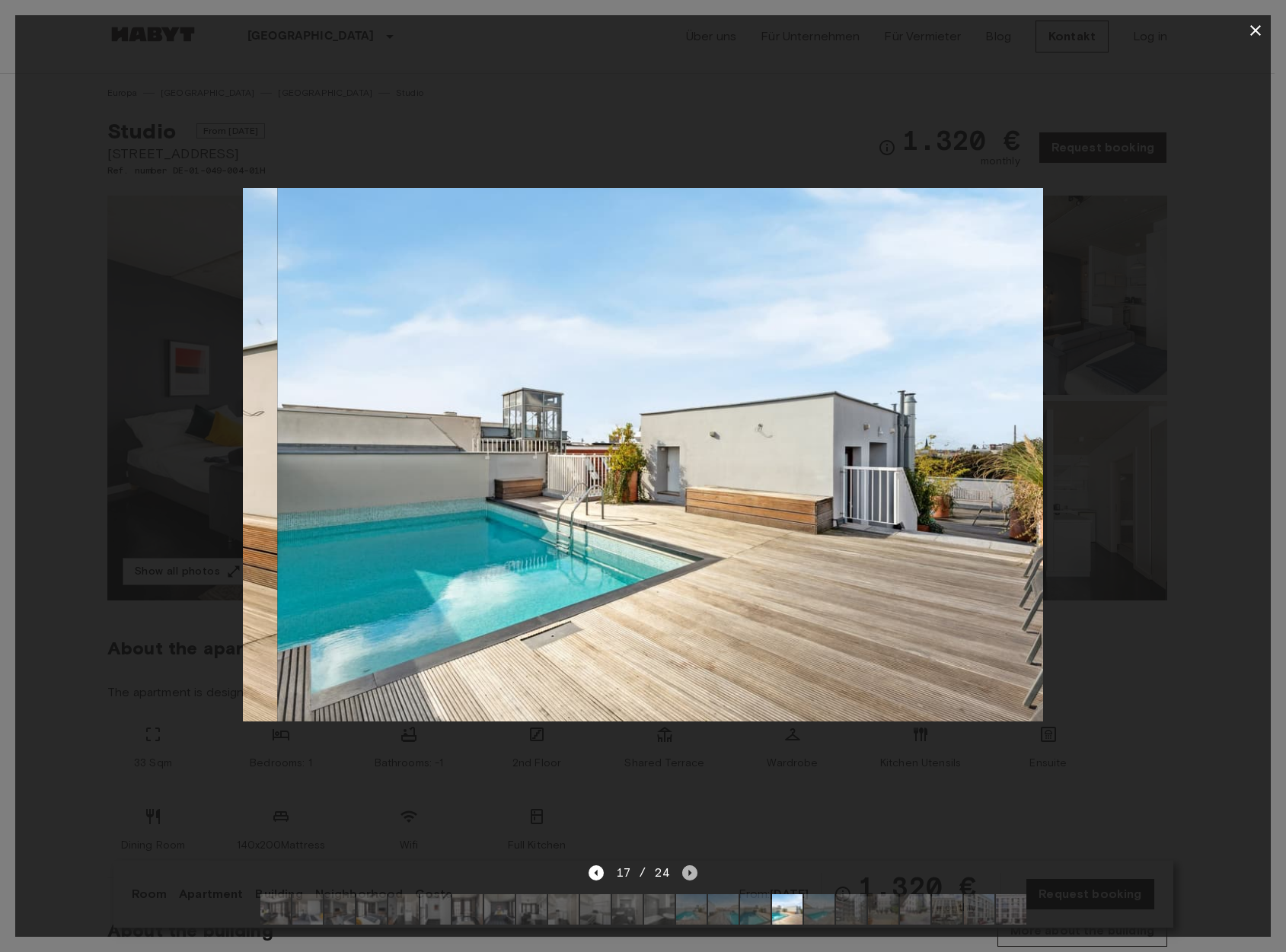
click at [692, 866] on icon "Next image" at bounding box center [690, 873] width 16 height 16
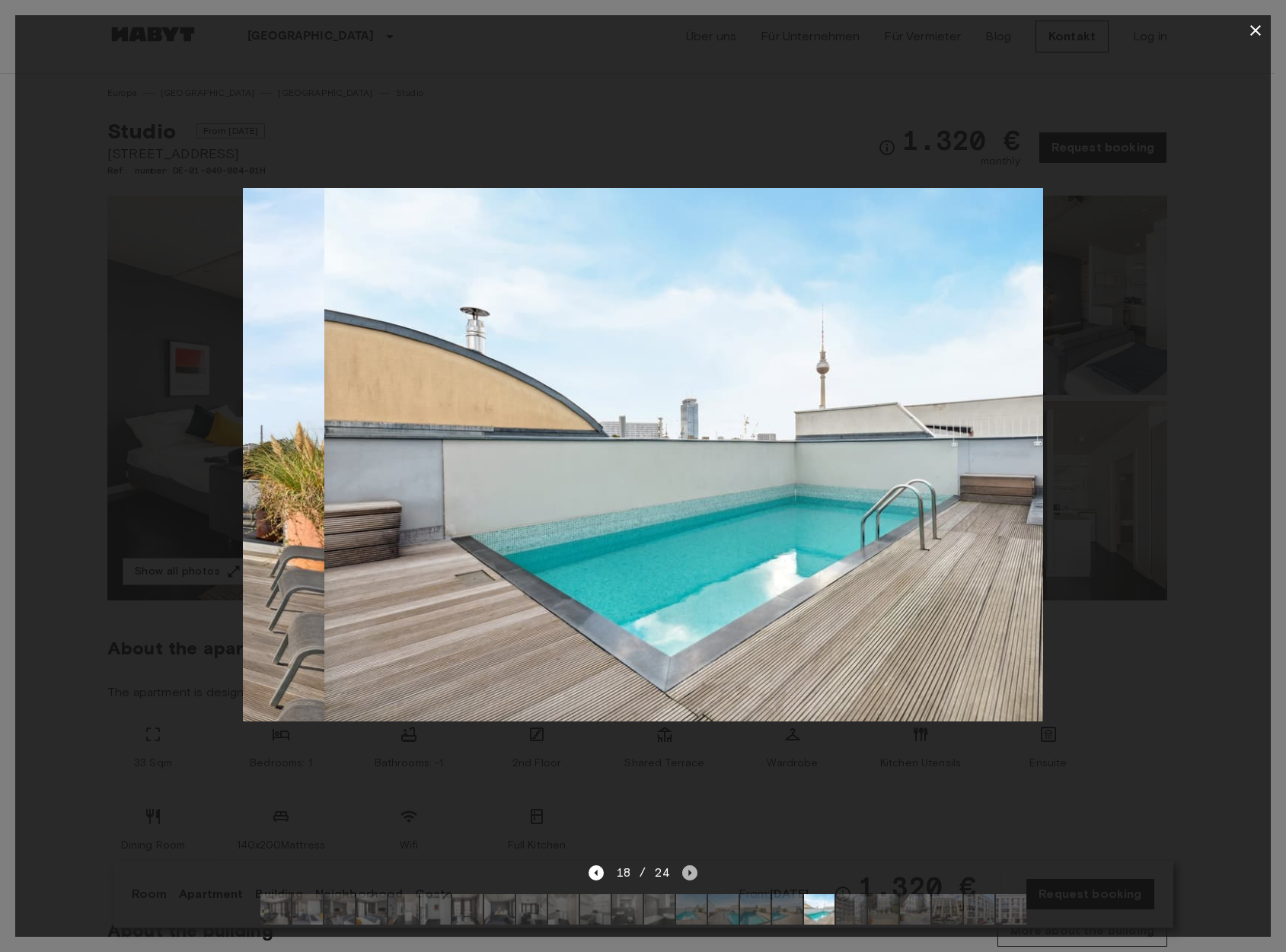
click at [692, 866] on icon "Next image" at bounding box center [690, 873] width 16 height 16
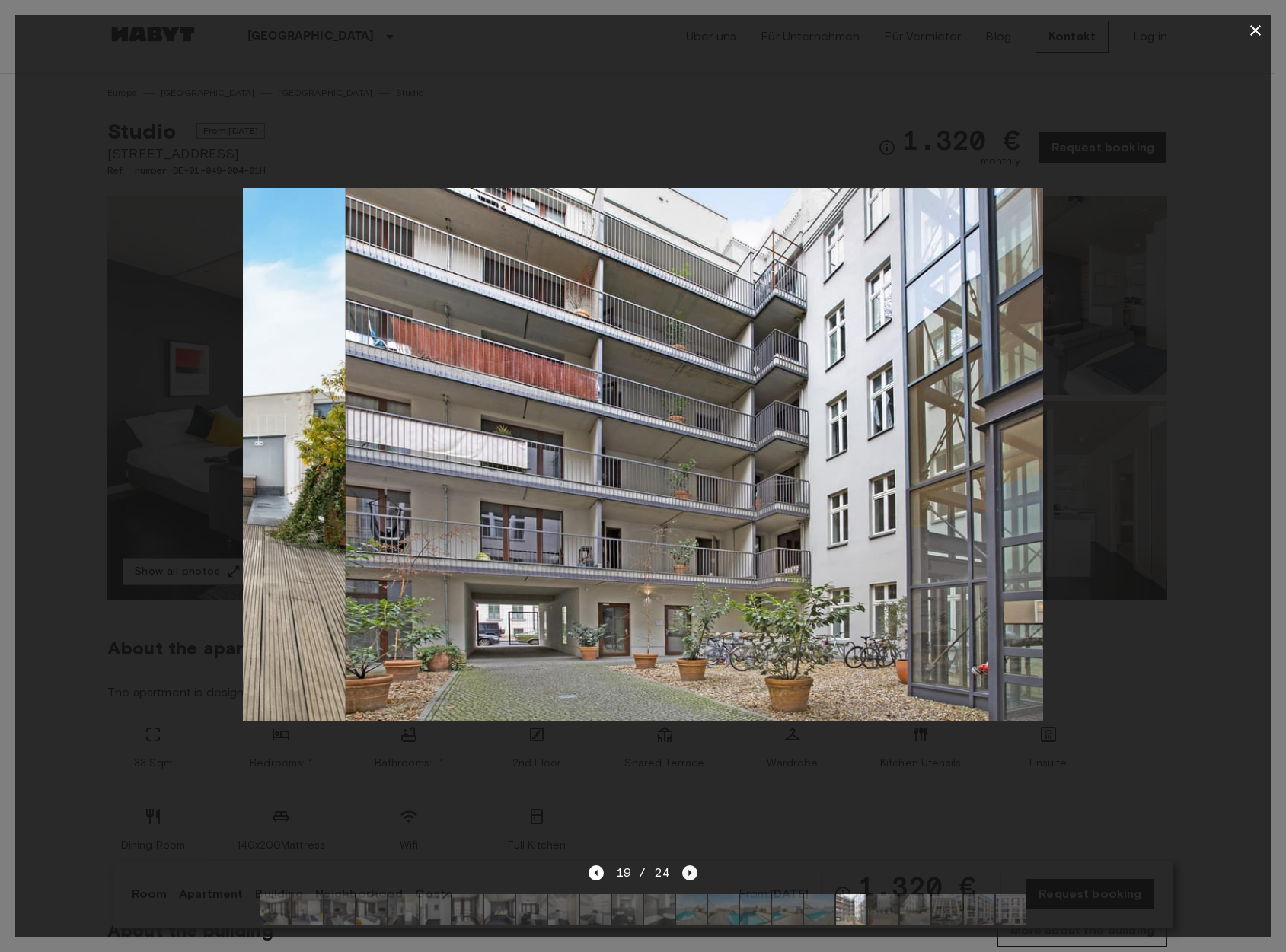
click at [692, 866] on icon "Next image" at bounding box center [690, 873] width 16 height 16
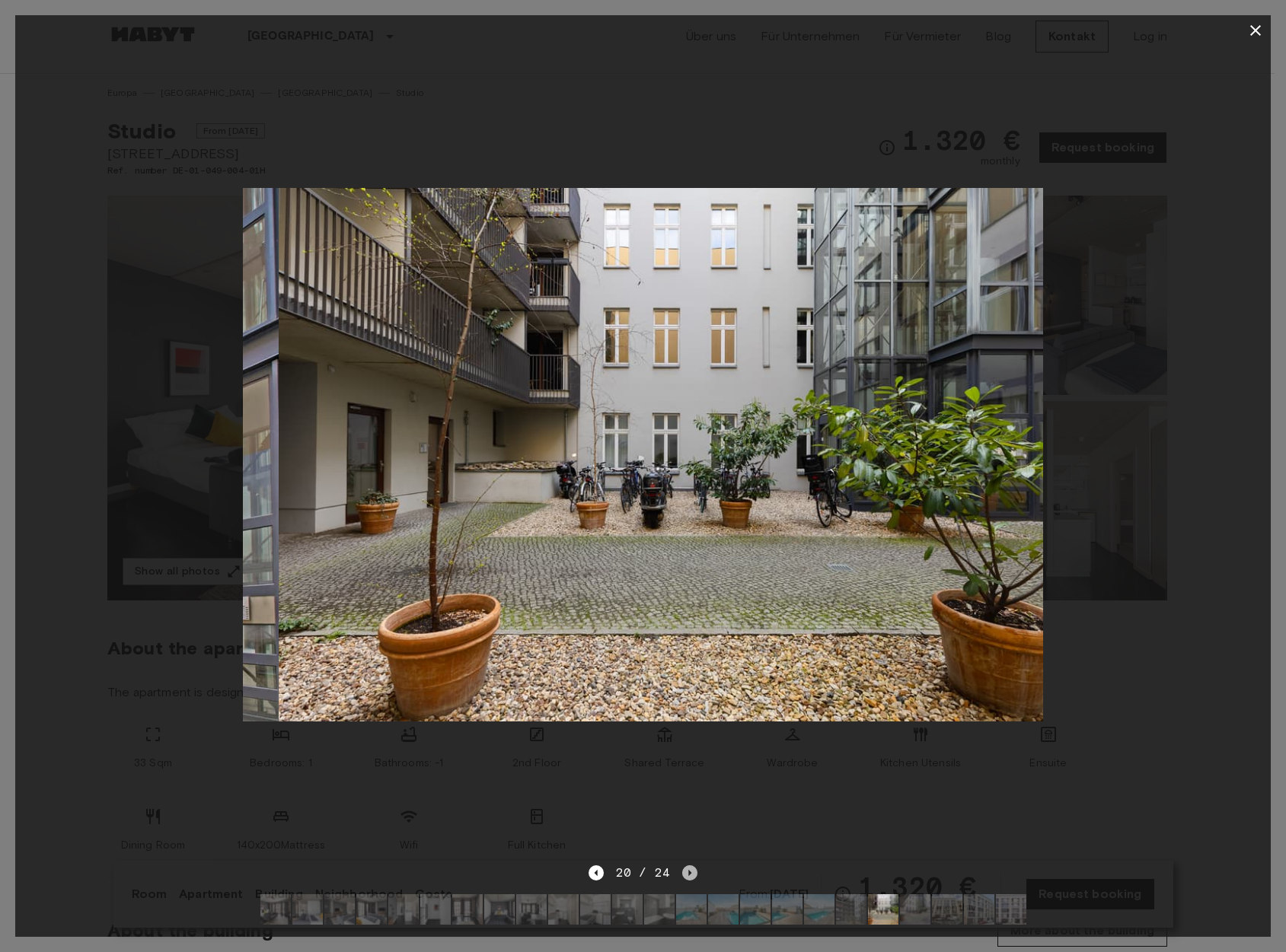
click at [692, 866] on icon "Next image" at bounding box center [690, 873] width 16 height 16
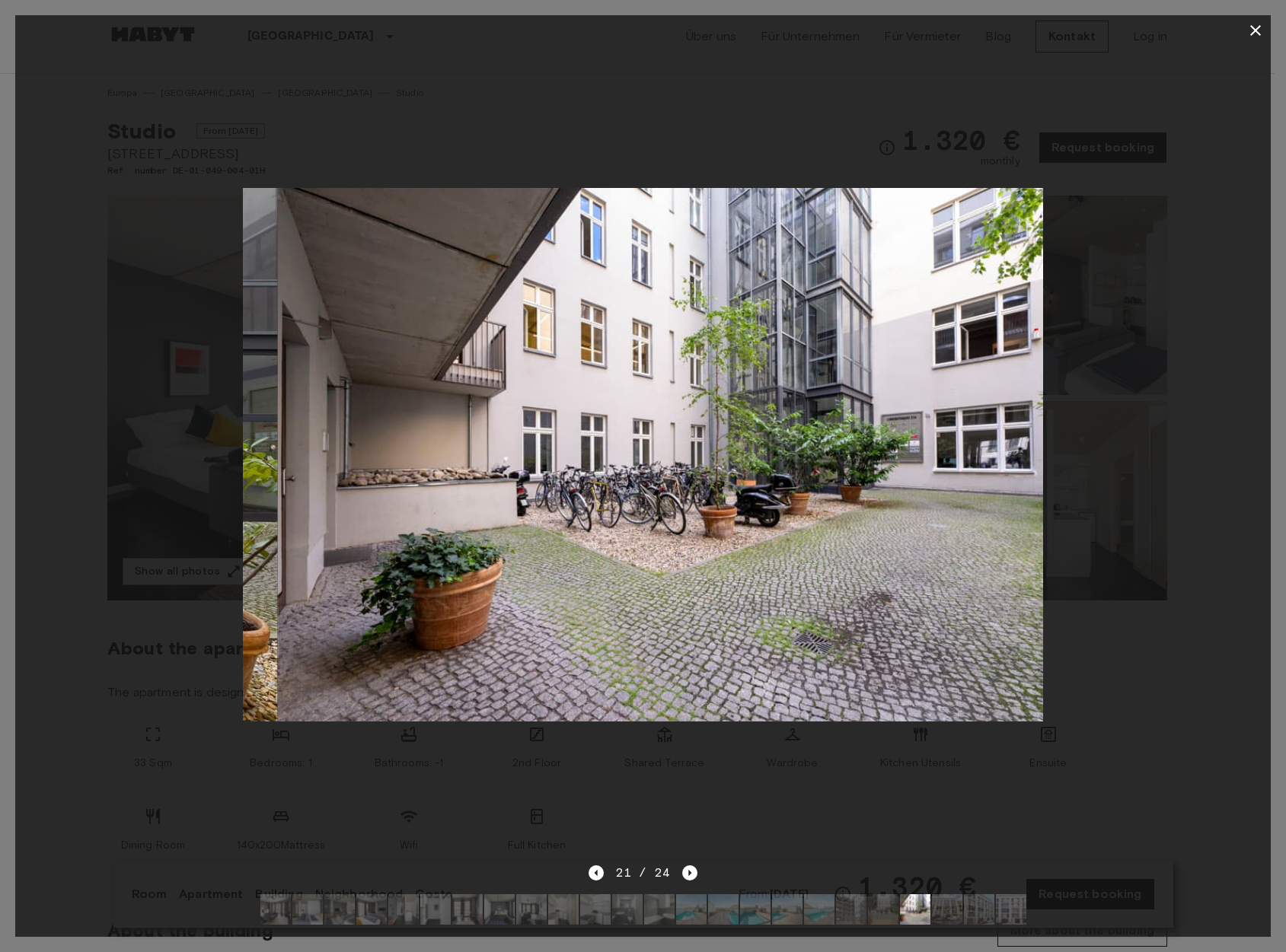
click at [692, 864] on div "21 / 24" at bounding box center [642, 873] width 109 height 18
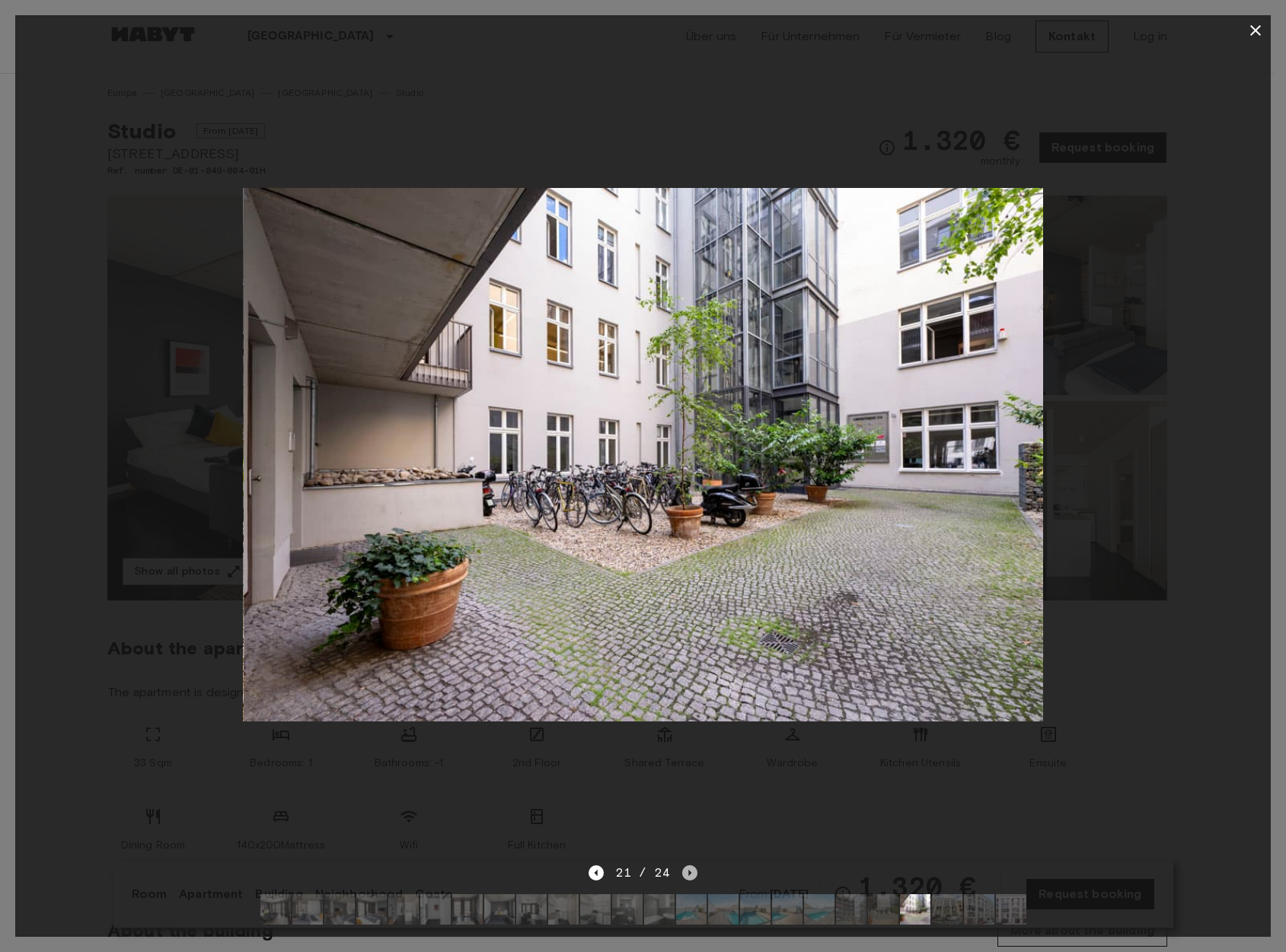
click at [685, 866] on icon "Next image" at bounding box center [690, 873] width 16 height 16
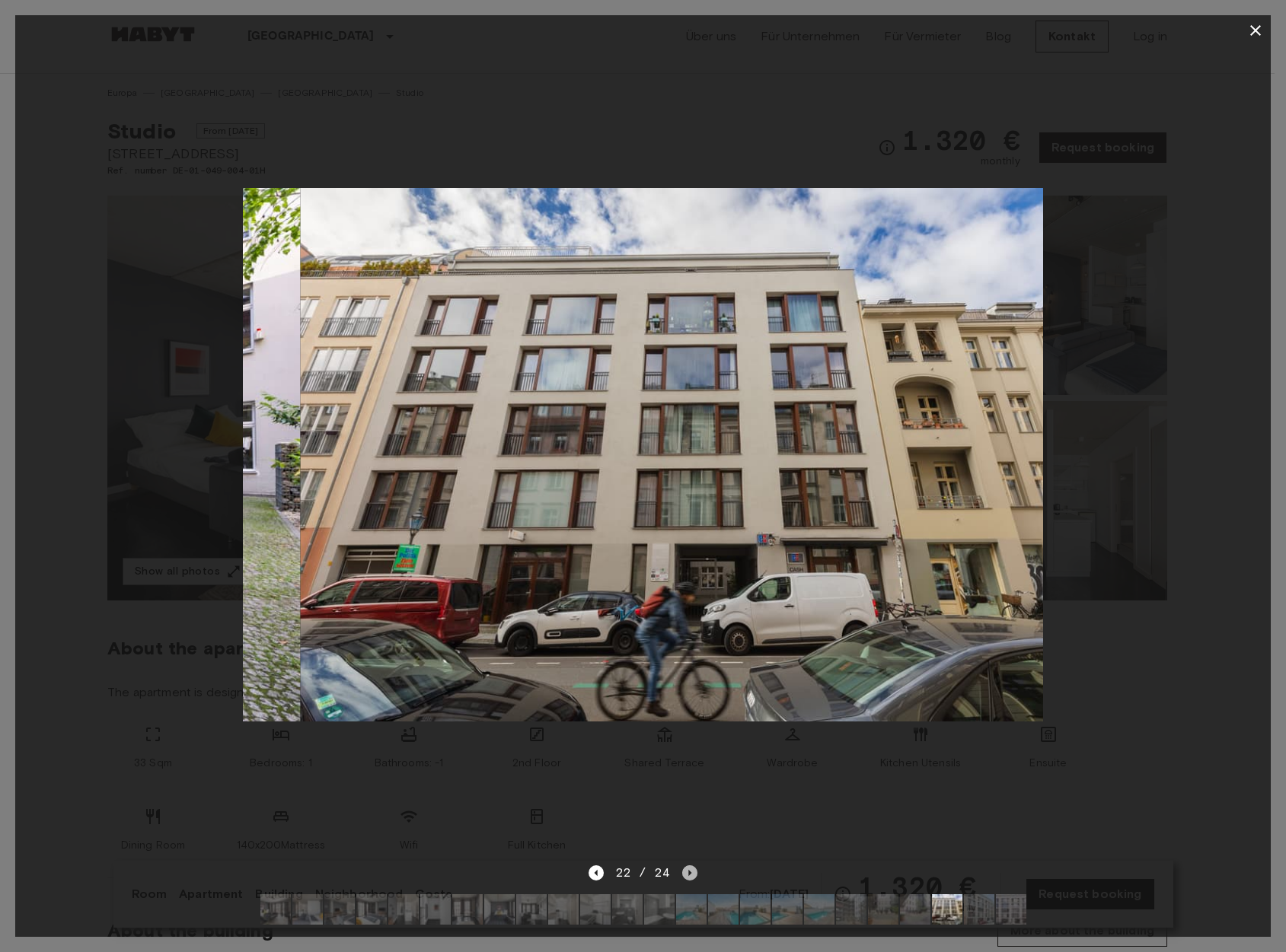
click at [685, 866] on icon "Next image" at bounding box center [690, 873] width 16 height 16
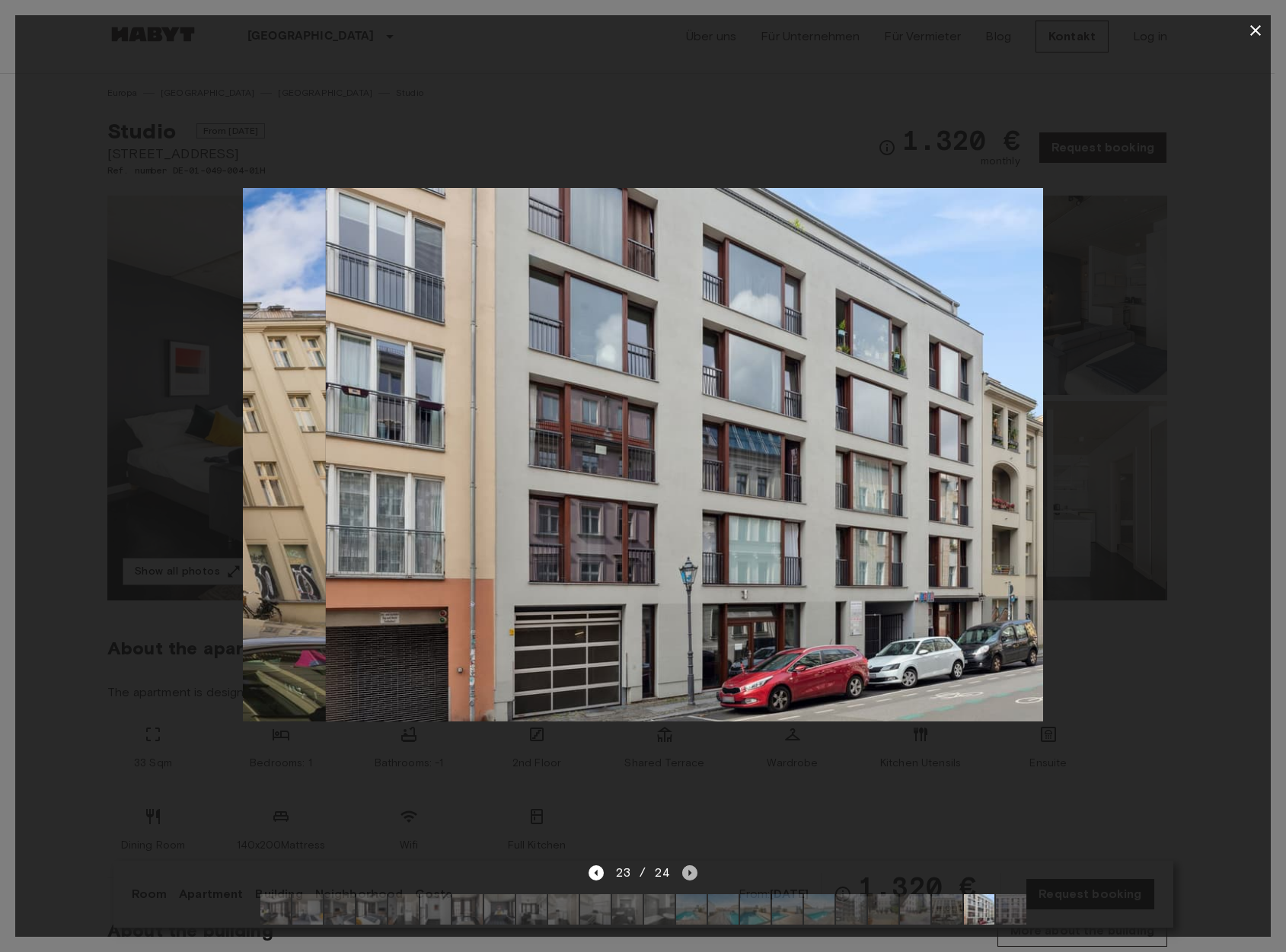
click at [685, 866] on icon "Next image" at bounding box center [690, 873] width 16 height 16
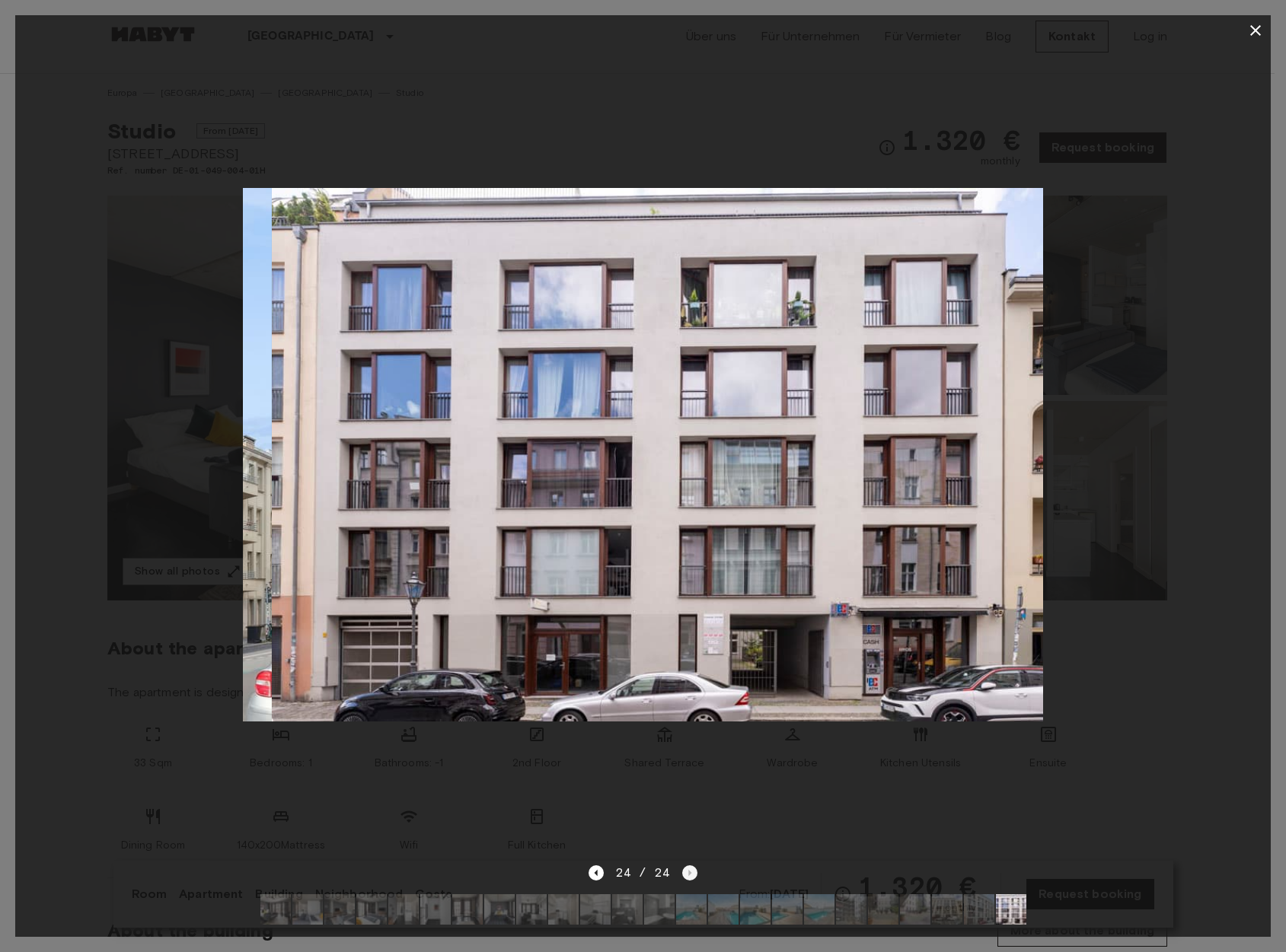
click at [685, 864] on div "24 / 24" at bounding box center [642, 873] width 109 height 18
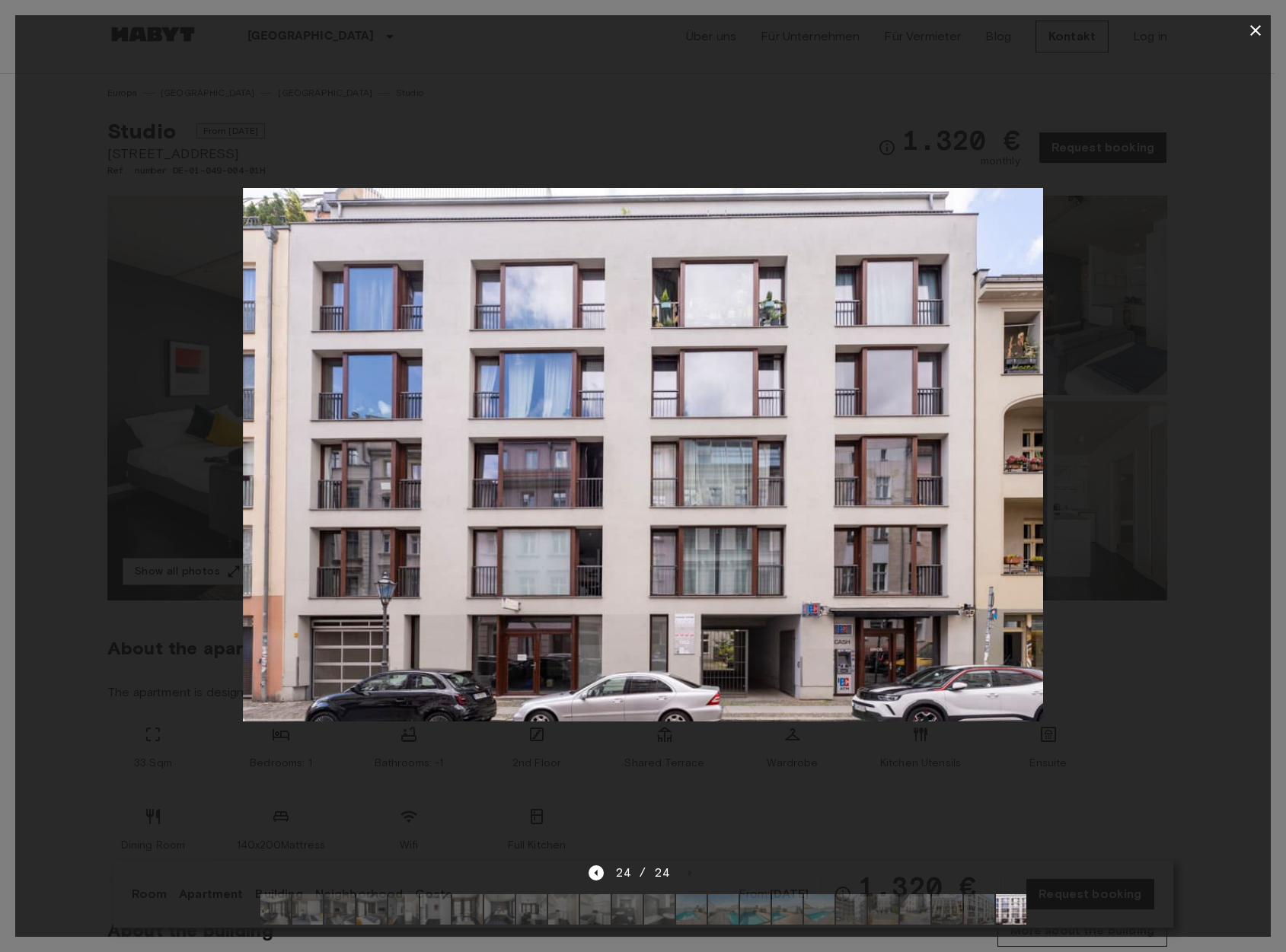
click at [269, 900] on img at bounding box center [275, 909] width 30 height 30
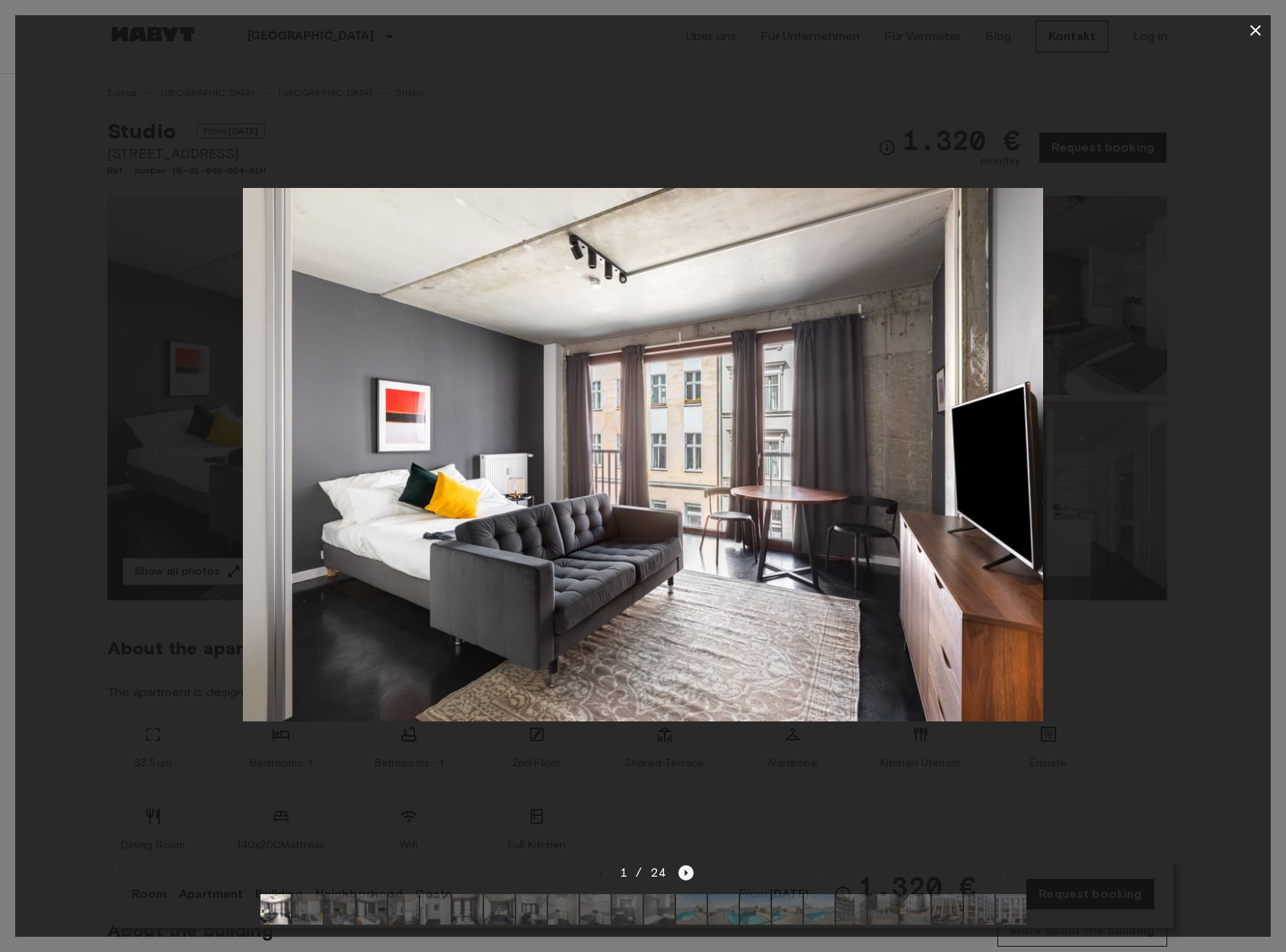
click at [684, 866] on icon "Next image" at bounding box center [685, 873] width 16 height 16
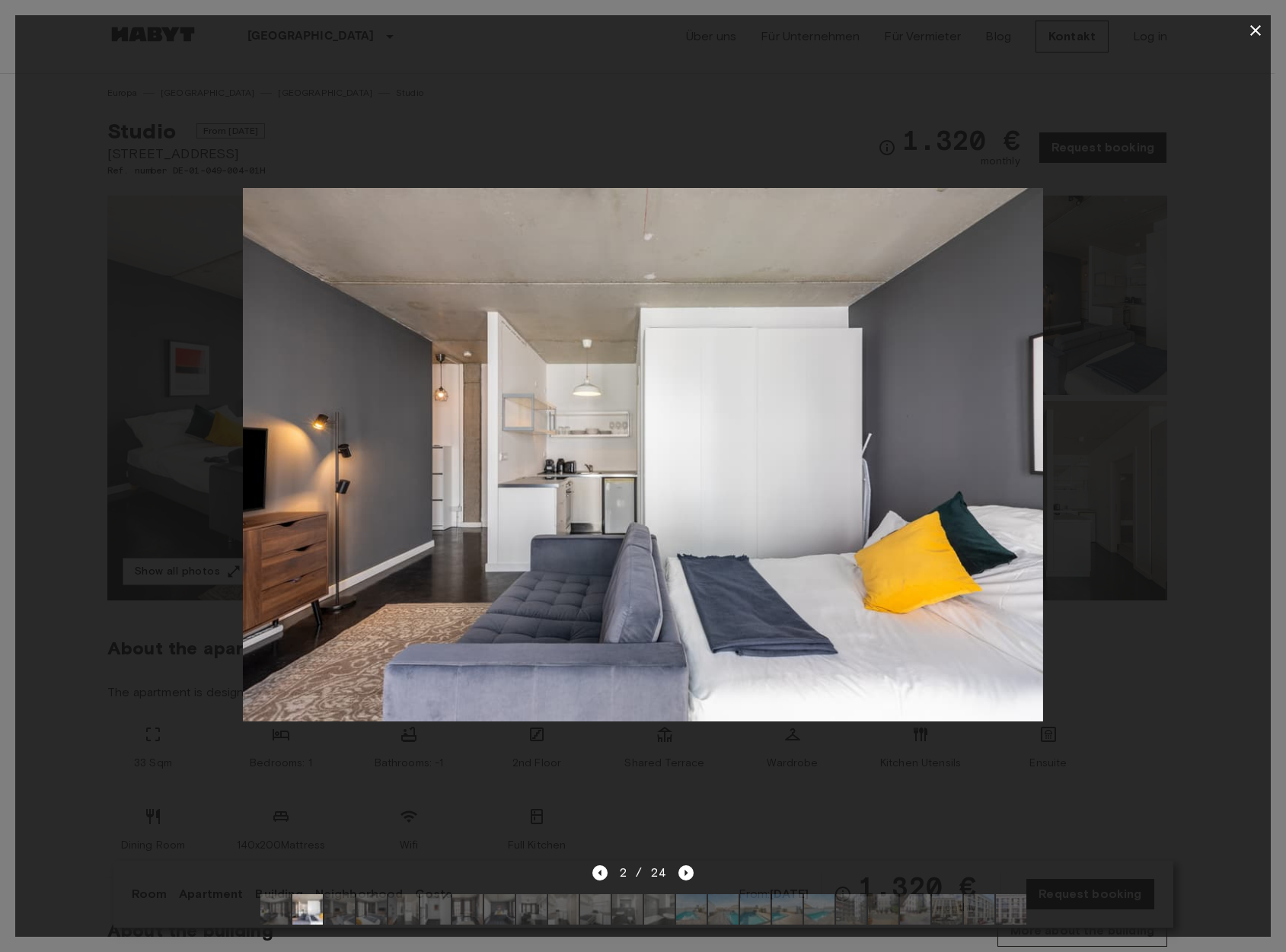
click at [1149, 261] on div at bounding box center [643, 455] width 1255 height 818
click at [1258, 28] on icon "button" at bounding box center [1256, 30] width 11 height 11
